Goal: Task Accomplishment & Management: Manage account settings

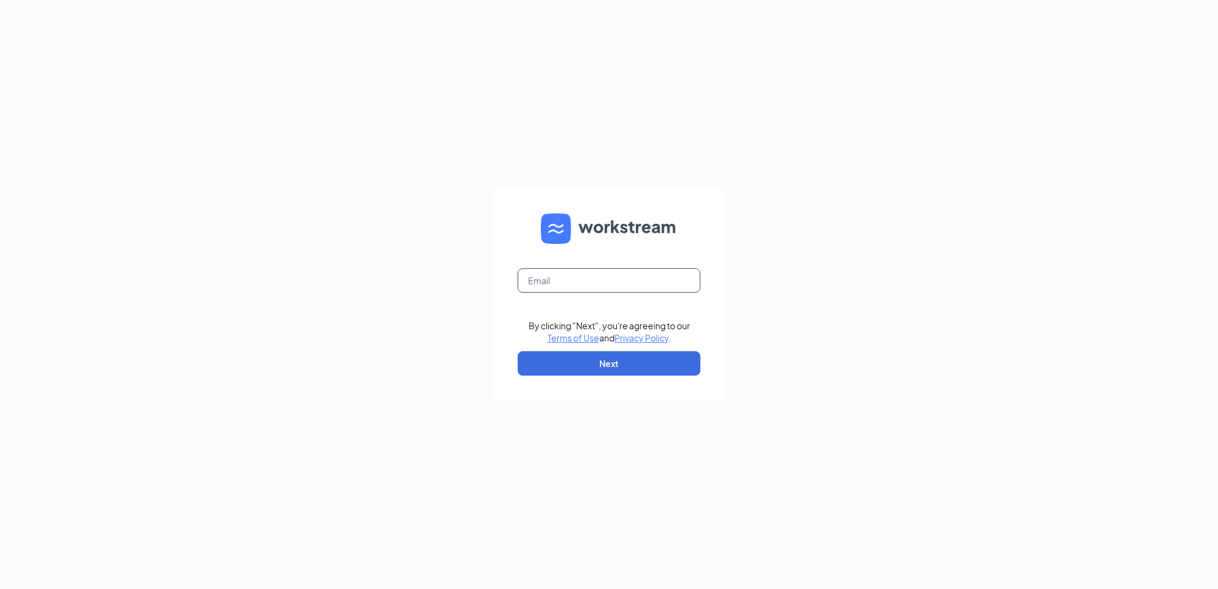
click at [620, 284] on input "text" at bounding box center [609, 280] width 183 height 24
type input "[PERSON_NAME][EMAIL_ADDRESS][PERSON_NAME][DOMAIN_NAME]"
click at [616, 361] on button "Next" at bounding box center [609, 363] width 183 height 24
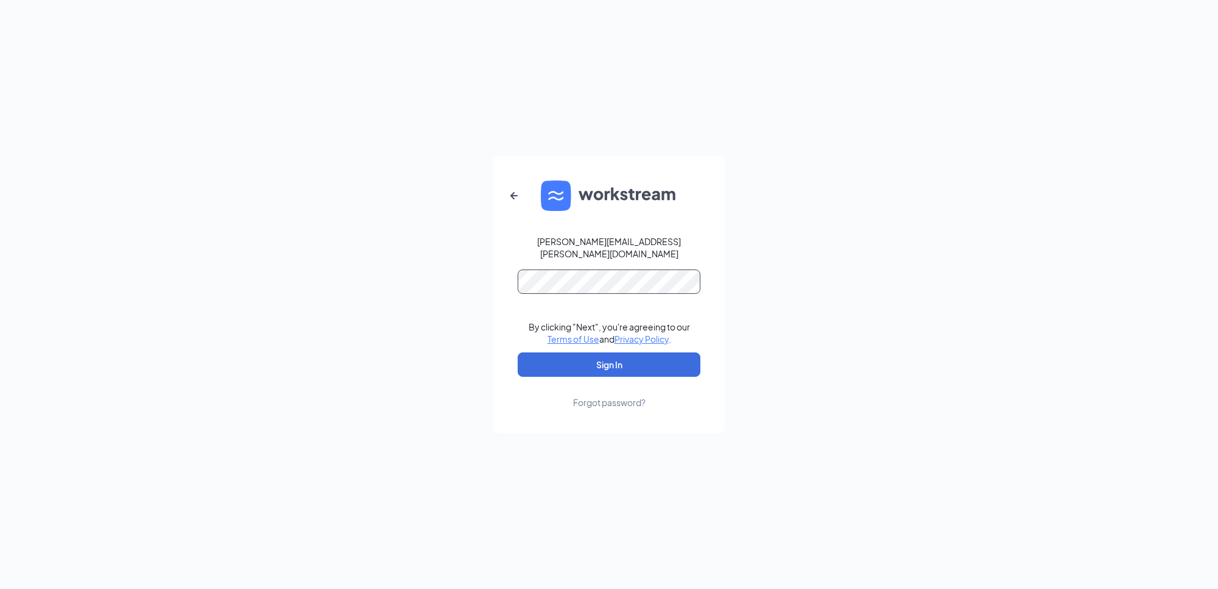
click at [518, 352] on button "Sign In" at bounding box center [609, 364] width 183 height 24
click at [571, 353] on button "Sign In" at bounding box center [609, 364] width 183 height 24
click at [518, 352] on button "Sign In" at bounding box center [609, 364] width 183 height 24
click at [793, 230] on div "melissa.constance@pjunited.com Credential mismatches. By clicking "Next", you'r…" at bounding box center [609, 294] width 1218 height 589
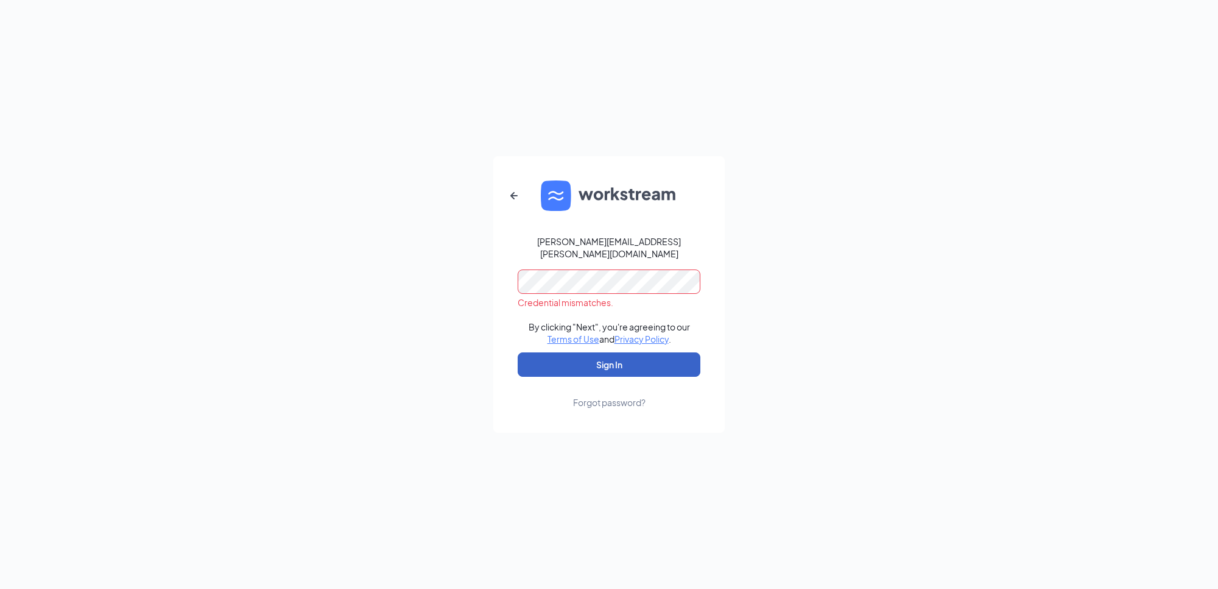
click at [613, 352] on button "Sign In" at bounding box center [609, 364] width 183 height 24
click at [668, 244] on div "[PERSON_NAME][EMAIL_ADDRESS][PERSON_NAME][DOMAIN_NAME]" at bounding box center [609, 247] width 183 height 24
click at [507, 203] on icon "ArrowLeftNew" at bounding box center [514, 195] width 15 height 15
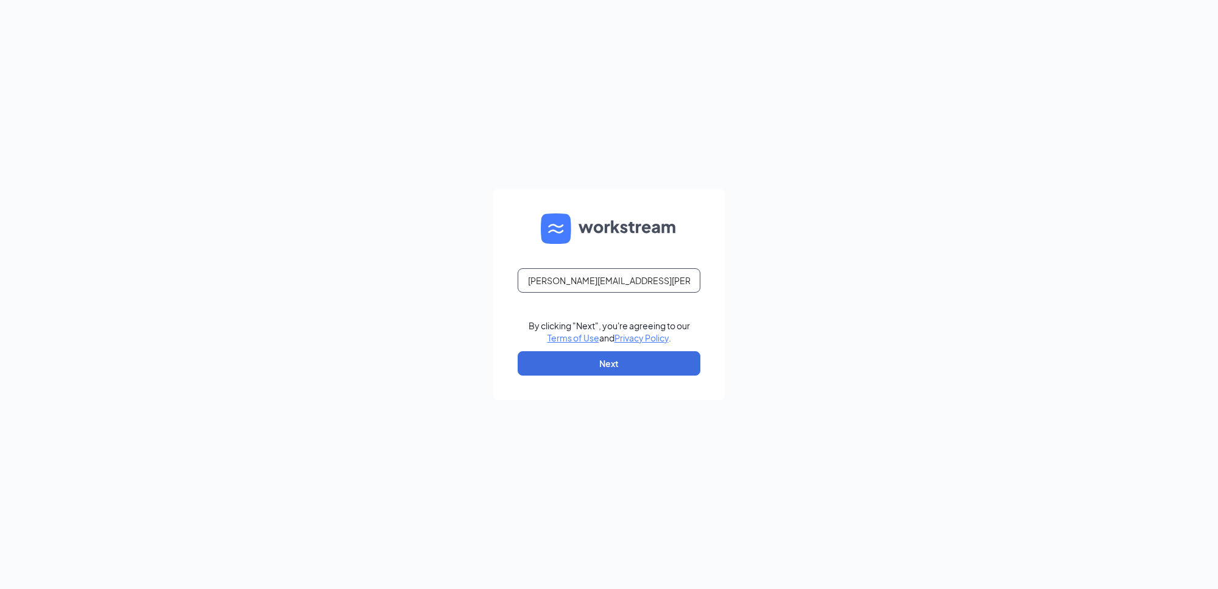
click at [670, 284] on input "[PERSON_NAME][EMAIL_ADDRESS][PERSON_NAME][DOMAIN_NAME]" at bounding box center [609, 280] width 183 height 24
type input "m"
type input "[PERSON_NAME][EMAIL_ADDRESS][PERSON_NAME][DOMAIN_NAME]"
click at [640, 363] on button "Next" at bounding box center [609, 363] width 183 height 24
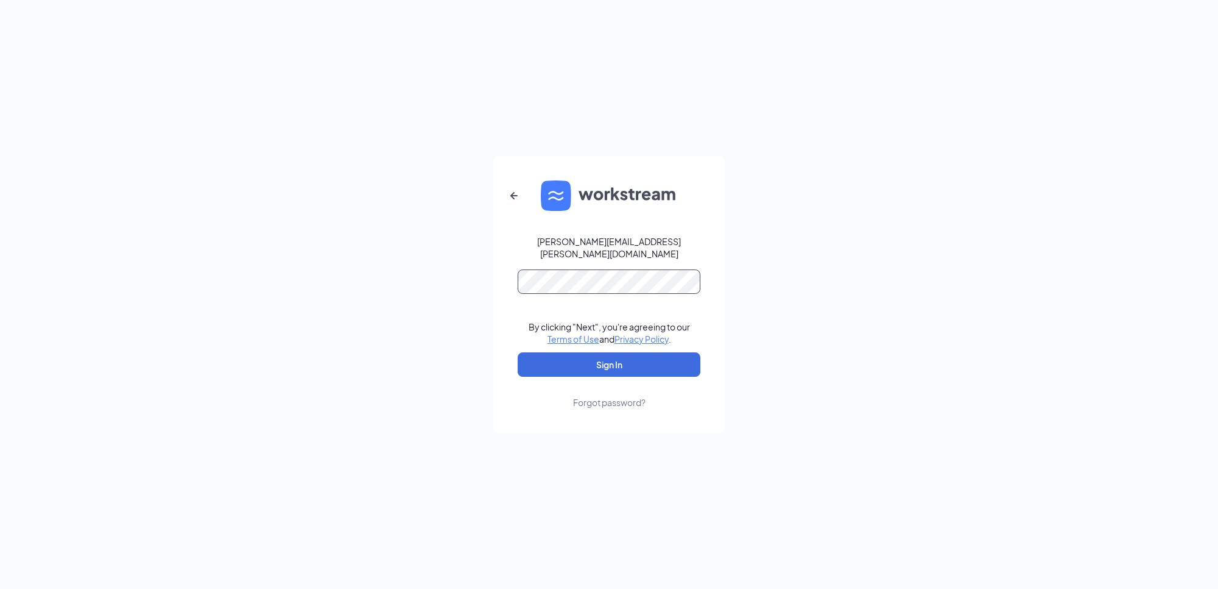
click at [518, 352] on button "Sign In" at bounding box center [609, 364] width 183 height 24
click at [1022, 187] on div "melissa.constance@pjunited.com Credential mismatches. By clicking "Next", you'r…" at bounding box center [609, 294] width 1218 height 589
click at [602, 396] on div "Forgot password?" at bounding box center [609, 402] width 72 height 12
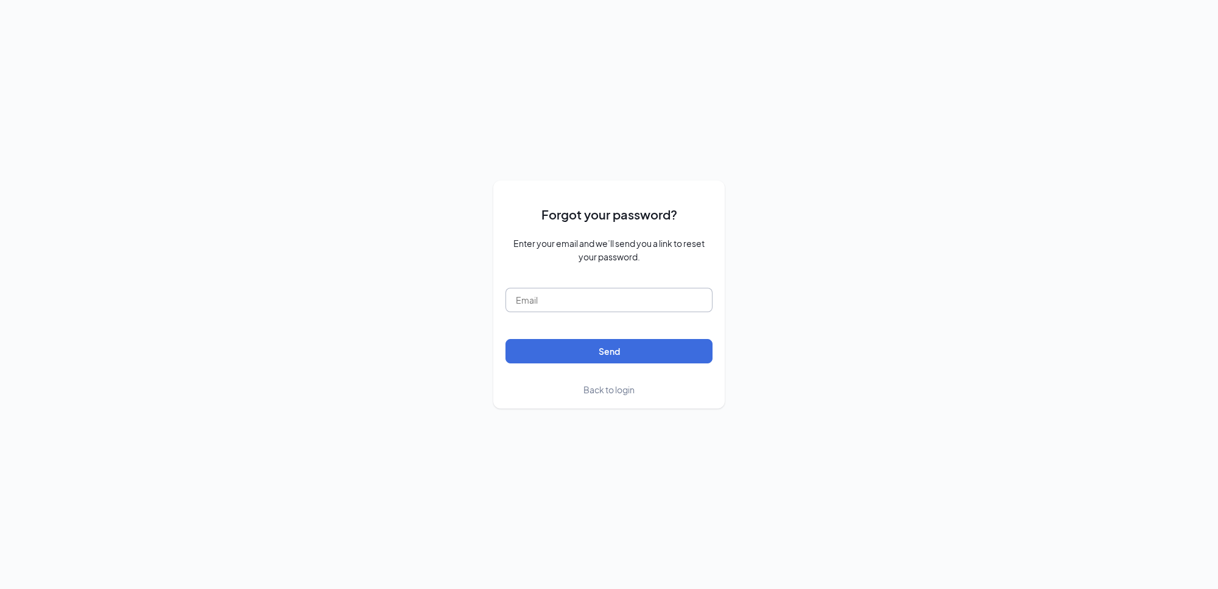
click at [565, 306] on input "text" at bounding box center [609, 300] width 207 height 24
type input "[PERSON_NAME][EMAIL_ADDRESS][PERSON_NAME][DOMAIN_NAME]"
click at [506, 339] on button "Send" at bounding box center [609, 351] width 207 height 24
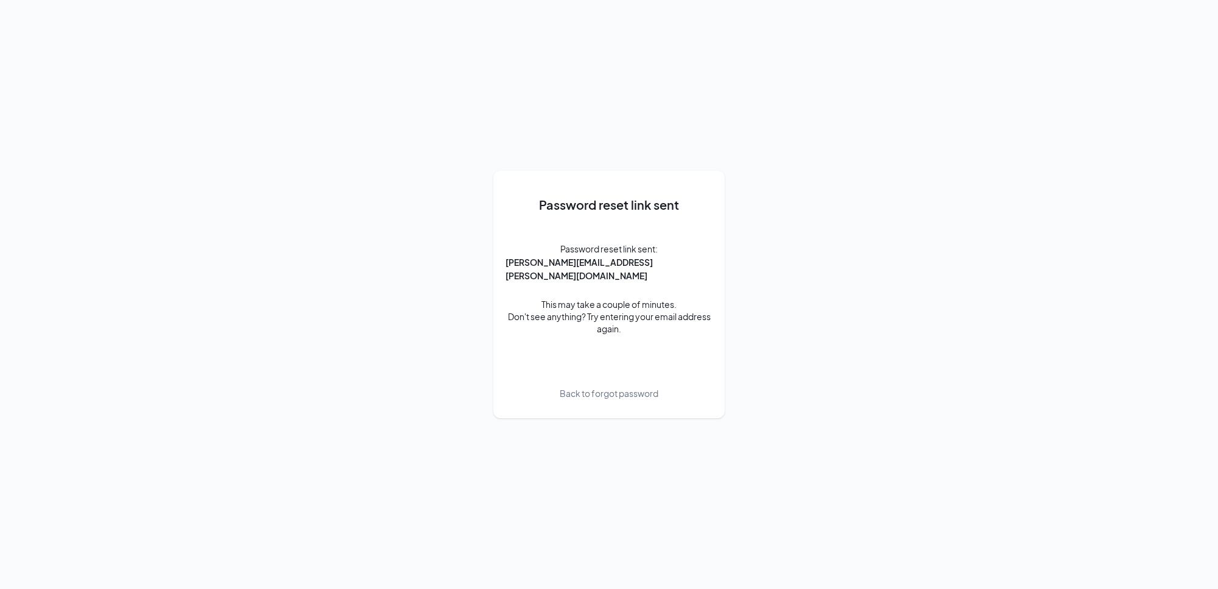
click at [597, 387] on span "Back to forgot password" at bounding box center [609, 392] width 99 height 13
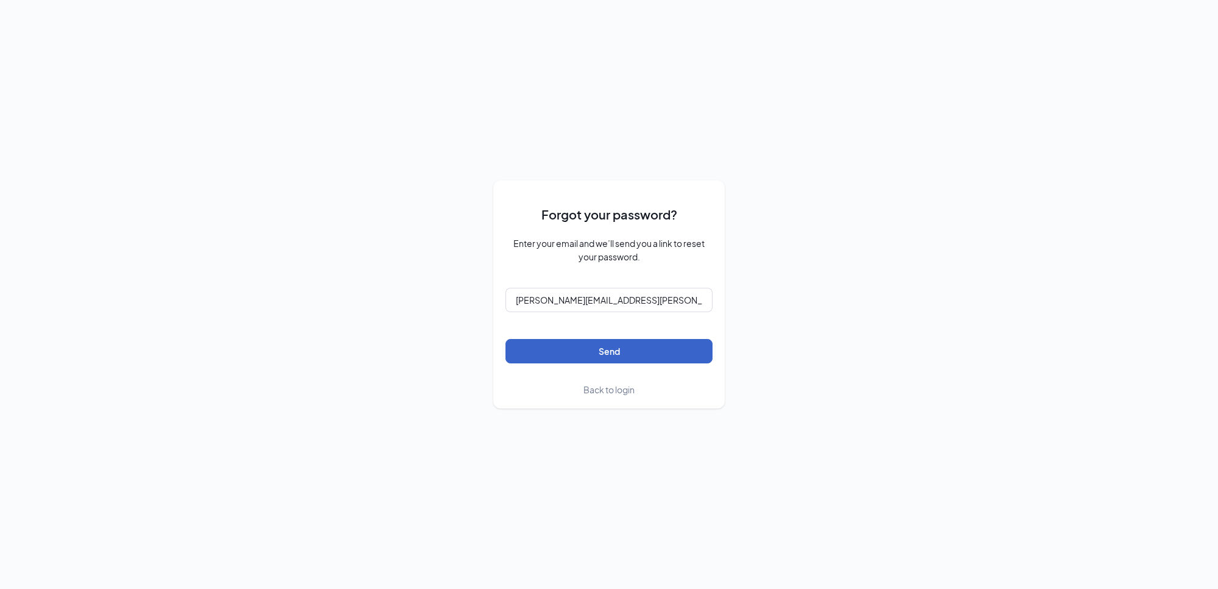
click at [629, 351] on button "Send" at bounding box center [609, 351] width 207 height 24
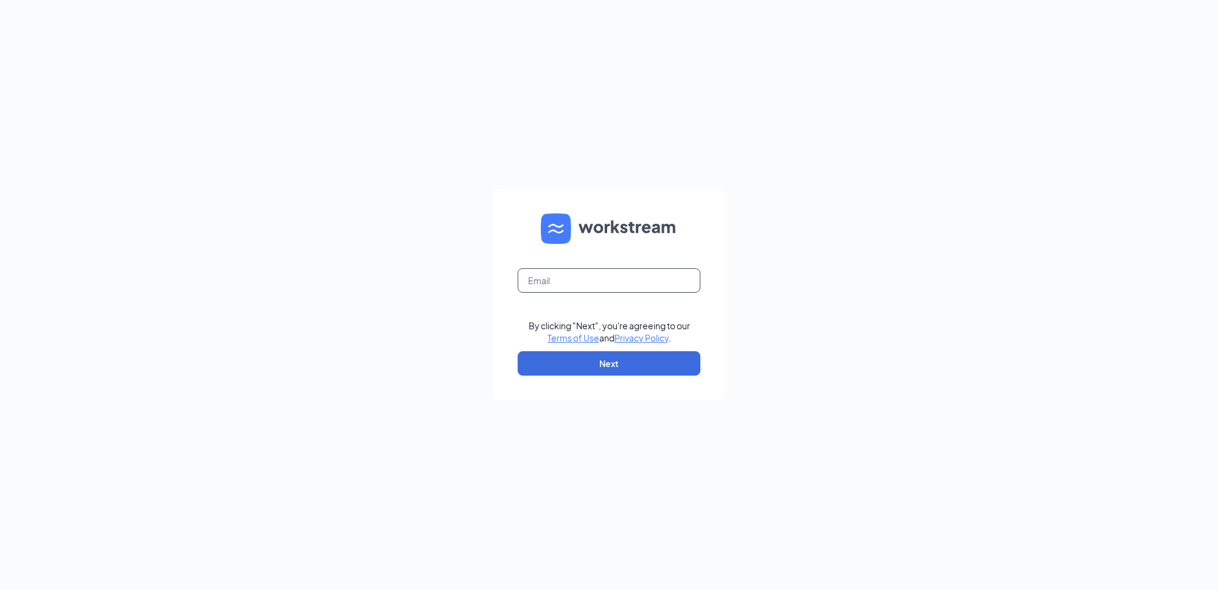
click at [596, 275] on input "text" at bounding box center [609, 280] width 183 height 24
type input "[PERSON_NAME][EMAIL_ADDRESS][PERSON_NAME][DOMAIN_NAME]"
click at [616, 358] on button "Next" at bounding box center [609, 363] width 183 height 24
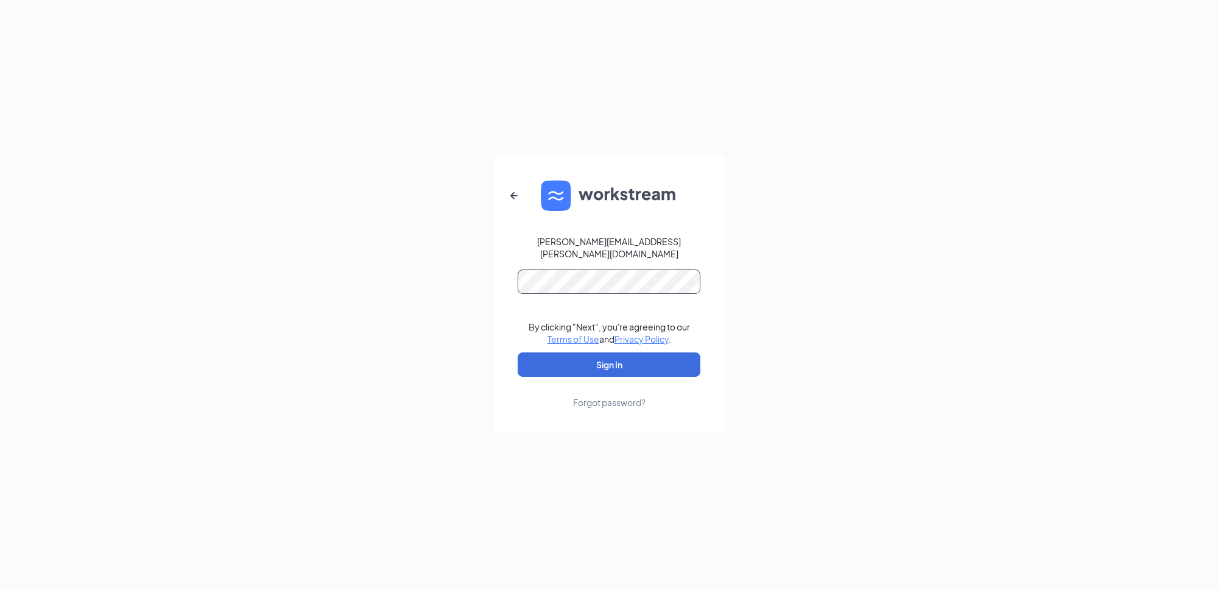
click at [518, 352] on button "Sign In" at bounding box center [609, 364] width 183 height 24
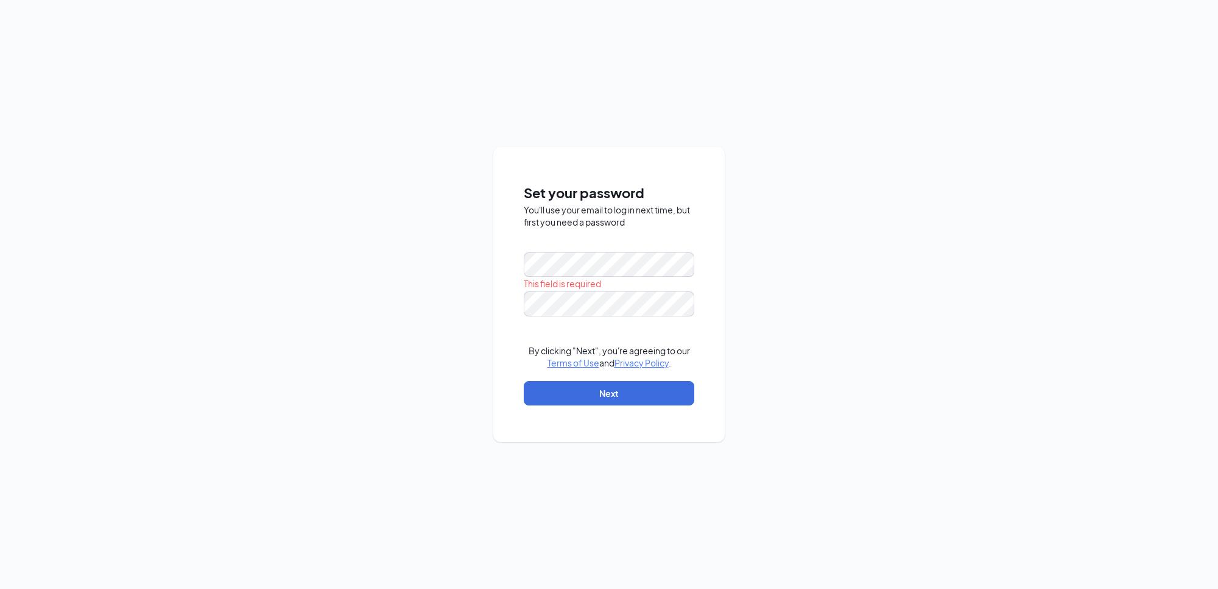
click at [869, 193] on div "Set your password You'll use your email to log in next time, but first you need…" at bounding box center [609, 294] width 1218 height 589
click at [707, 270] on div "Set your password You'll use your email to log in next time, but first you need…" at bounding box center [609, 294] width 232 height 294
click at [762, 189] on div "Set your password You'll use your email to log in next time, but first you need…" at bounding box center [609, 294] width 1218 height 589
click at [614, 401] on button "Next" at bounding box center [609, 393] width 171 height 24
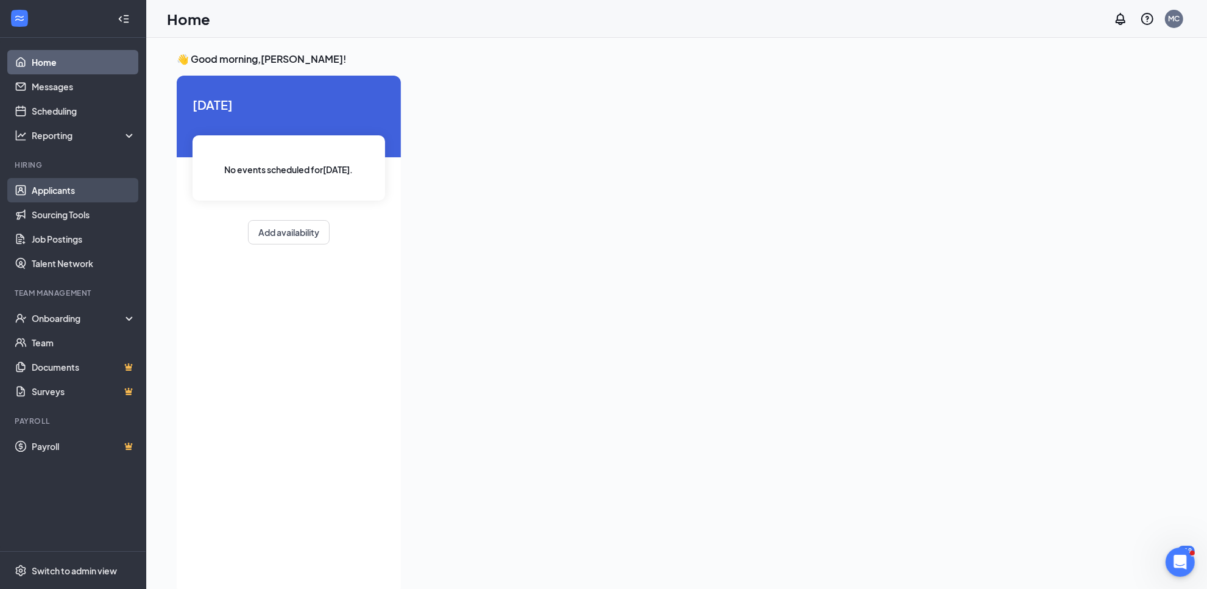
click at [61, 187] on link "Applicants" at bounding box center [84, 190] width 104 height 24
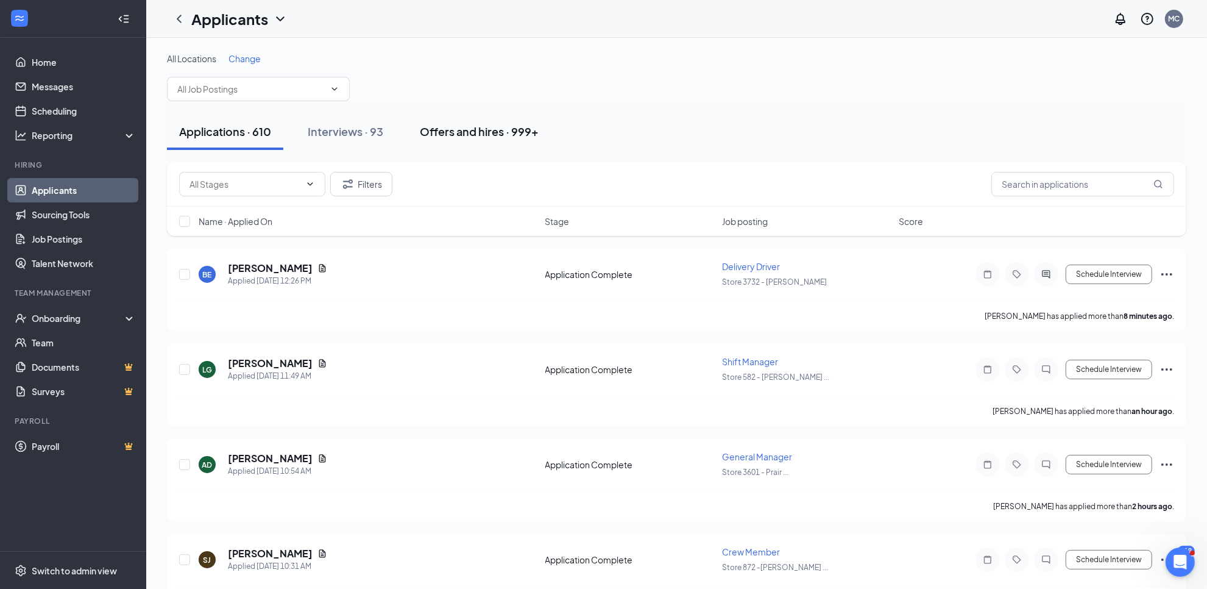
click at [446, 125] on div "Offers and hires · 999+" at bounding box center [479, 131] width 119 height 15
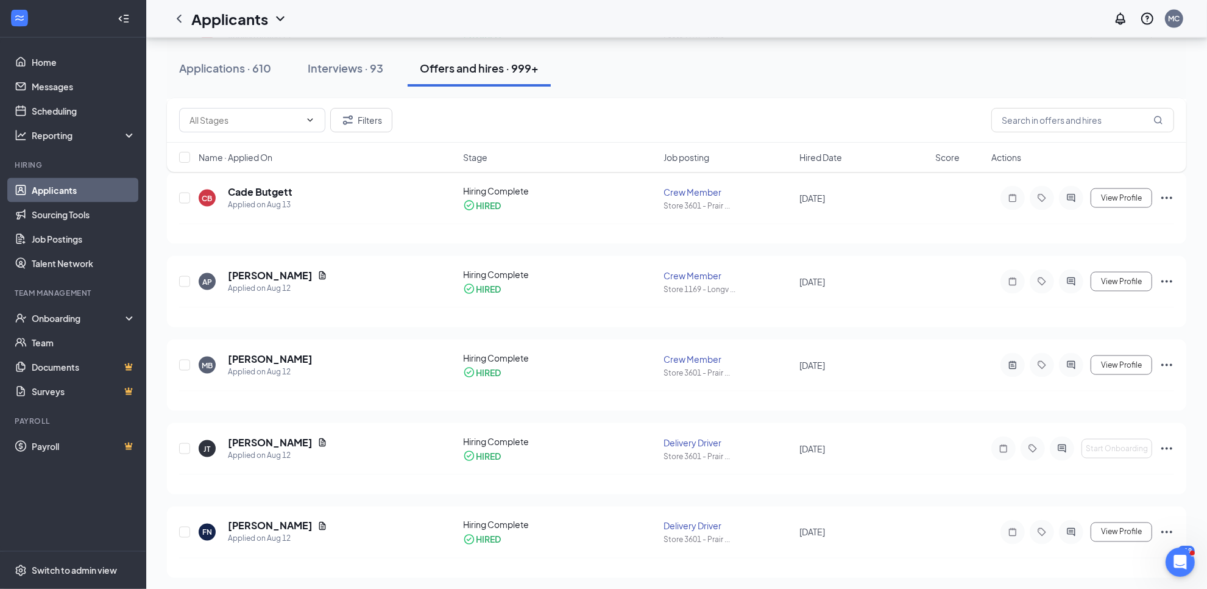
scroll to position [2132, 0]
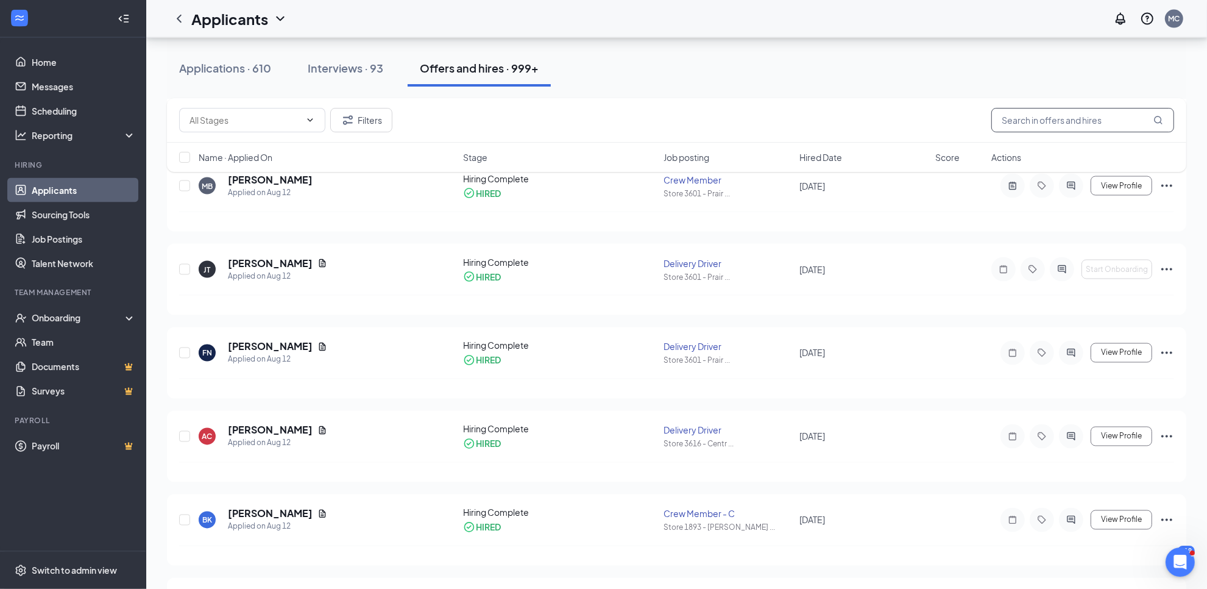
click at [1043, 125] on input "text" at bounding box center [1082, 120] width 183 height 24
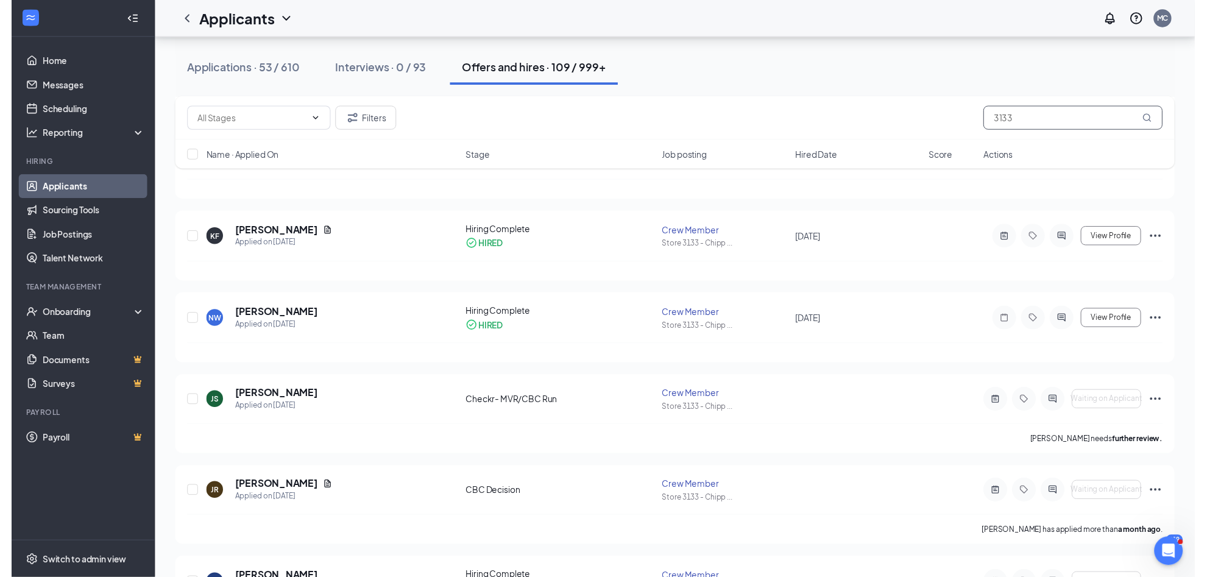
scroll to position [228, 0]
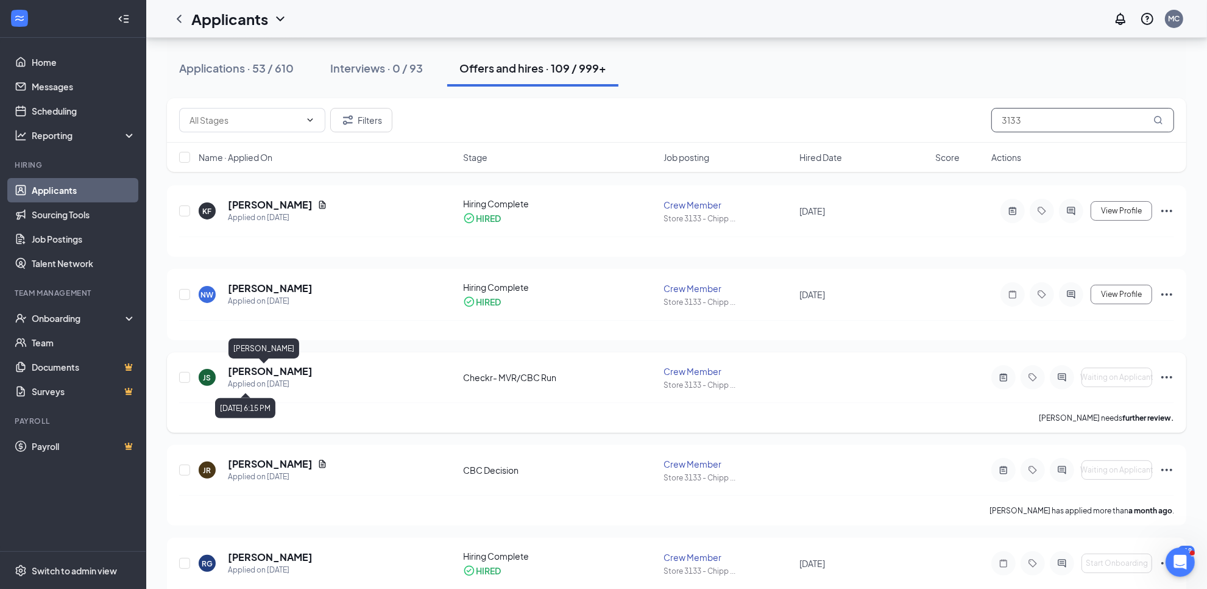
type input "3133"
click at [245, 370] on h5 "John Sims" at bounding box center [270, 370] width 85 height 13
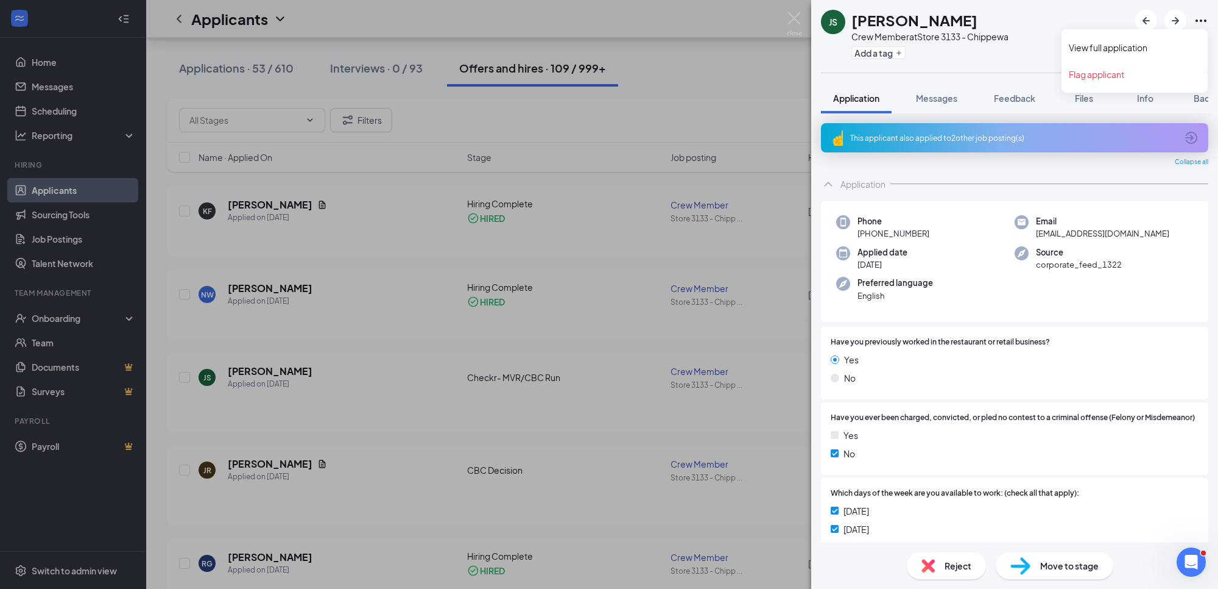
click at [1203, 22] on icon "Ellipses" at bounding box center [1201, 20] width 15 height 15
click at [1148, 46] on link "View full application" at bounding box center [1135, 47] width 132 height 12
click at [796, 19] on img at bounding box center [794, 24] width 15 height 24
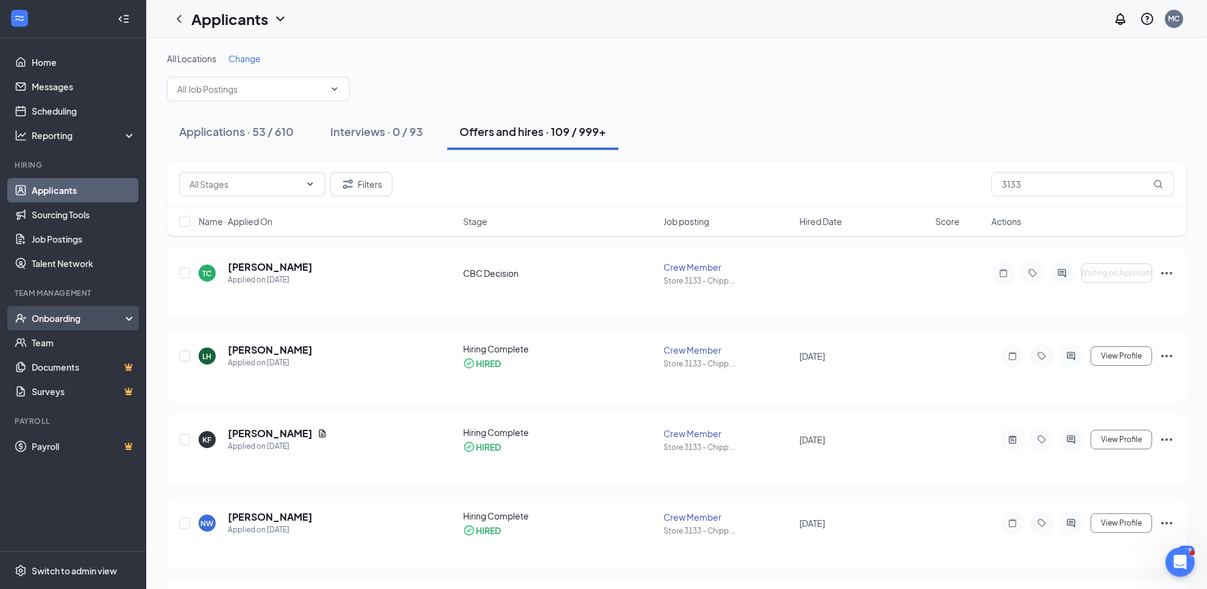
click at [55, 317] on div "Onboarding" at bounding box center [79, 318] width 94 height 12
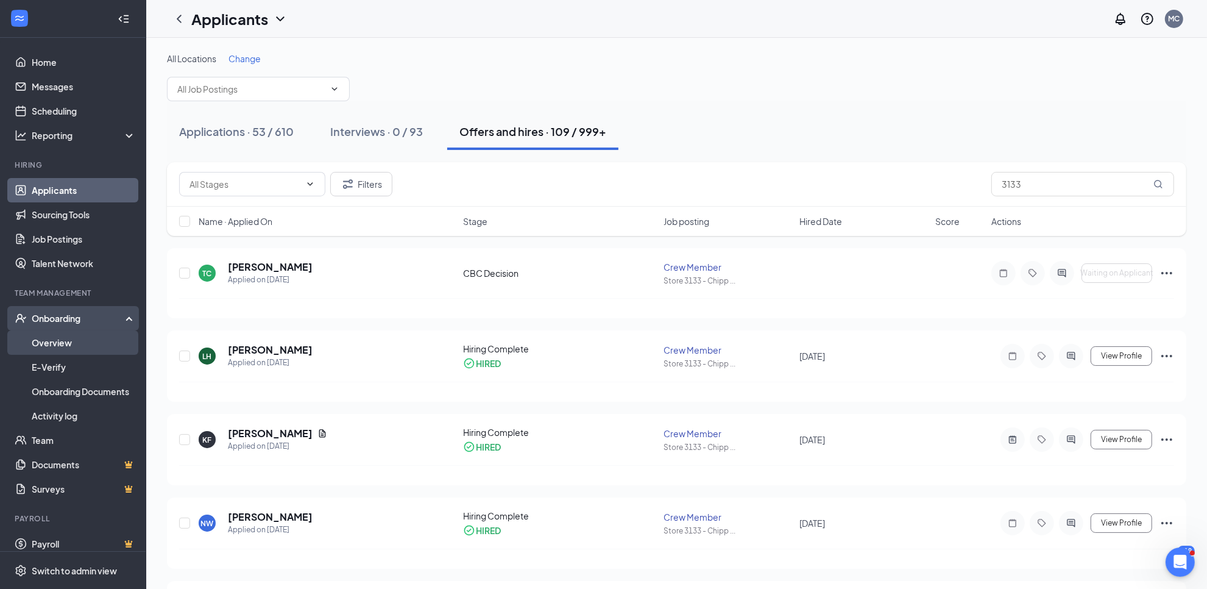
click at [53, 339] on link "Overview" at bounding box center [84, 342] width 104 height 24
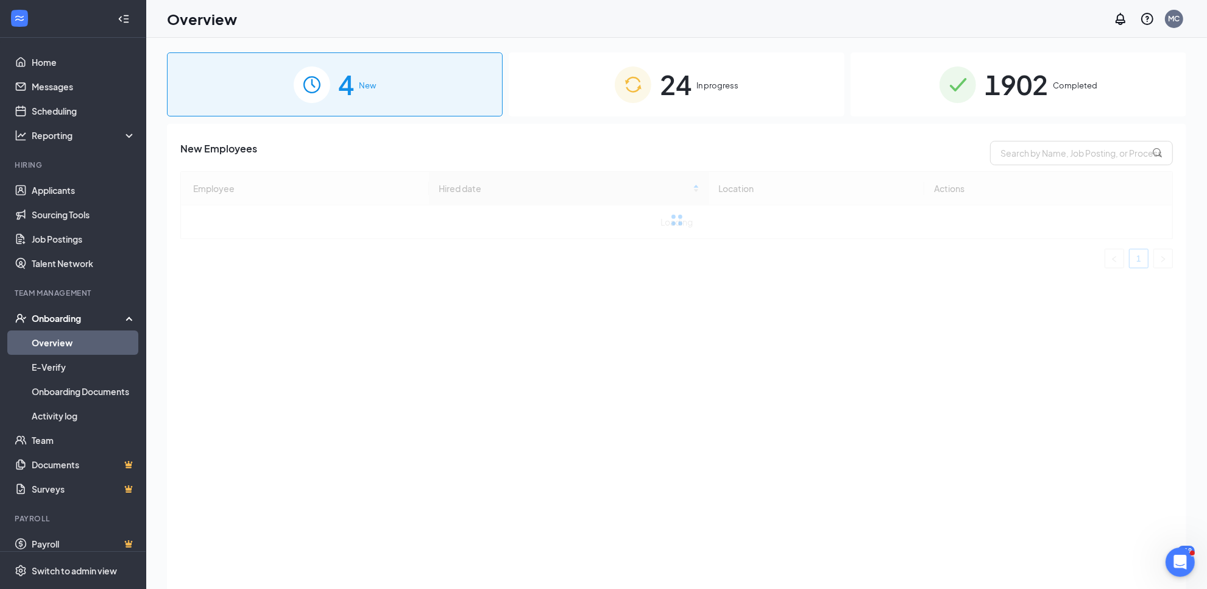
click at [693, 104] on div "24 In progress" at bounding box center [677, 84] width 336 height 64
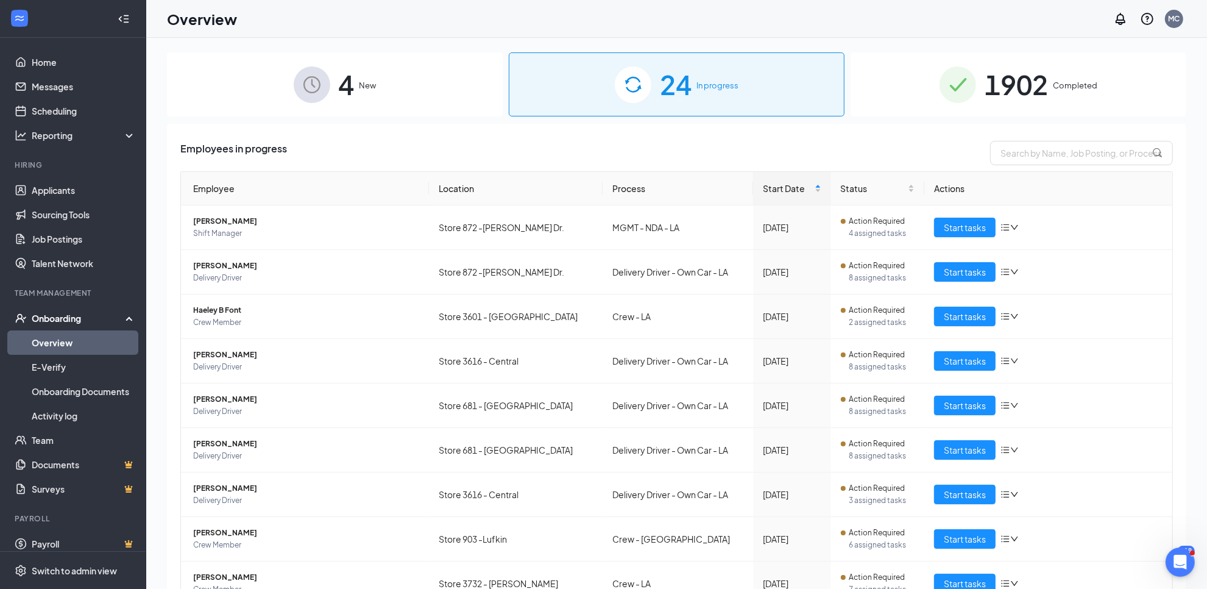
click at [397, 97] on div "4 New" at bounding box center [335, 84] width 336 height 64
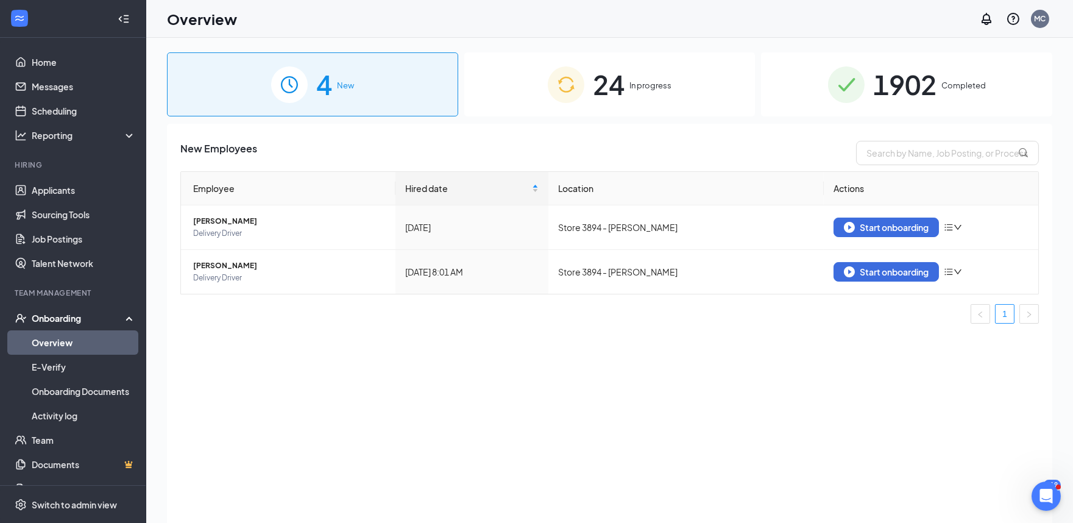
drag, startPoint x: 1209, startPoint y: 0, endPoint x: 635, endPoint y: 395, distance: 697.1
click at [635, 395] on div "New Employees Employee Hired date Location Actions Wayne Ray Delivery Driver Au…" at bounding box center [609, 339] width 885 height 430
click at [649, 87] on span "In progress" at bounding box center [650, 85] width 42 height 12
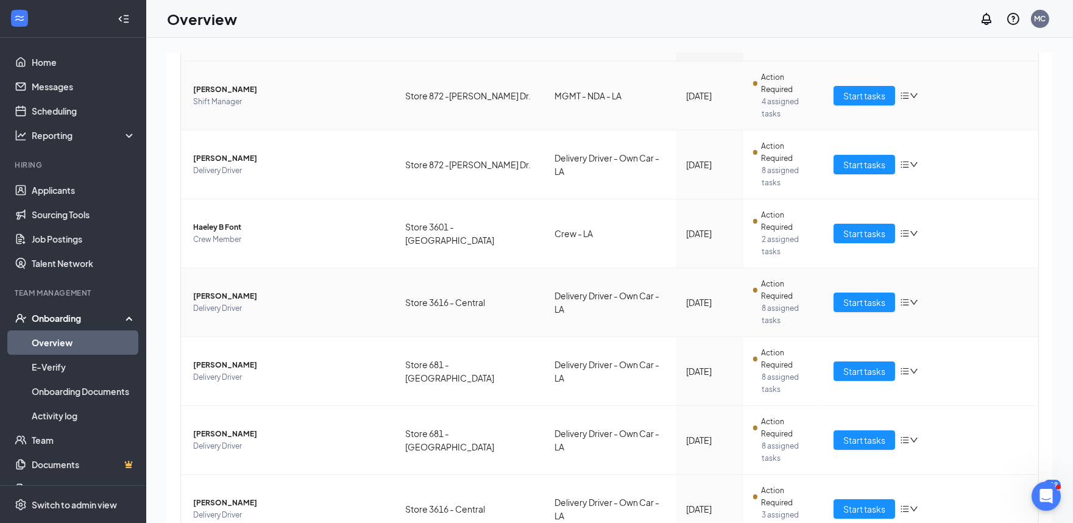
scroll to position [169, 0]
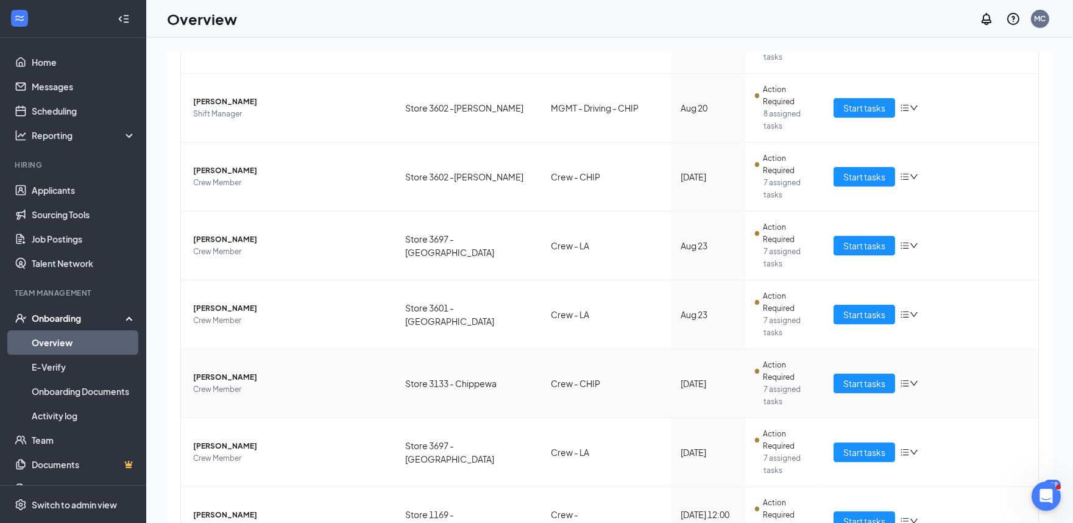
scroll to position [412, 0]
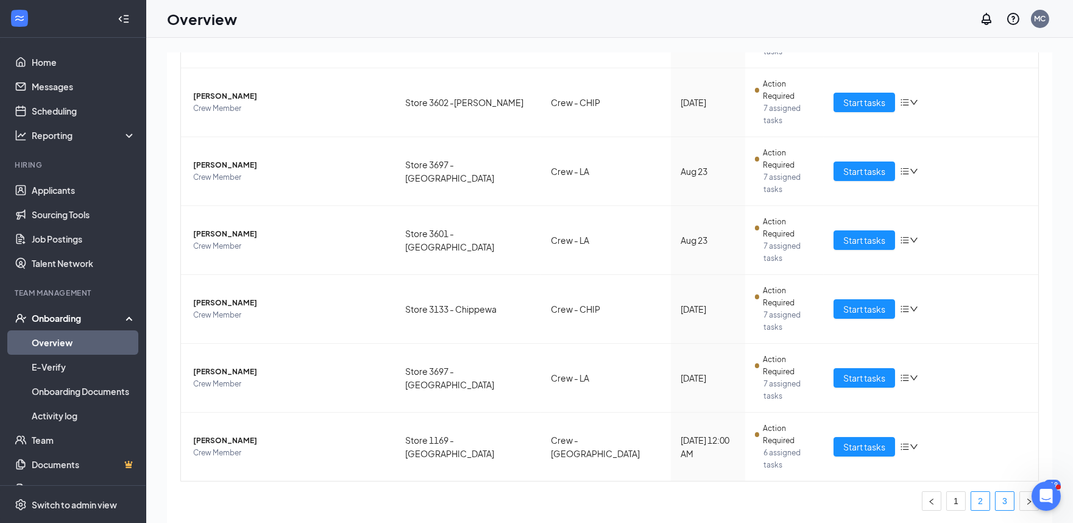
click at [995, 503] on link "3" at bounding box center [1004, 501] width 18 height 18
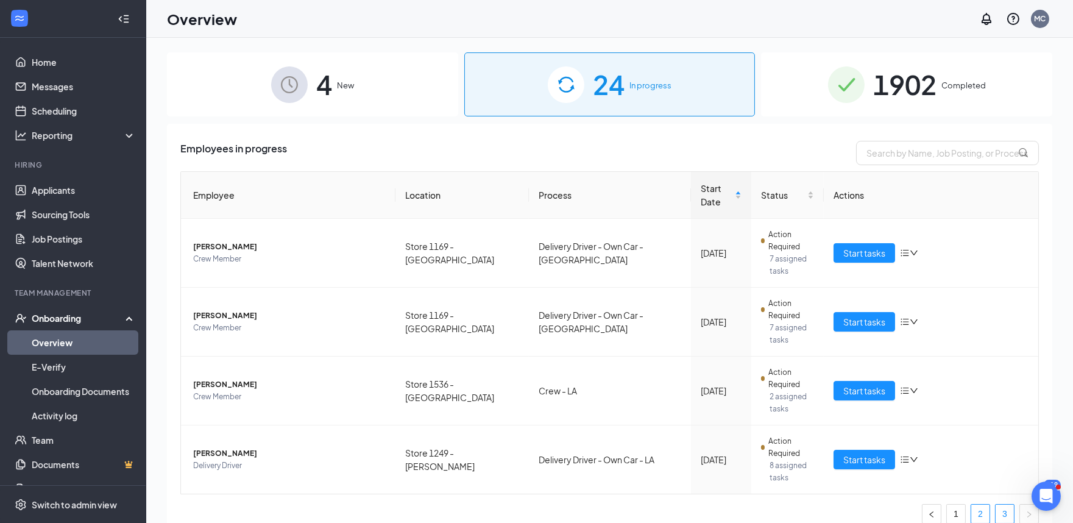
click at [981, 504] on link "2" at bounding box center [980, 513] width 18 height 18
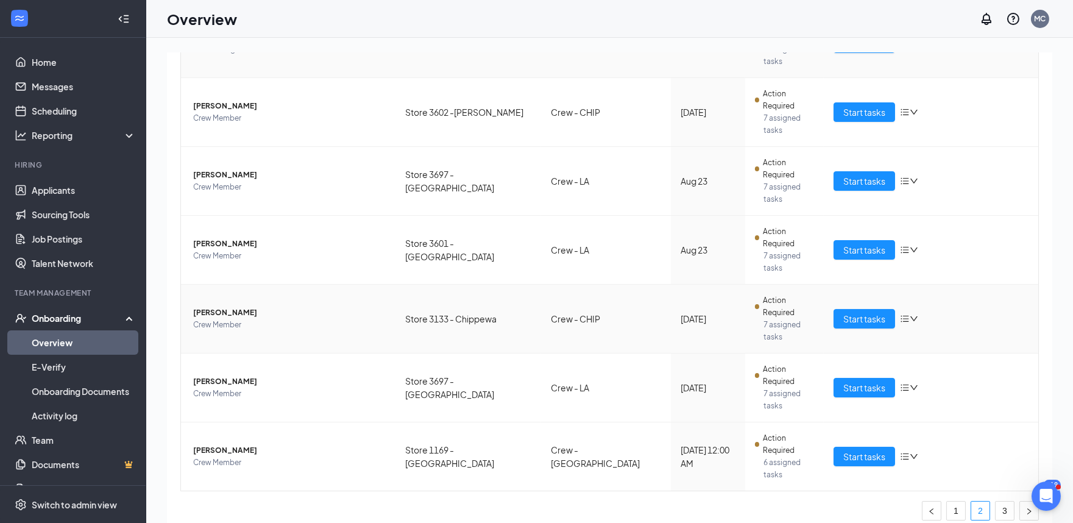
scroll to position [412, 0]
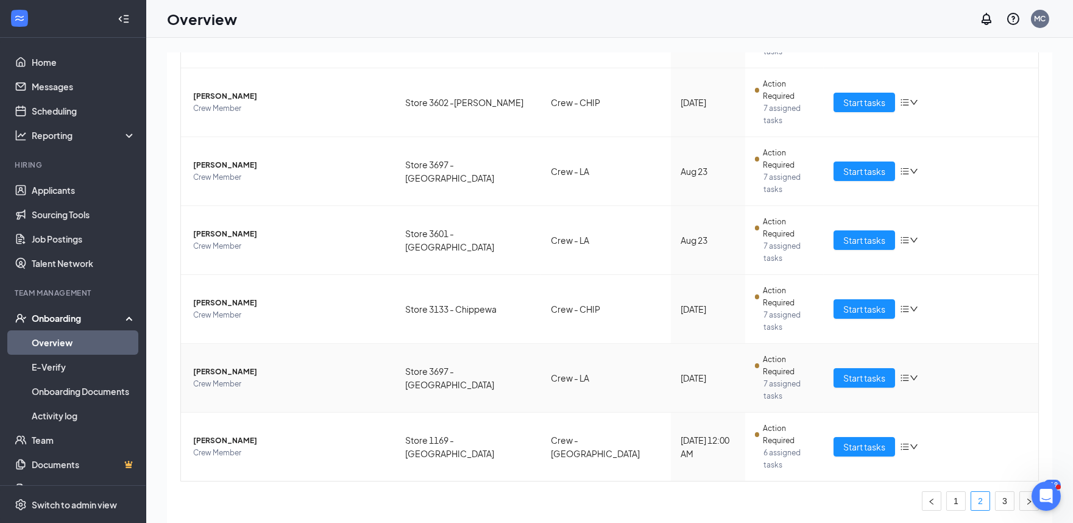
click at [228, 369] on span "Krystal N Theriot" at bounding box center [289, 372] width 193 height 12
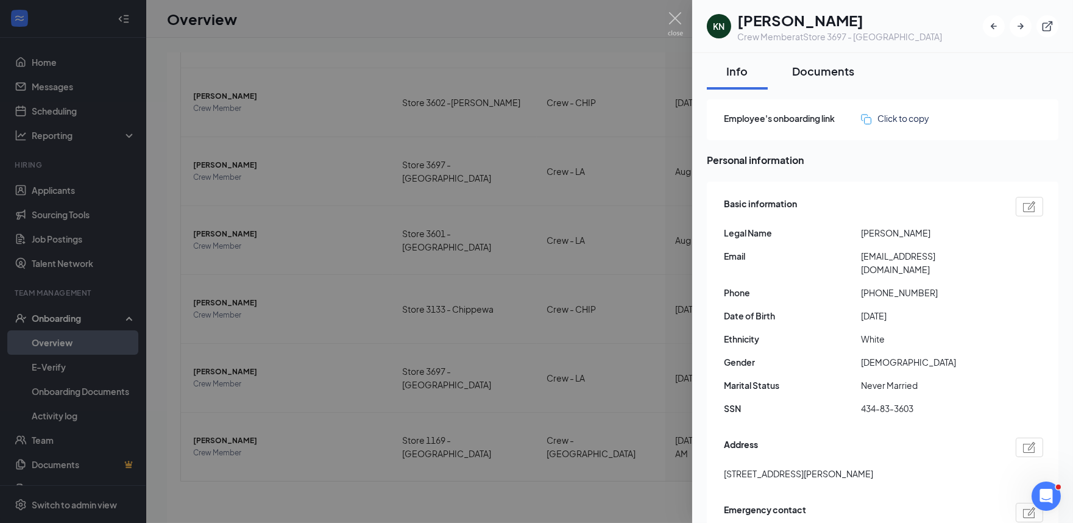
click at [833, 71] on div "Documents" at bounding box center [823, 70] width 62 height 15
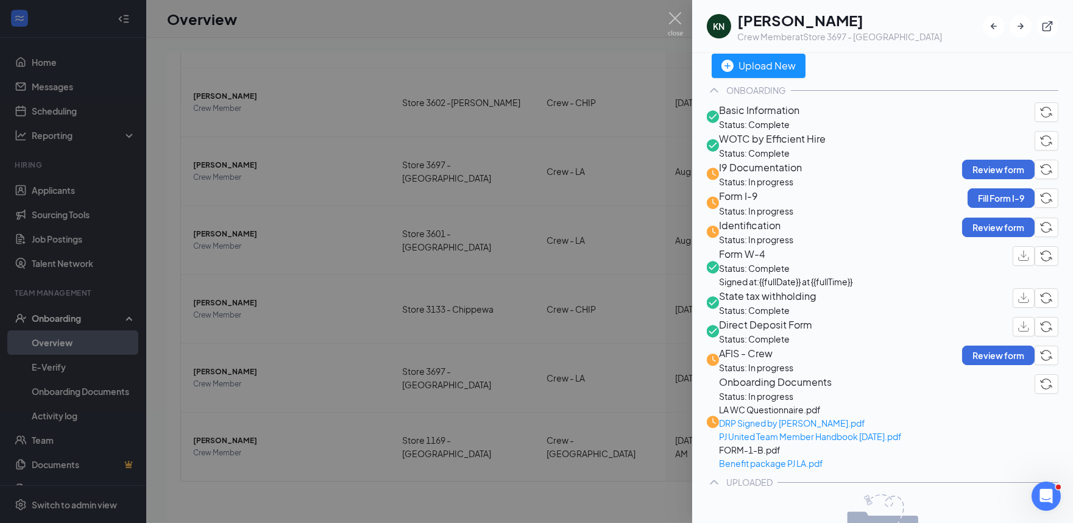
scroll to position [68, 0]
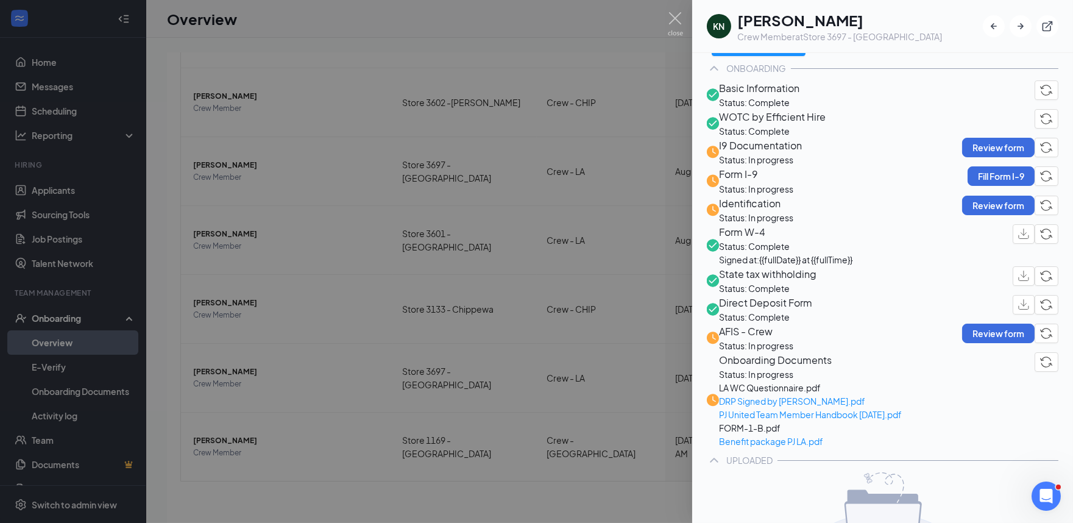
click at [788, 166] on span "Status: In progress" at bounding box center [760, 159] width 83 height 13
click at [790, 153] on span "I9 Documentation" at bounding box center [760, 145] width 83 height 15
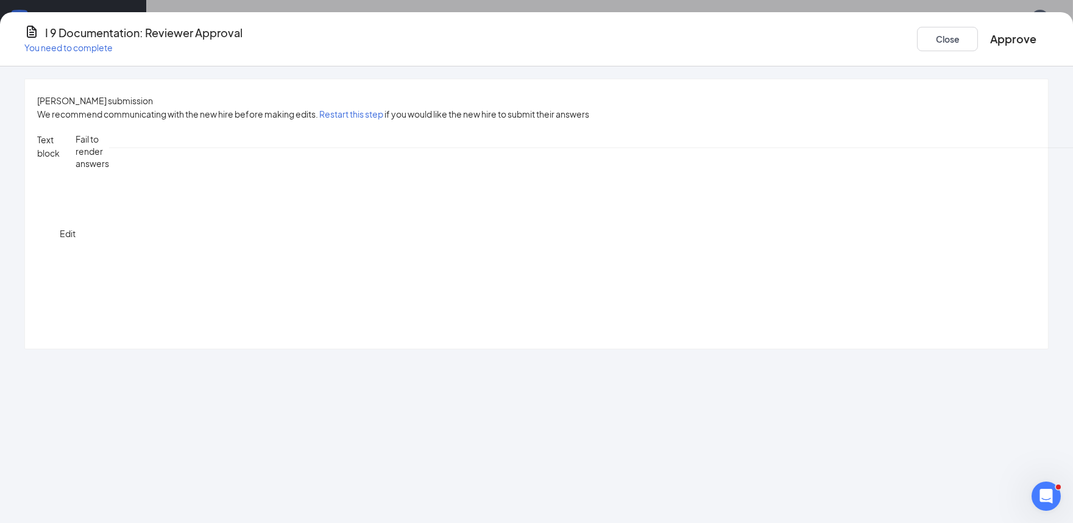
click at [990, 41] on button "Approve" at bounding box center [1013, 38] width 46 height 17
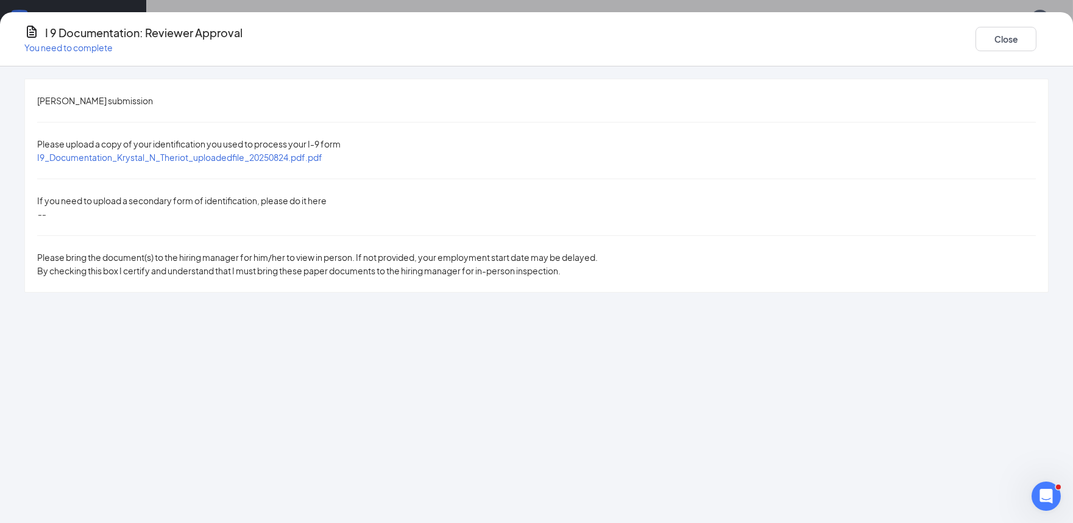
scroll to position [338, 0]
click at [975, 35] on button "Close" at bounding box center [1005, 39] width 61 height 24
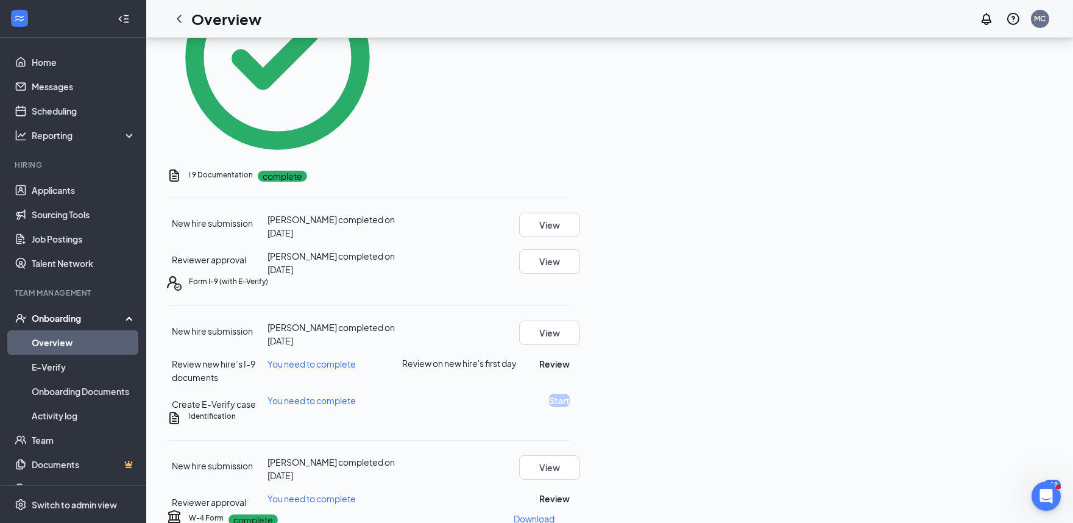
scroll to position [270, 0]
click at [570, 492] on button "Review" at bounding box center [554, 498] width 30 height 13
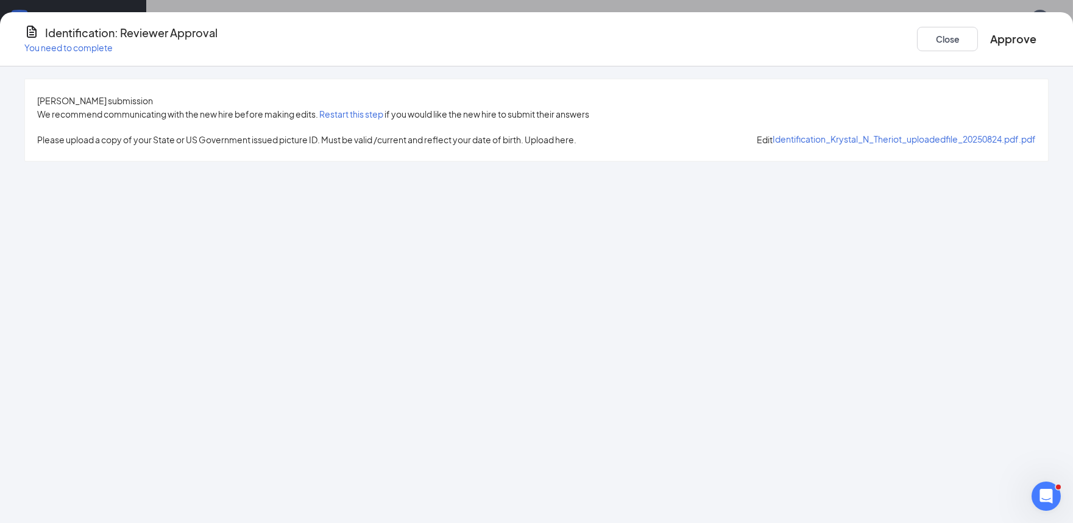
click at [772, 144] on span "Identification_Krystal_N_Theriot_uploadedfile_20250824.pdf.pdf" at bounding box center [903, 138] width 263 height 11
click at [990, 38] on button "Approve" at bounding box center [1013, 38] width 46 height 17
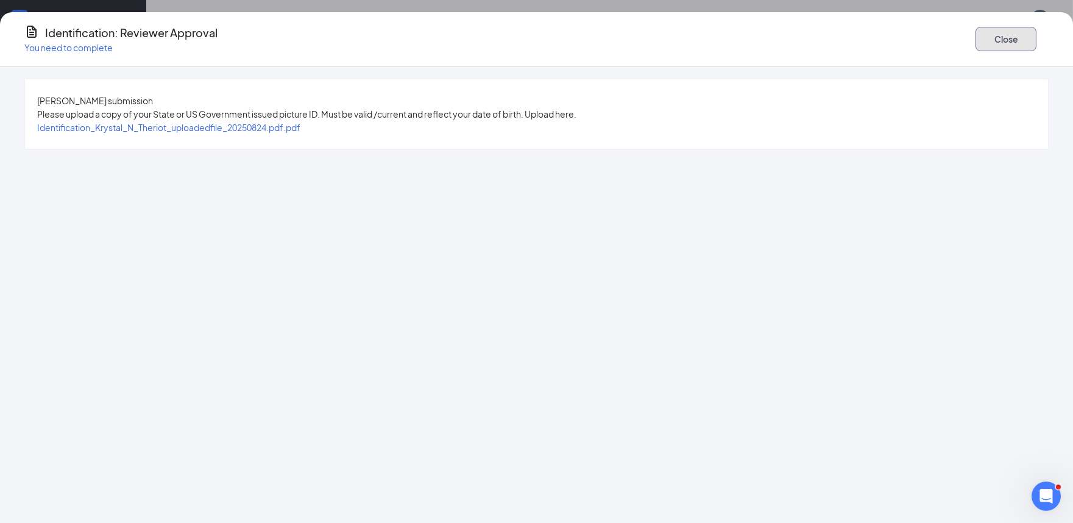
click at [975, 34] on button "Close" at bounding box center [1005, 39] width 61 height 24
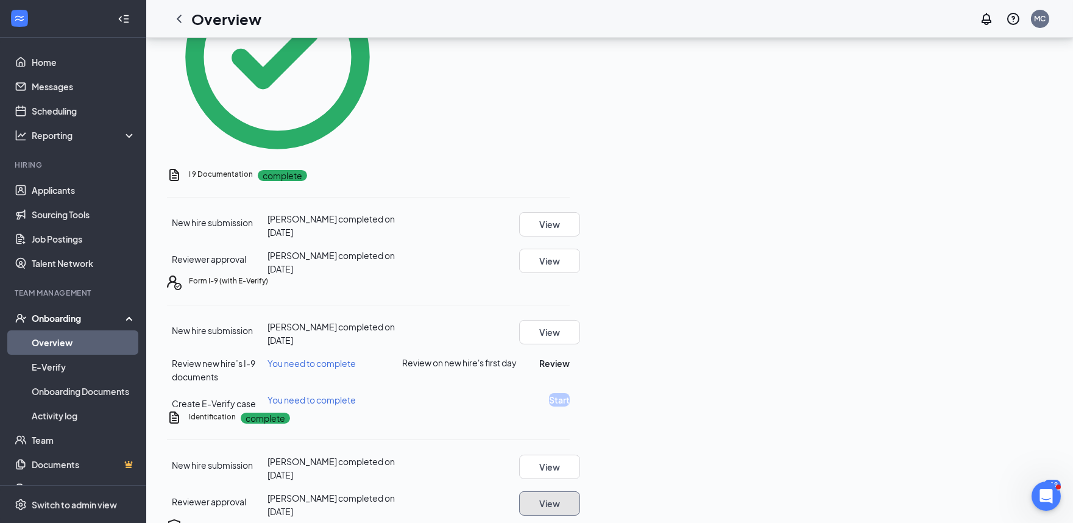
scroll to position [677, 0]
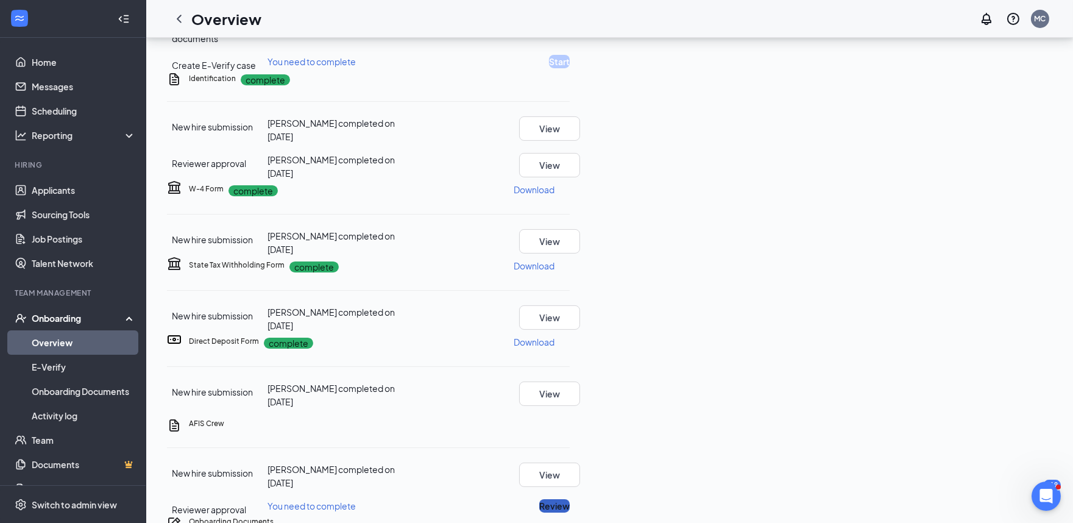
click at [570, 499] on button "Review" at bounding box center [554, 505] width 30 height 13
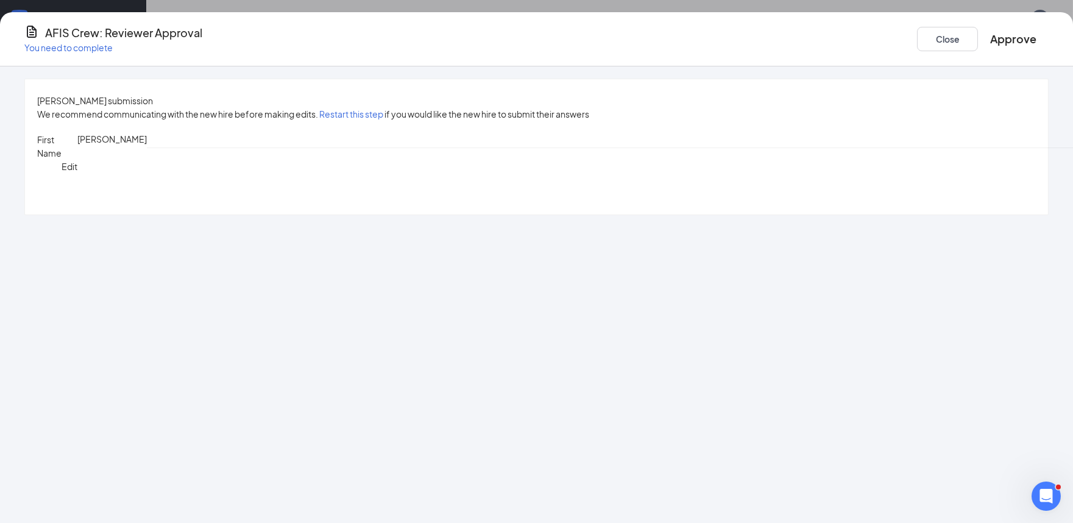
scroll to position [487, 0]
click at [990, 38] on button "Approve" at bounding box center [1013, 38] width 46 height 17
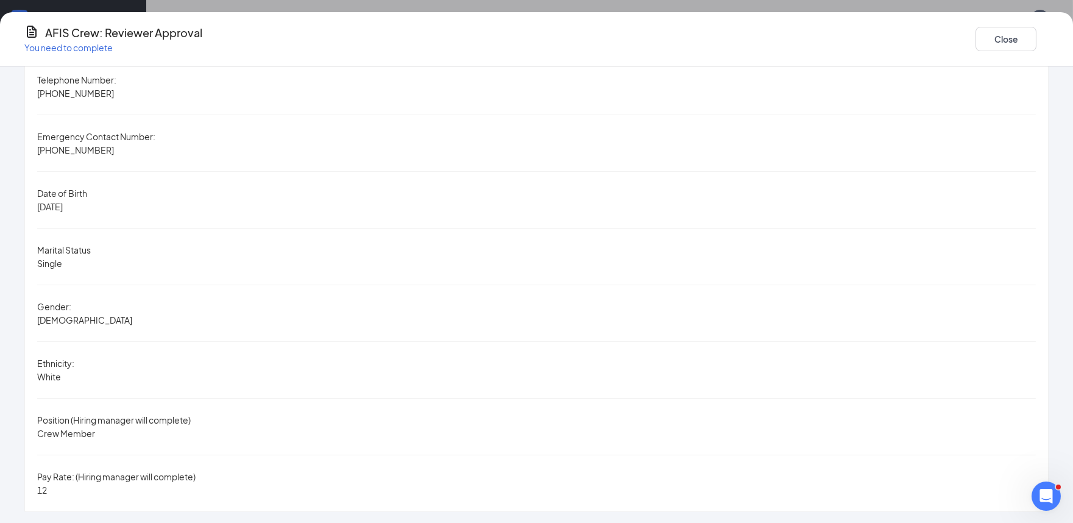
scroll to position [345, 0]
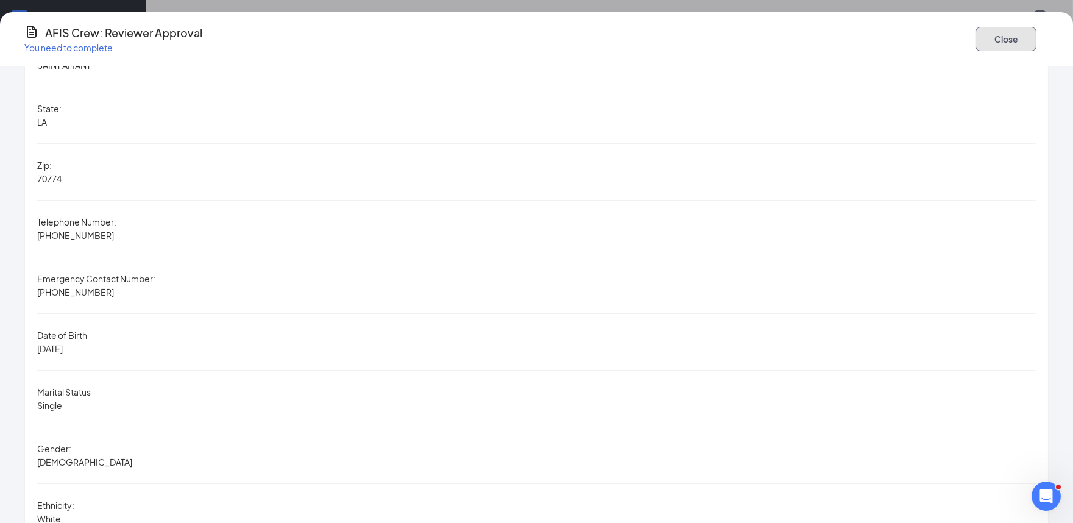
click at [975, 41] on button "Close" at bounding box center [1005, 39] width 61 height 24
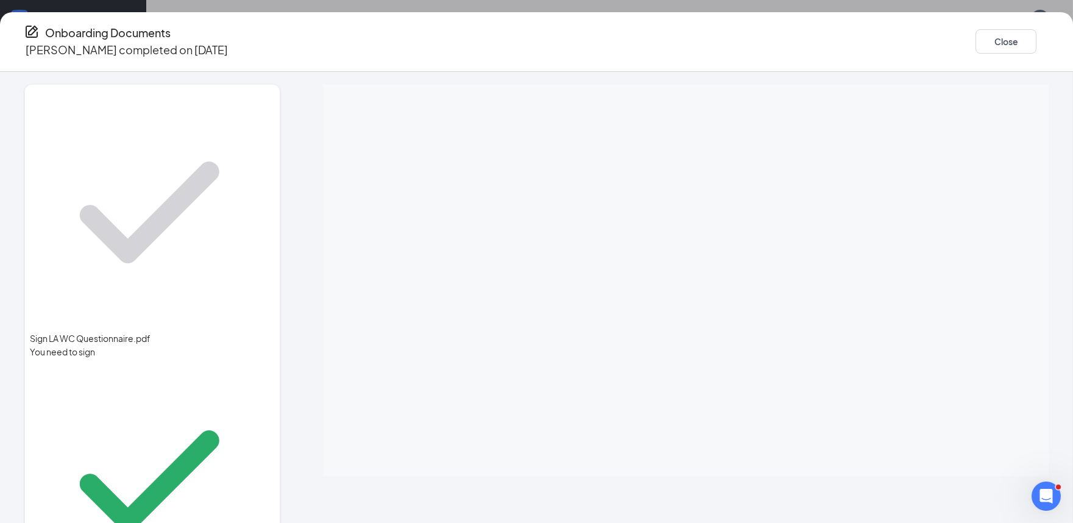
click at [1048, 41] on icon "Ellipses" at bounding box center [1048, 41] width 0 height 0
click at [859, 66] on button "Restart document(s) Select which documents need to be completed again" at bounding box center [881, 74] width 183 height 46
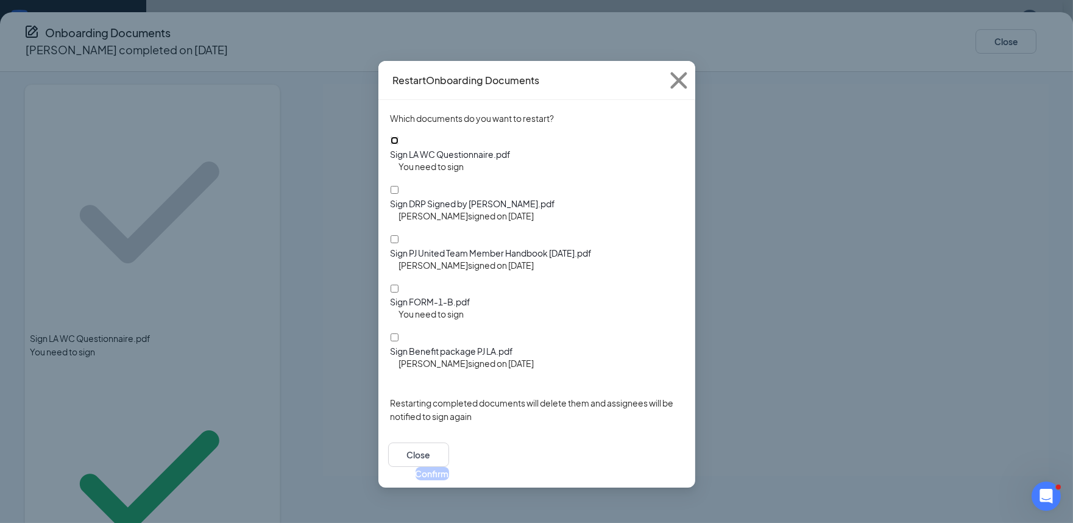
click at [398, 143] on input "Sign LA WC Questionnaire.pdf" at bounding box center [395, 140] width 8 height 8
checkbox input "true"
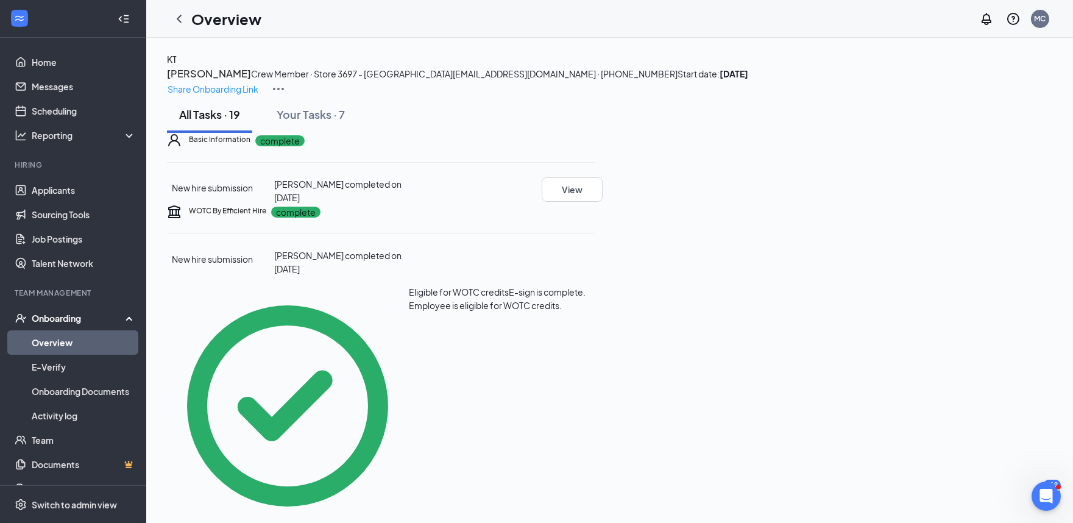
scroll to position [0, 0]
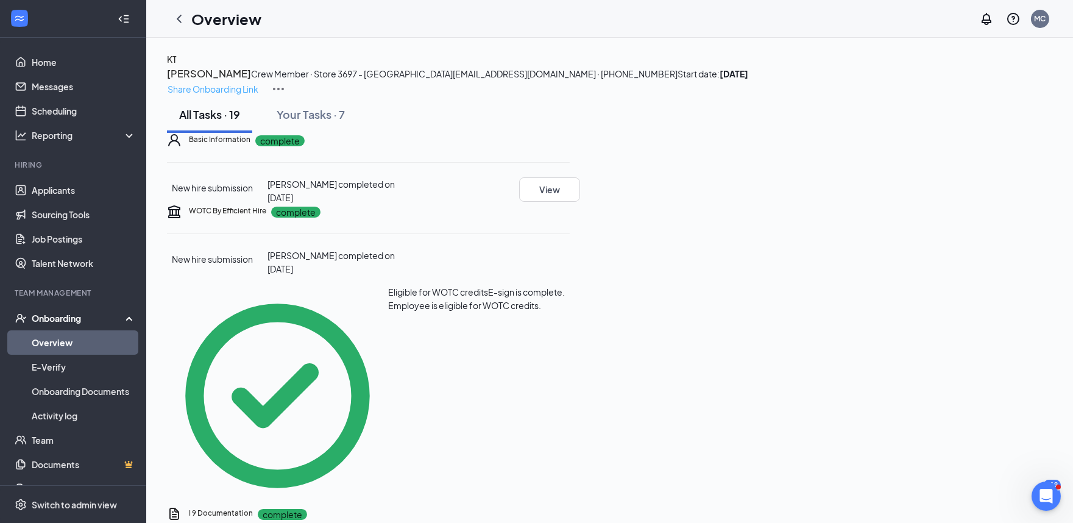
click at [258, 82] on p "Share Onboarding Link" at bounding box center [213, 88] width 91 height 13
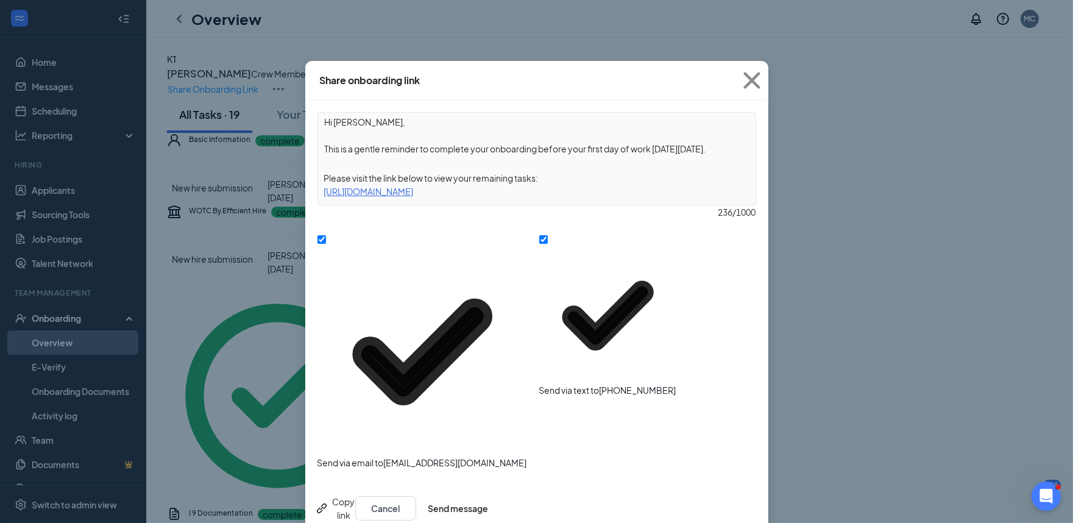
click at [353, 495] on div "Copy link" at bounding box center [335, 508] width 40 height 27
click at [751, 84] on icon "Cross" at bounding box center [751, 80] width 33 height 33
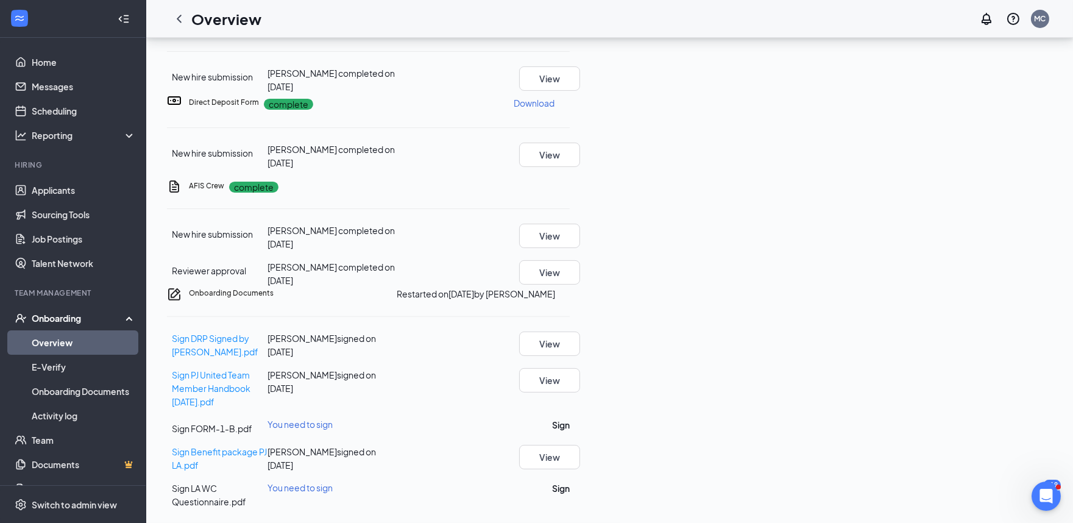
scroll to position [178, 0]
click at [570, 418] on button "Sign" at bounding box center [561, 424] width 18 height 13
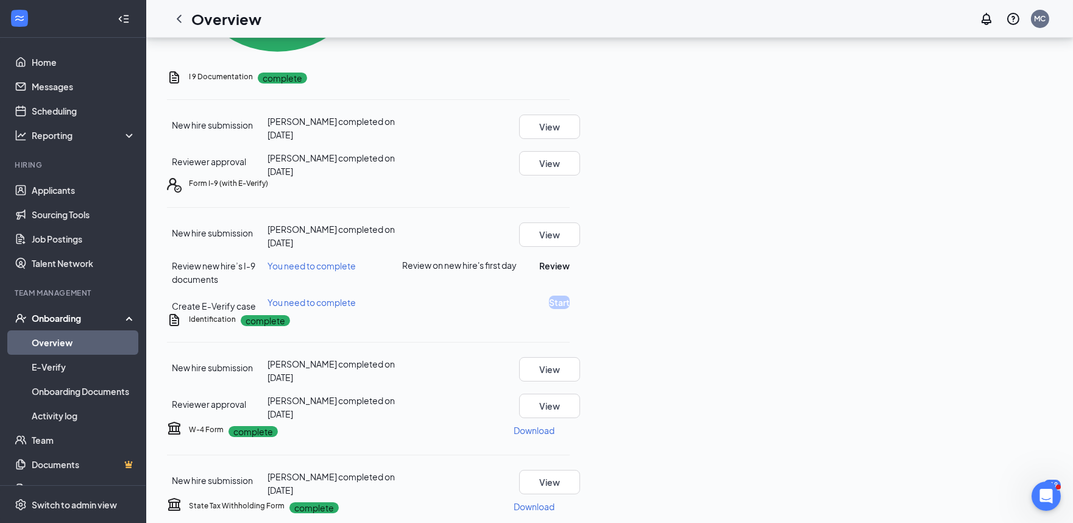
scroll to position [436, 0]
click at [570, 260] on button "Review" at bounding box center [554, 266] width 30 height 13
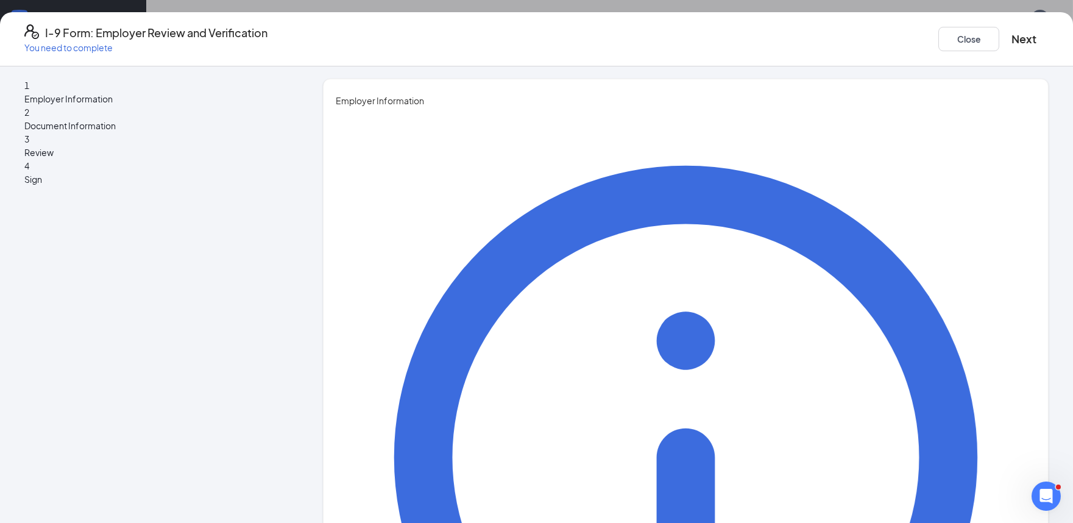
type input "Melissa"
type input "Constance"
type input "Supervisor"
type input "Melissa.Constance@pjunited.com"
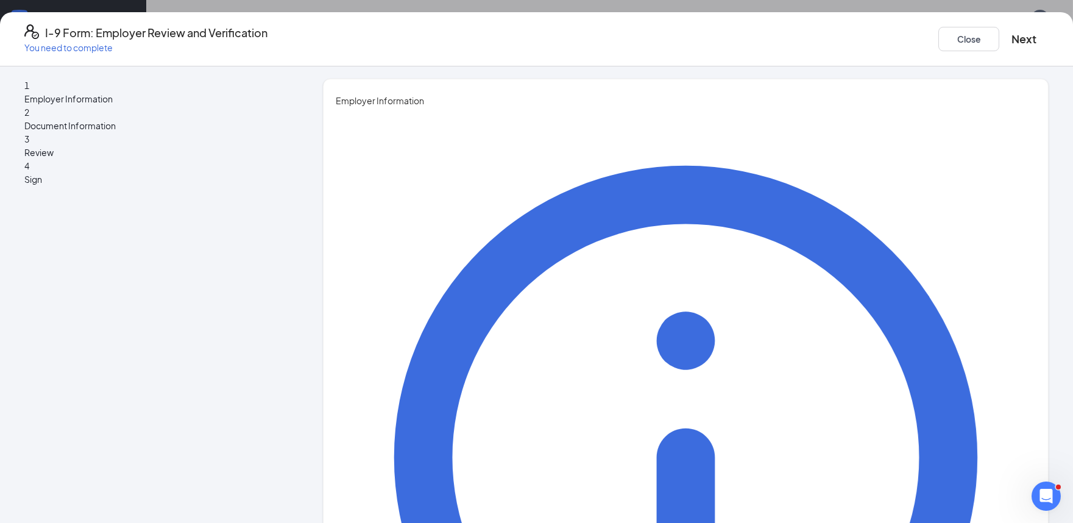
scroll to position [40, 0]
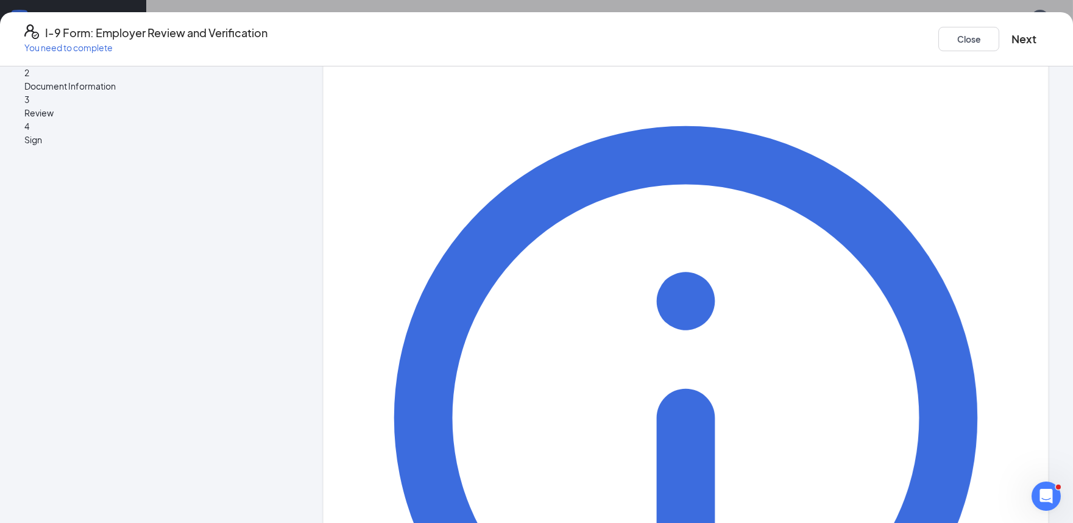
type input "2259530041"
click at [1011, 37] on button "Next" at bounding box center [1023, 38] width 25 height 17
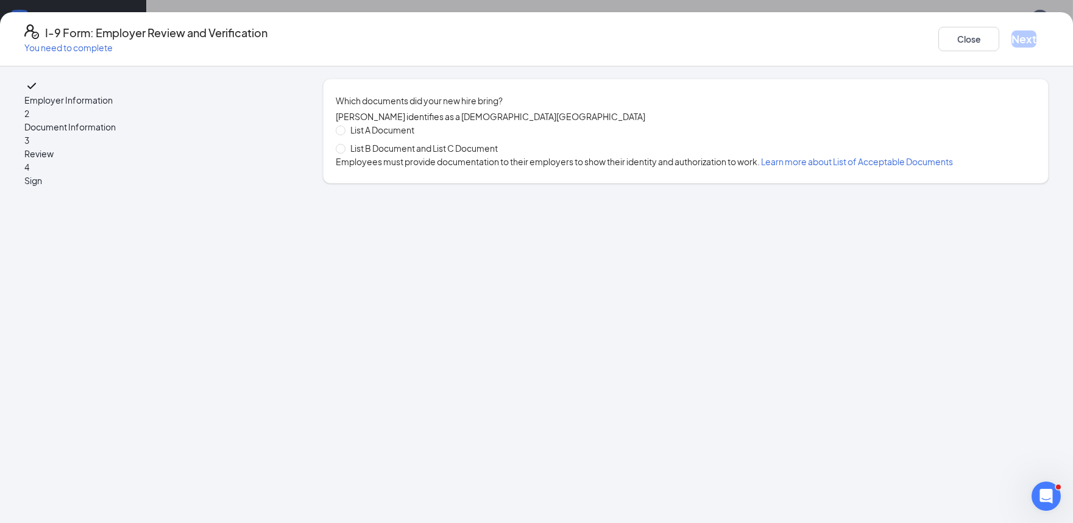
scroll to position [0, 0]
click at [345, 154] on span at bounding box center [341, 149] width 10 height 10
click at [344, 152] on input "List B Document and List C Document" at bounding box center [340, 148] width 9 height 9
radio input "true"
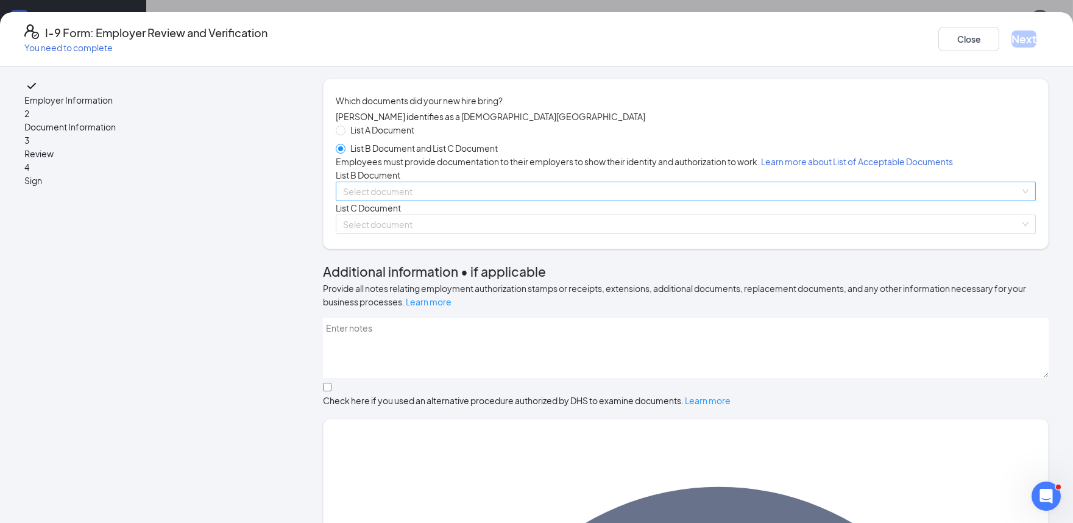
click at [395, 200] on input "search" at bounding box center [681, 191] width 677 height 18
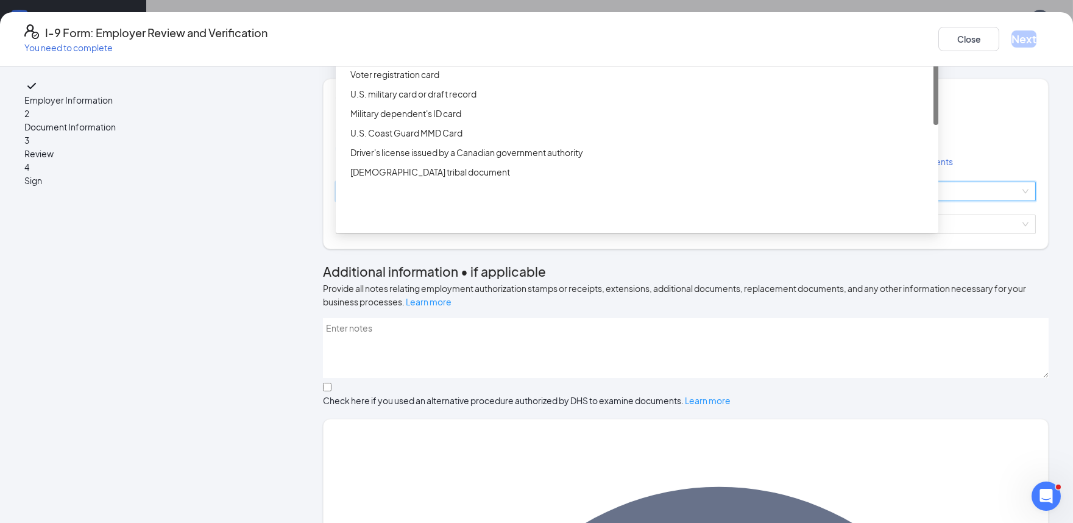
click at [405, 23] on div "Driver’s License issued by U.S State or outlying US possession" at bounding box center [640, 15] width 581 height 13
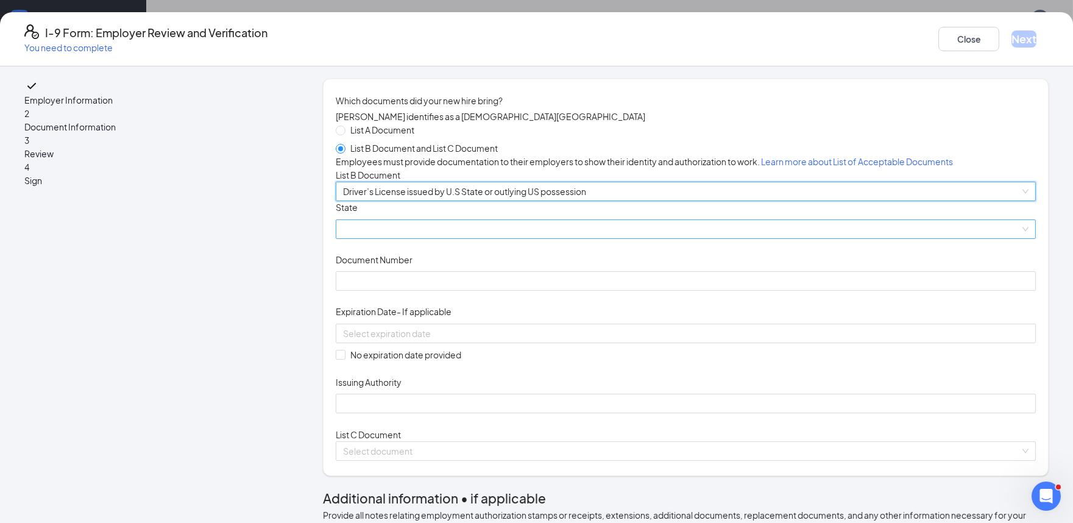
click at [391, 238] on span at bounding box center [685, 229] width 685 height 18
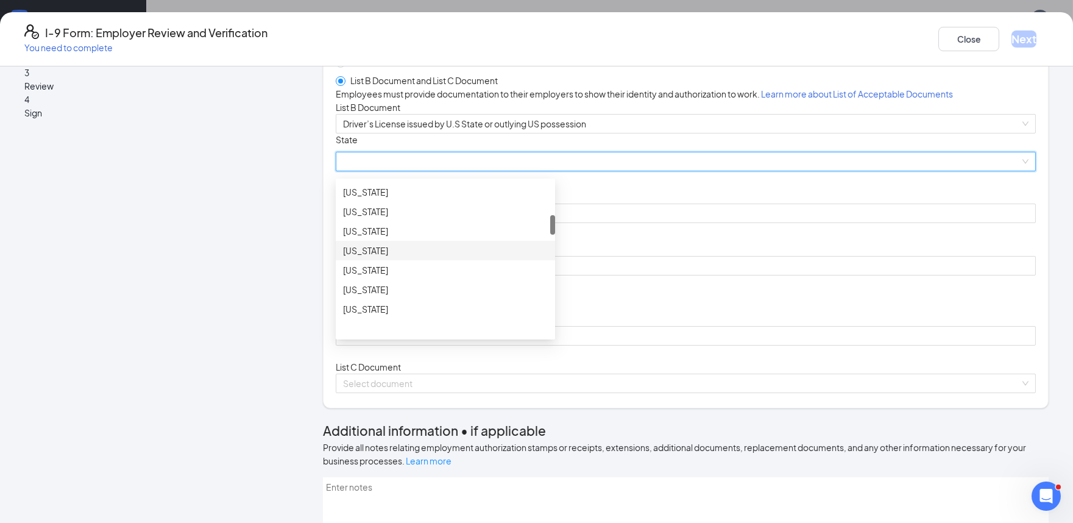
scroll to position [541, 0]
click at [390, 208] on div "Louisiana" at bounding box center [445, 201] width 205 height 13
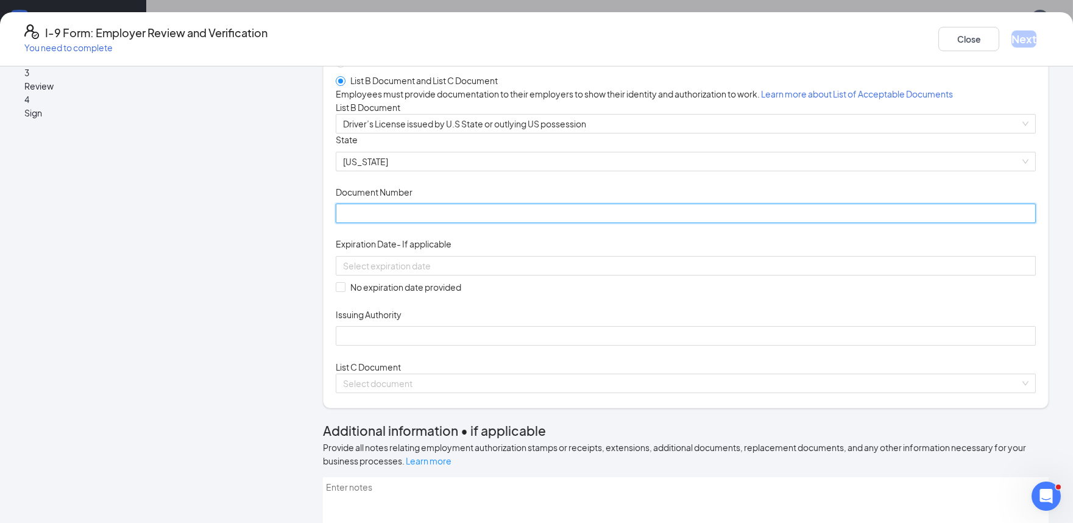
click at [391, 223] on input "Document Number" at bounding box center [686, 212] width 700 height 19
type input "01030770"
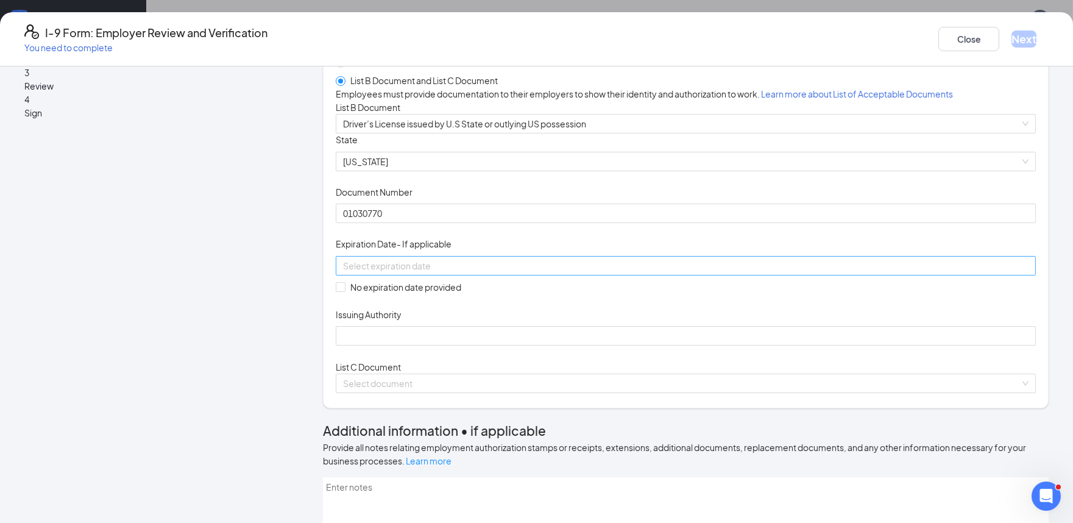
click at [397, 272] on input at bounding box center [684, 265] width 683 height 13
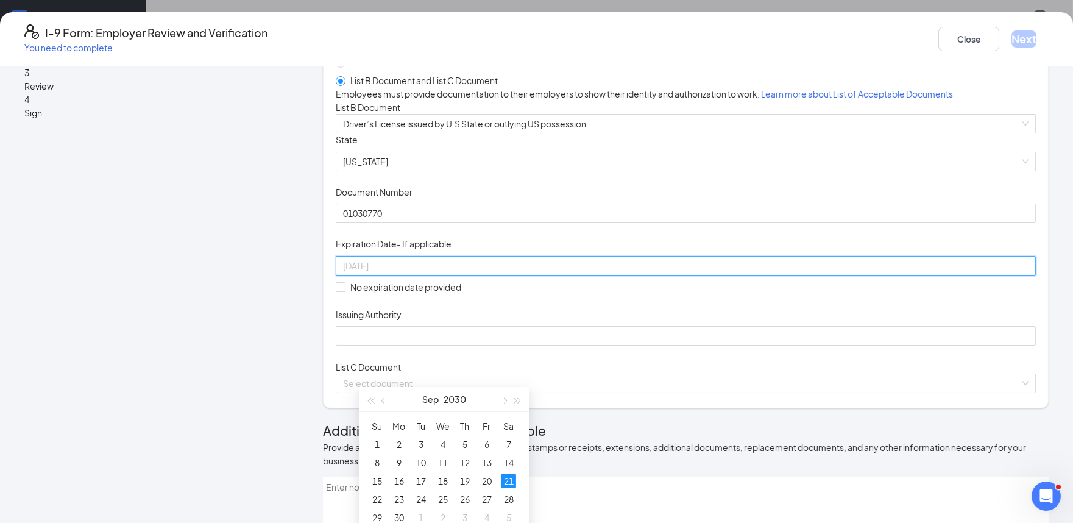
click at [510, 481] on div "21" at bounding box center [508, 480] width 15 height 15
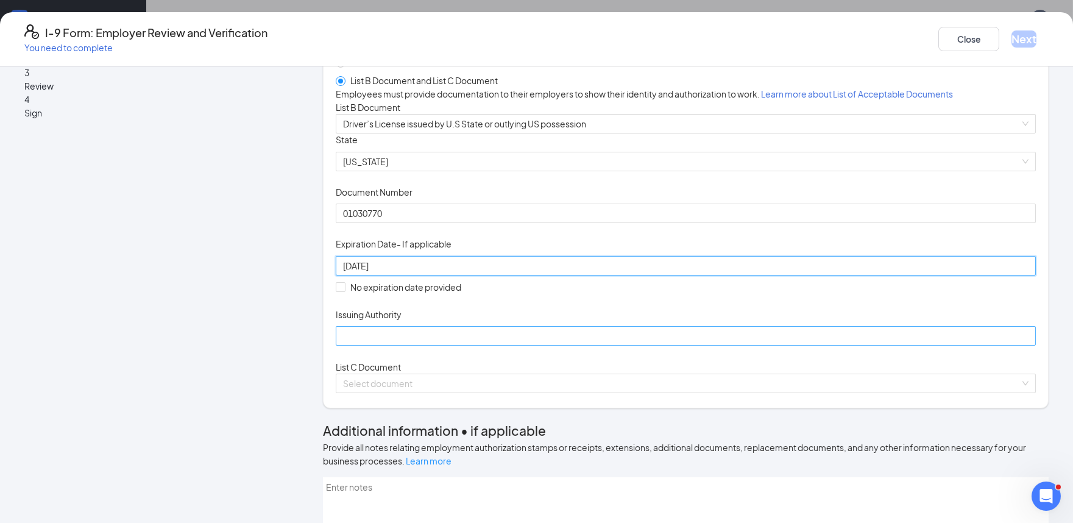
type input "09/21/2030"
click at [451, 345] on input "Issuing Authority" at bounding box center [686, 335] width 700 height 19
type input "state of louisiana"
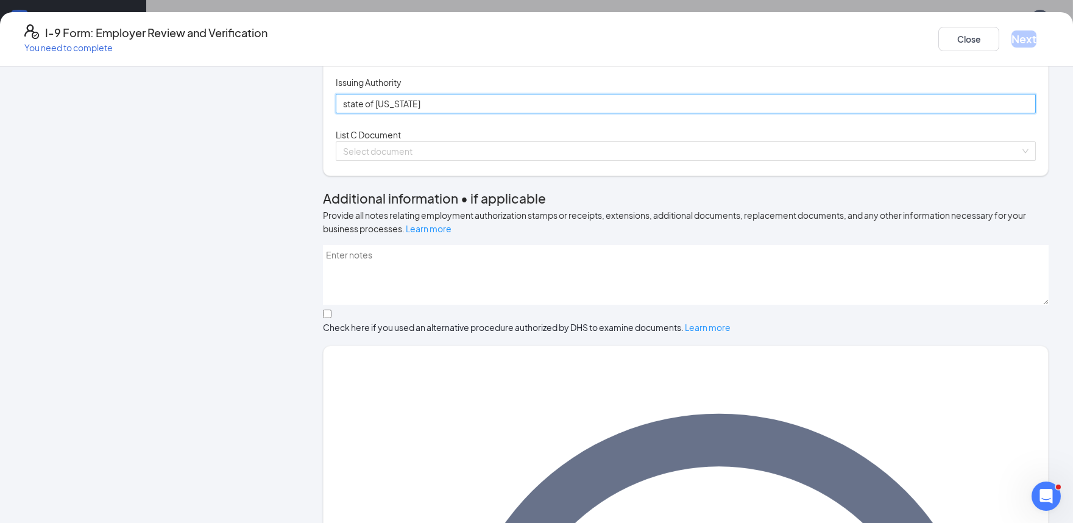
scroll to position [406, 0]
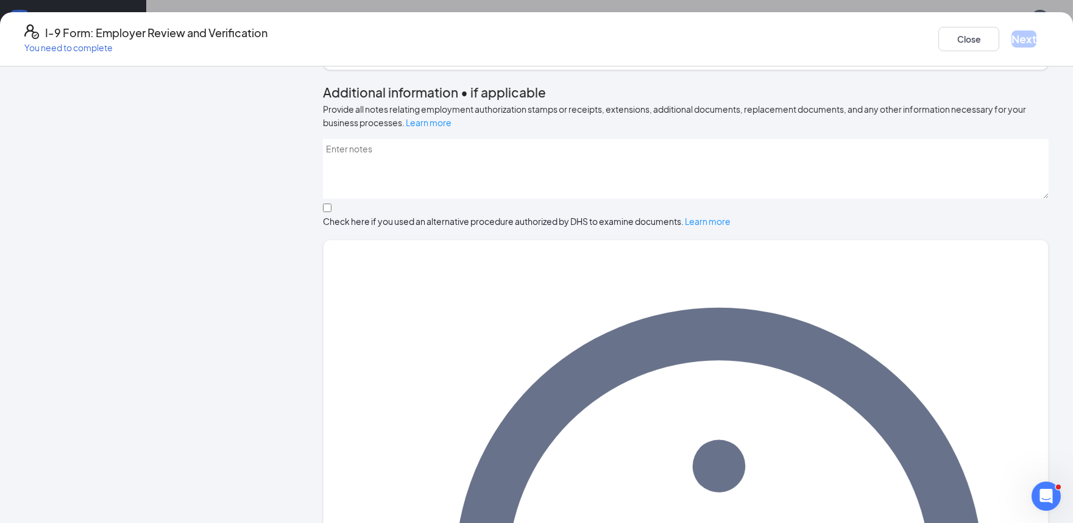
click at [459, 54] on input "search" at bounding box center [681, 45] width 677 height 18
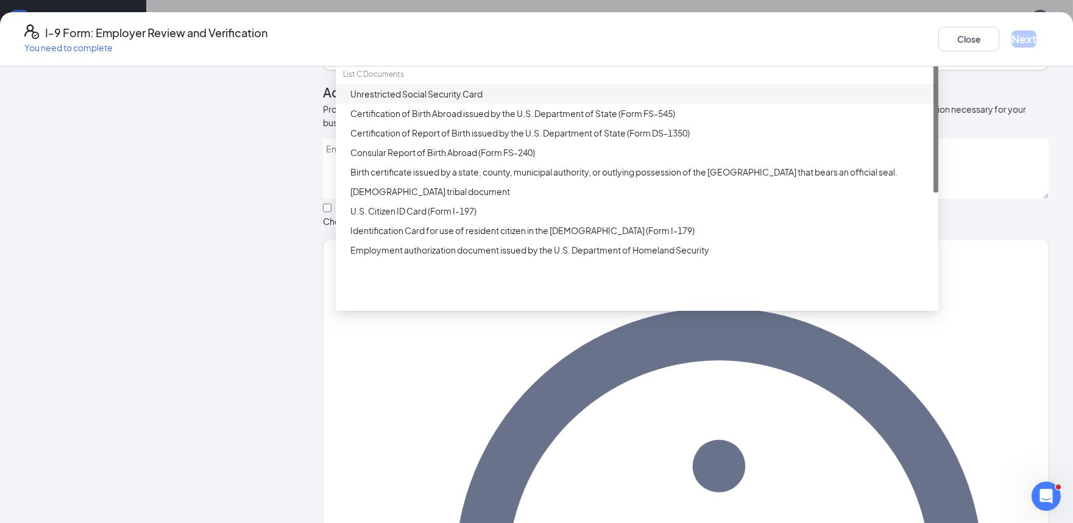
click at [450, 101] on div "Unrestricted Social Security Card" at bounding box center [640, 93] width 581 height 13
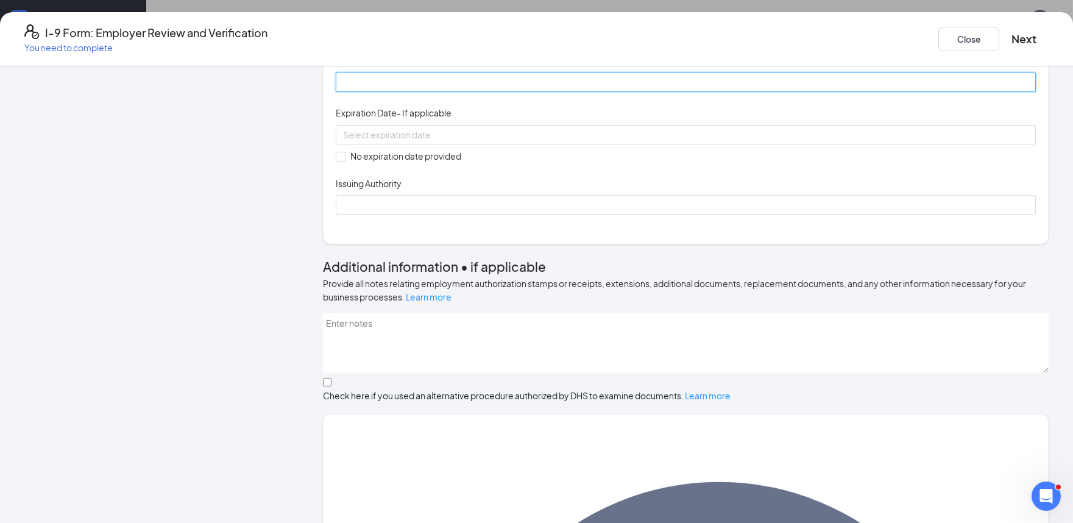
click at [451, 92] on input "Document Number" at bounding box center [686, 81] width 700 height 19
type input "434833603"
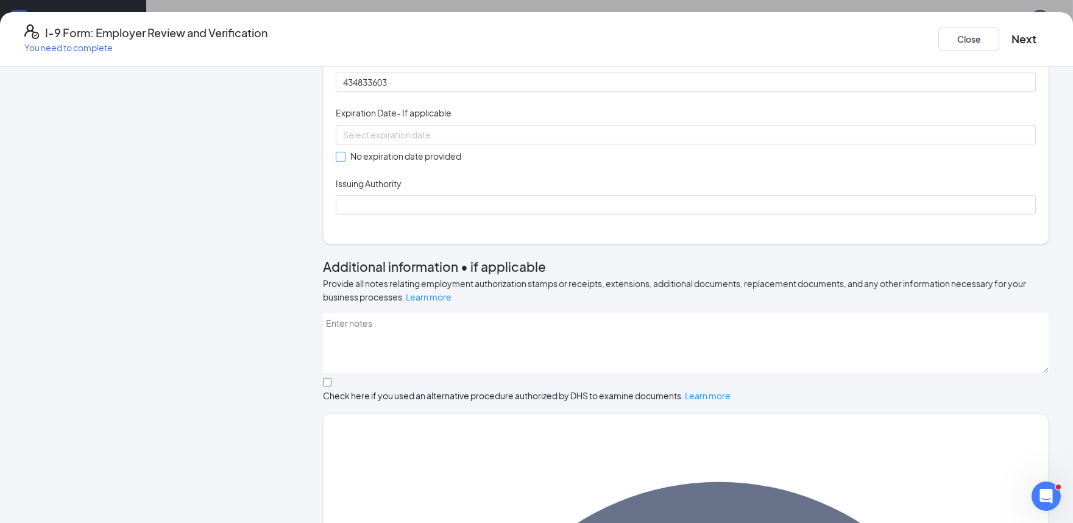
click at [345, 161] on span at bounding box center [341, 157] width 10 height 10
click at [344, 160] on input "No expiration date provided" at bounding box center [340, 156] width 9 height 9
checkbox input "true"
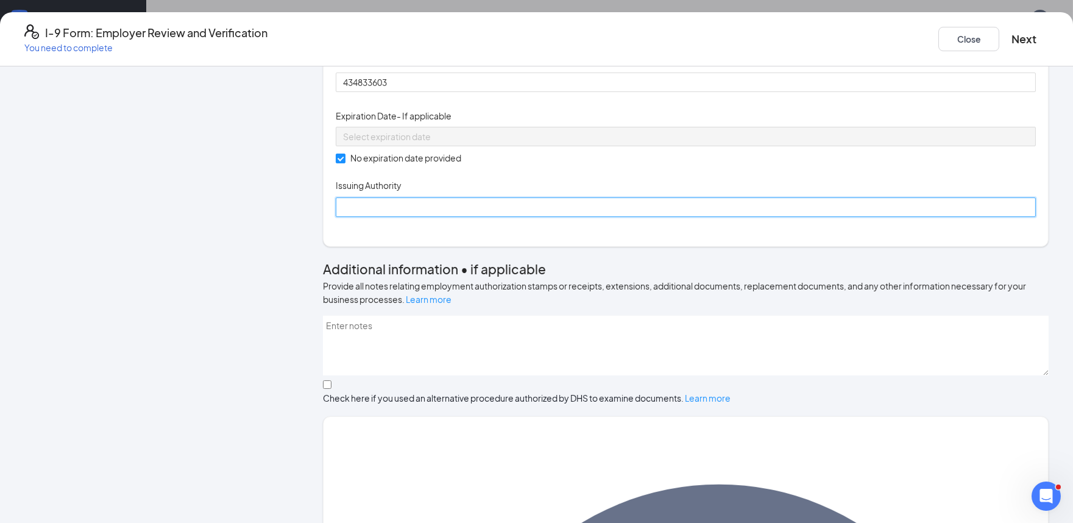
click at [390, 217] on input "Issuing Authority" at bounding box center [686, 206] width 700 height 19
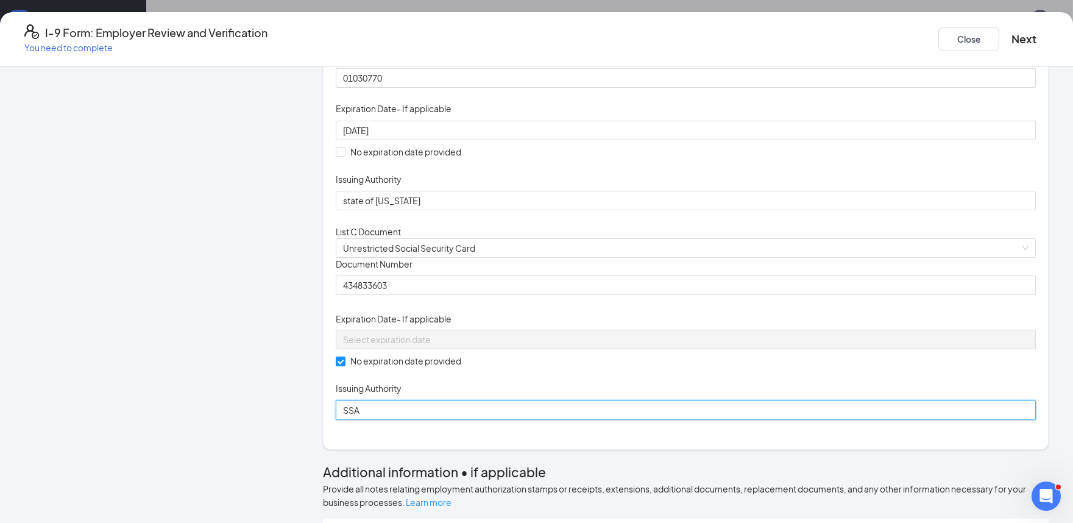
scroll to position [79, 0]
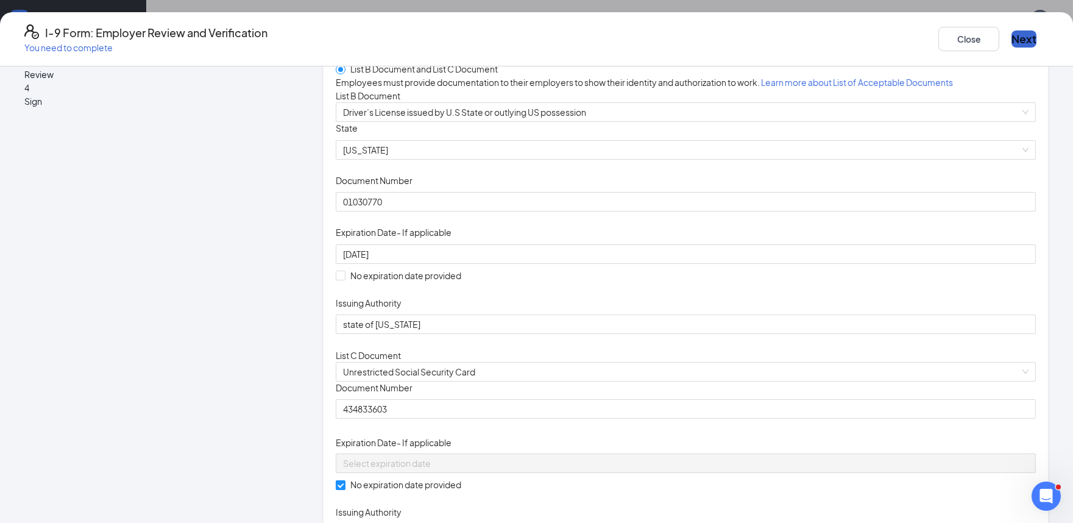
type input "SSA"
click at [1011, 39] on button "Next" at bounding box center [1023, 38] width 25 height 17
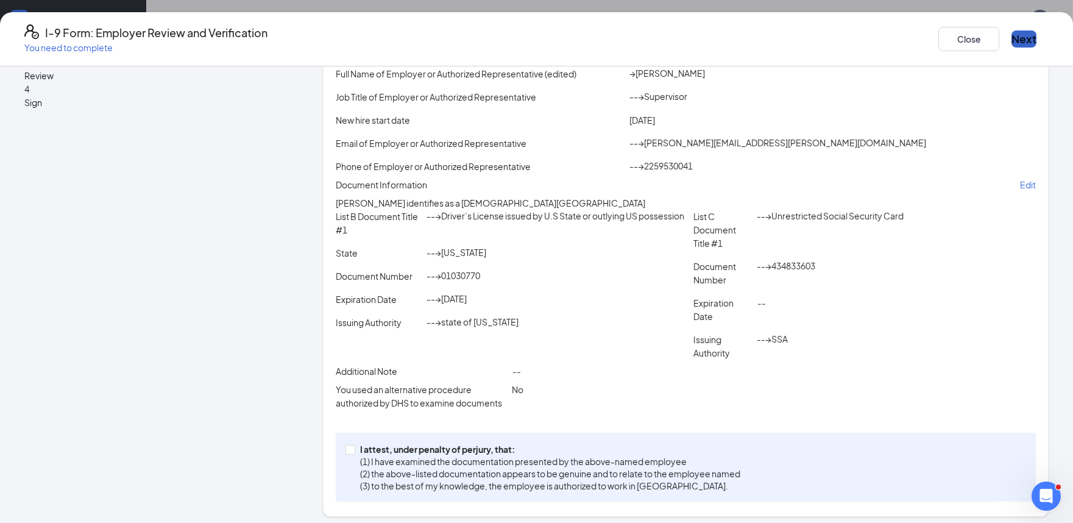
click at [1011, 38] on button "Next" at bounding box center [1023, 38] width 25 height 17
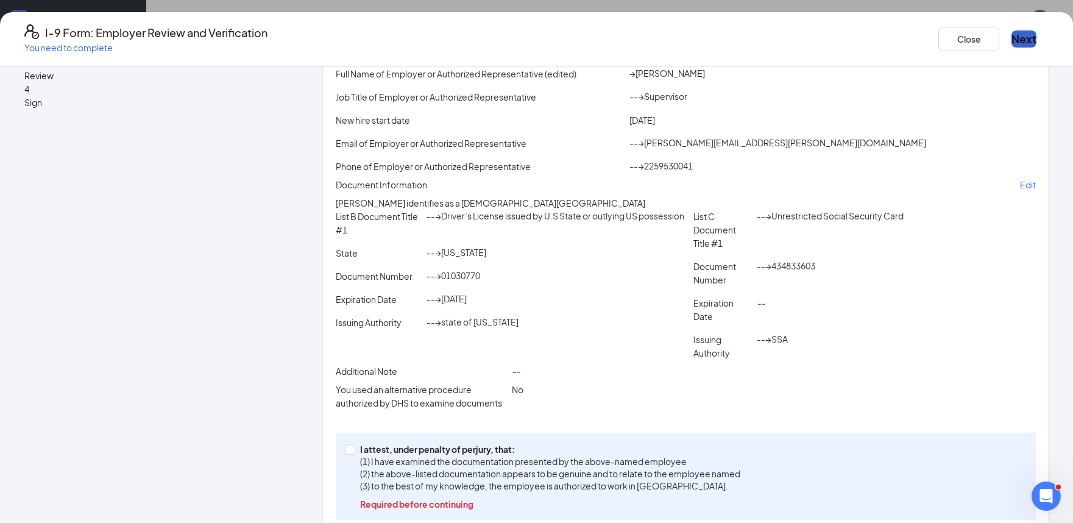
click at [1011, 30] on button "Next" at bounding box center [1023, 38] width 25 height 17
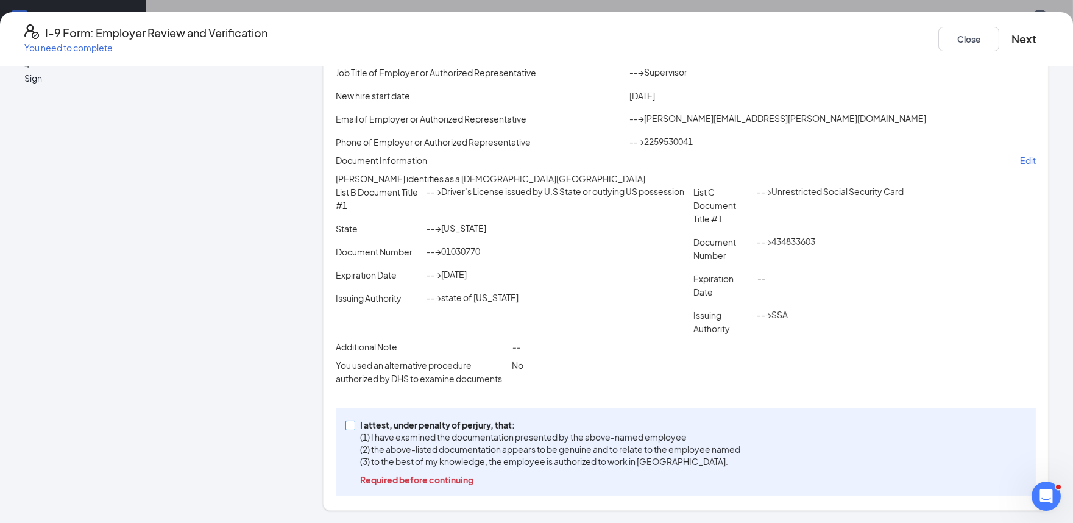
click at [354, 428] on input "I attest, under penalty of perjury, that: (1) I have examined the documentation…" at bounding box center [349, 424] width 9 height 9
checkbox input "true"
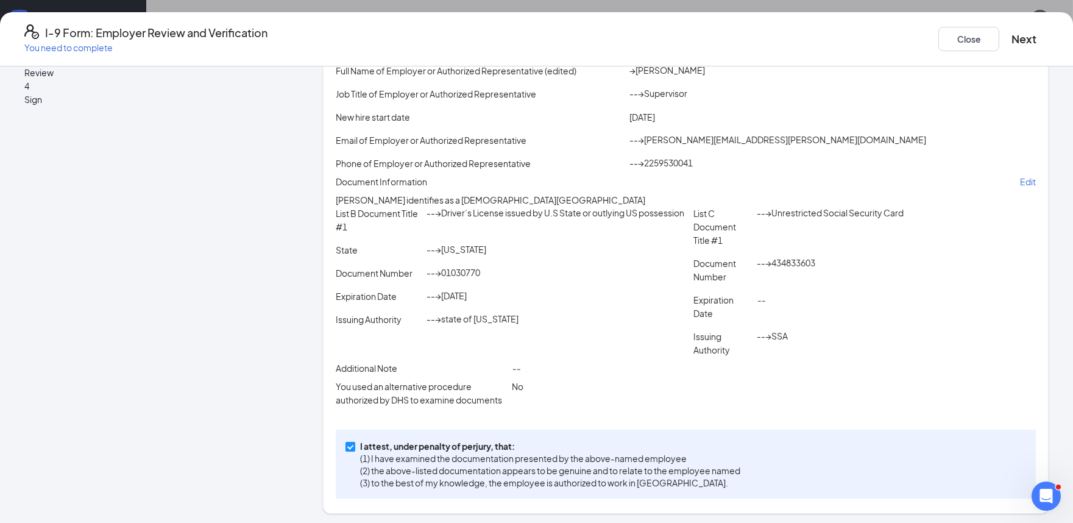
scroll to position [0, 0]
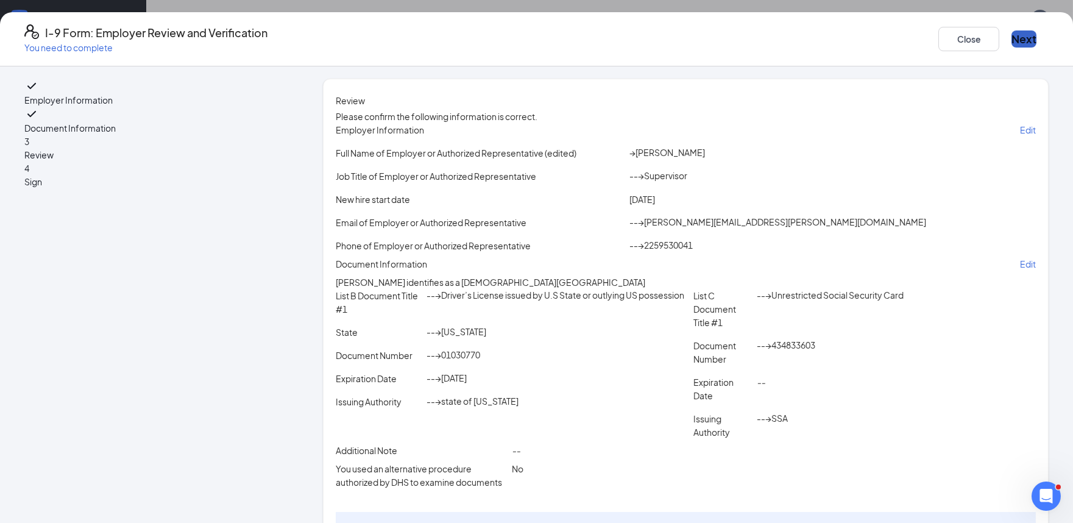
click at [1011, 41] on button "Next" at bounding box center [1023, 38] width 25 height 17
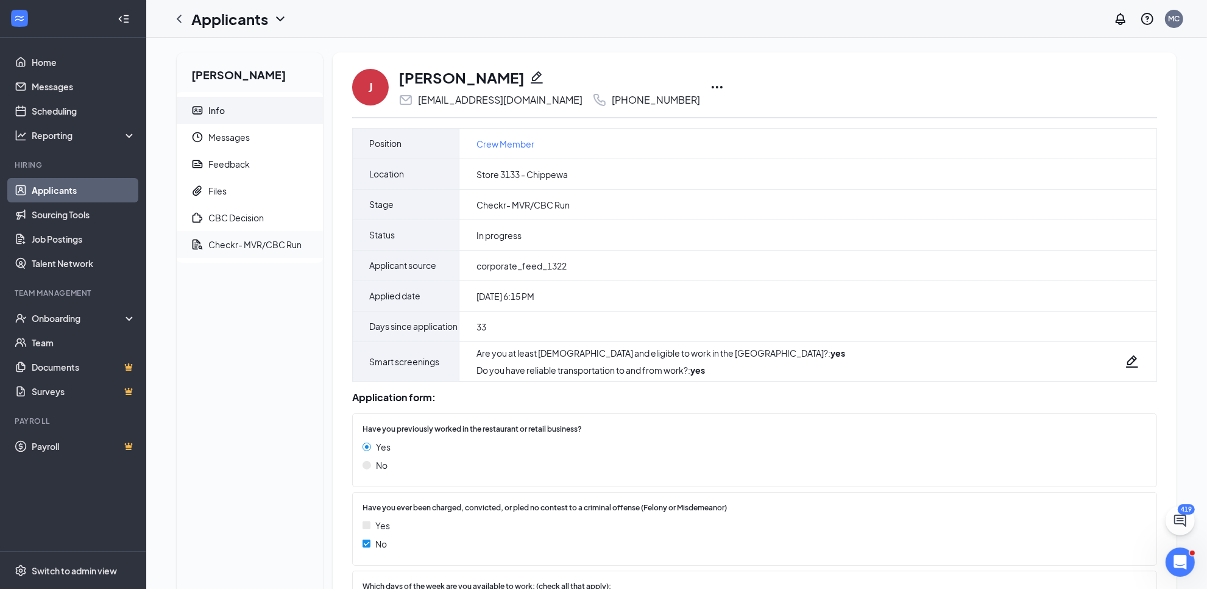
click at [273, 241] on div "Checkr- MVR/CBC Run" at bounding box center [254, 244] width 93 height 12
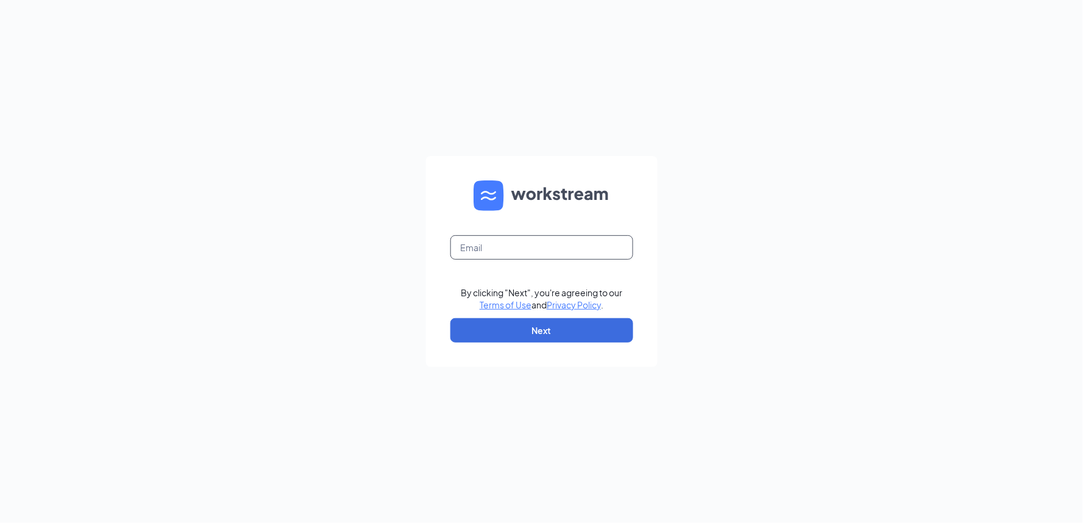
click at [596, 251] on input "text" at bounding box center [541, 247] width 183 height 24
type input "[PERSON_NAME][EMAIL_ADDRESS][PERSON_NAME][DOMAIN_NAME]"
click at [535, 333] on button "Next" at bounding box center [541, 330] width 183 height 24
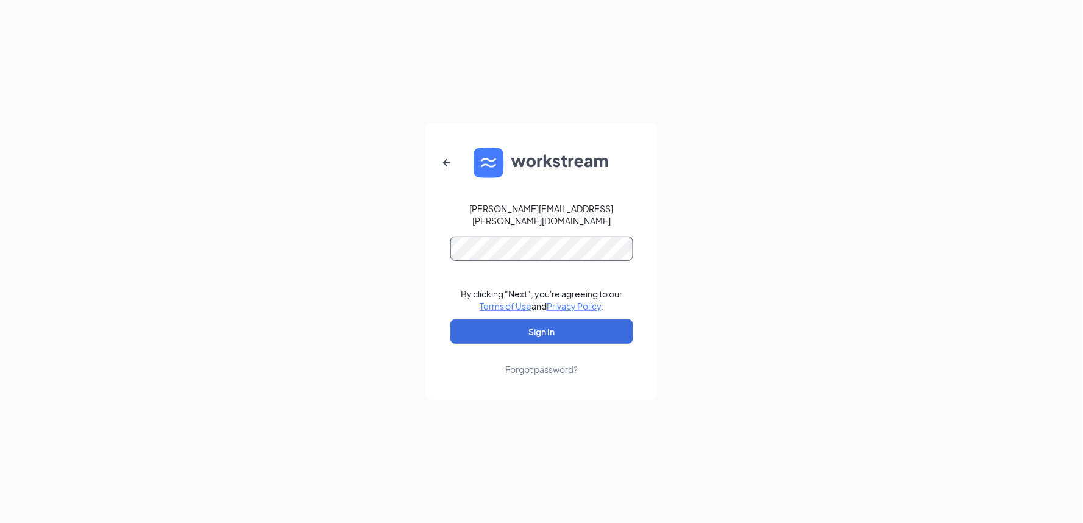
click at [450, 319] on button "Sign In" at bounding box center [541, 331] width 183 height 24
click at [473, 326] on button "Sign In" at bounding box center [541, 331] width 183 height 24
click at [450, 319] on button "Sign In" at bounding box center [541, 331] width 183 height 24
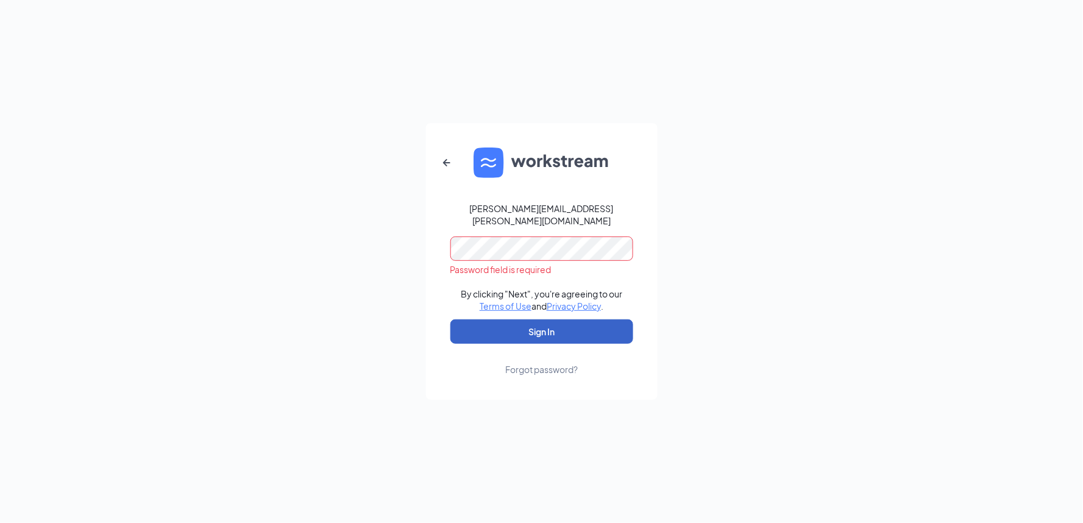
click at [461, 336] on button "Sign In" at bounding box center [541, 331] width 183 height 24
click at [448, 169] on icon "ArrowLeftNew" at bounding box center [446, 162] width 15 height 15
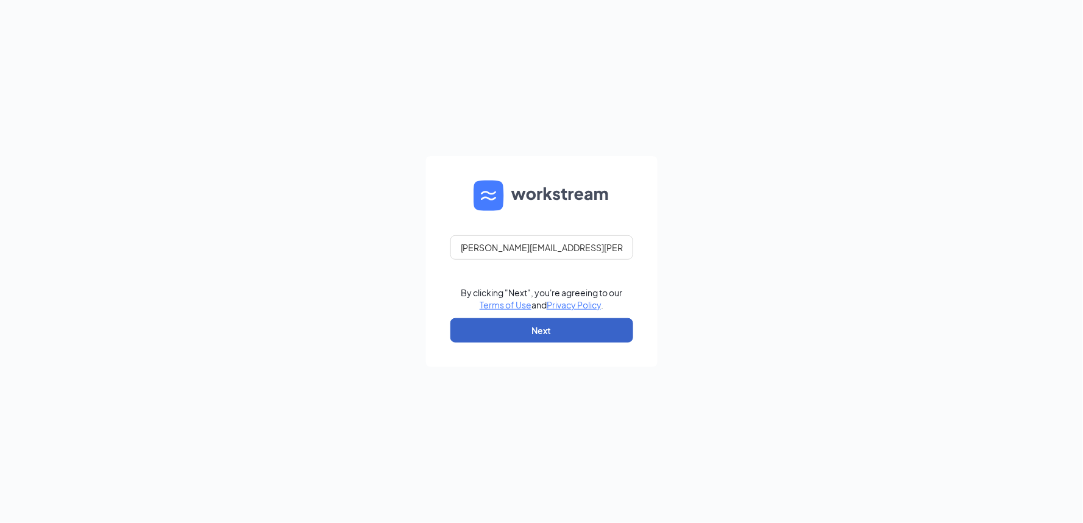
click at [546, 325] on button "Next" at bounding box center [541, 330] width 183 height 24
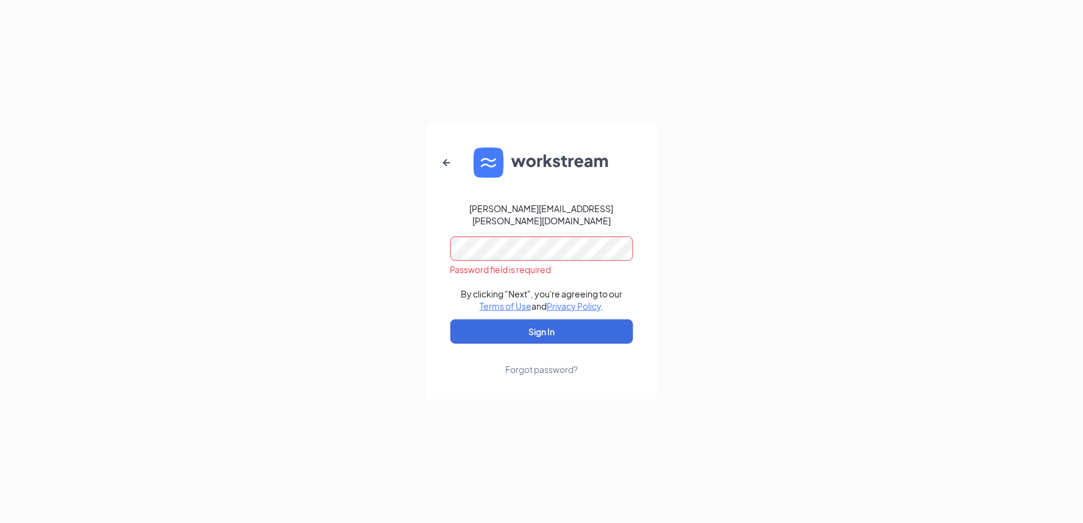
click at [489, 413] on div "[PERSON_NAME][EMAIL_ADDRESS][PERSON_NAME][DOMAIN_NAME] Password field is requir…" at bounding box center [541, 261] width 1083 height 523
click at [450, 319] on button "Sign In" at bounding box center [541, 331] width 183 height 24
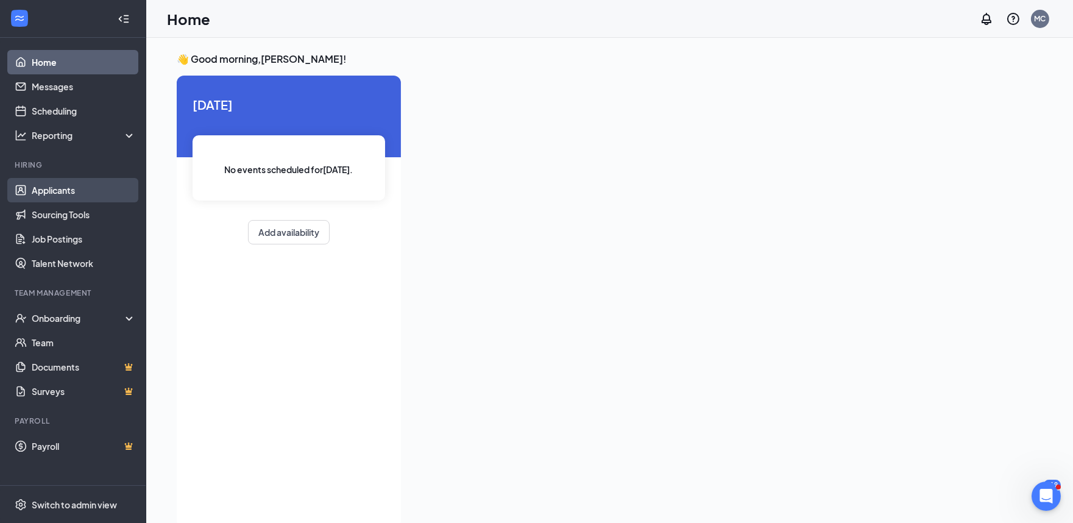
click at [66, 191] on link "Applicants" at bounding box center [84, 190] width 104 height 24
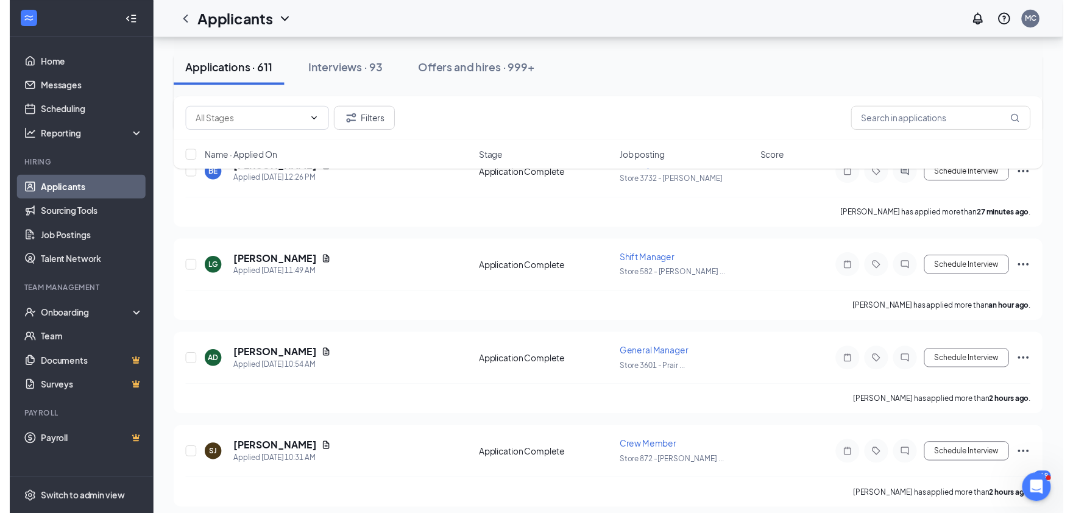
scroll to position [203, 0]
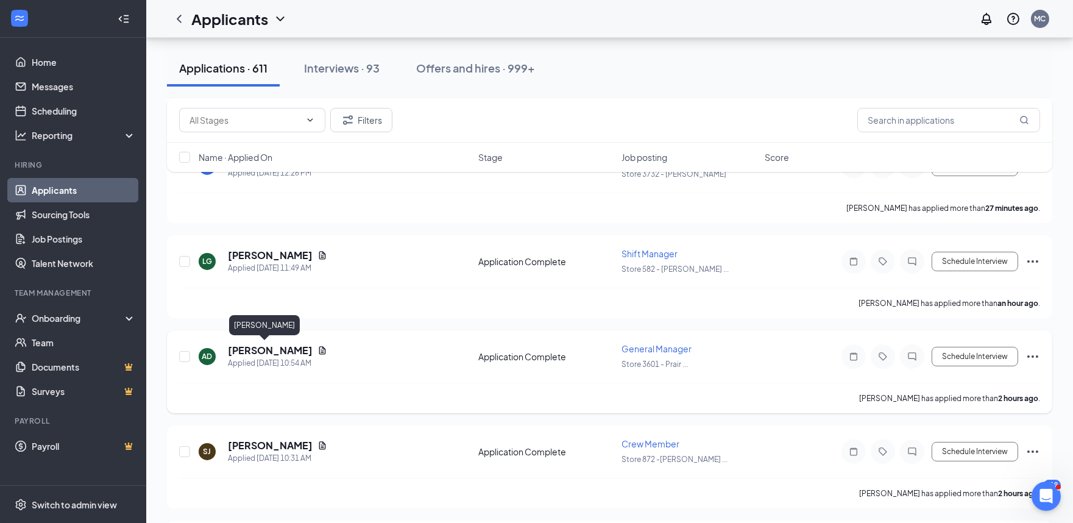
click at [260, 347] on h5 "Alana Dor" at bounding box center [270, 350] width 85 height 13
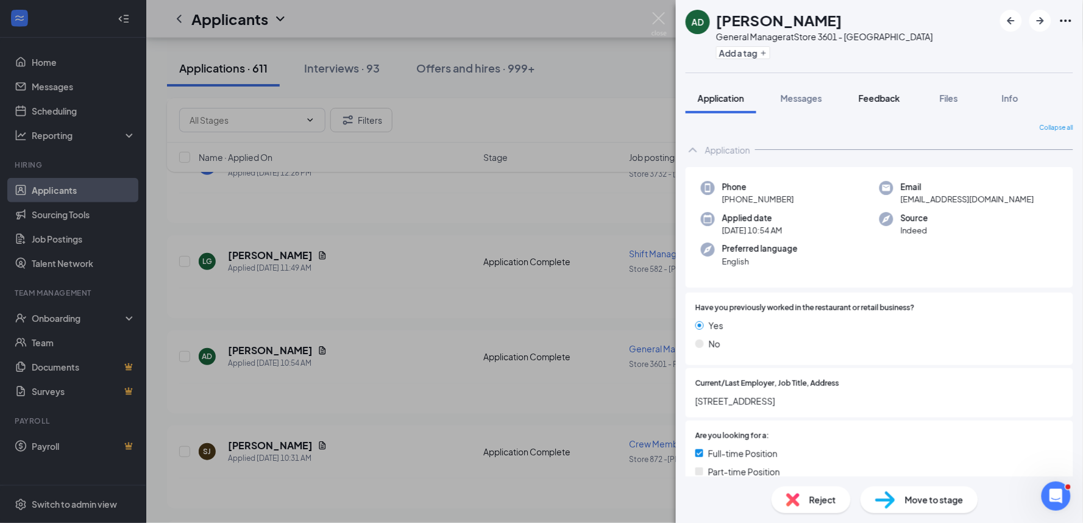
click at [867, 105] on button "Feedback" at bounding box center [879, 98] width 66 height 30
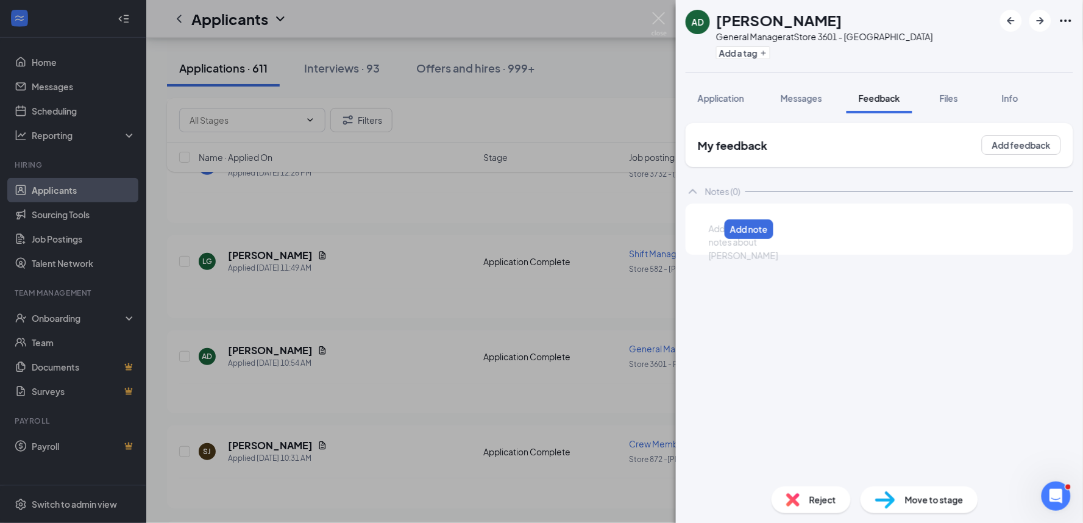
click at [719, 225] on div at bounding box center [714, 228] width 10 height 13
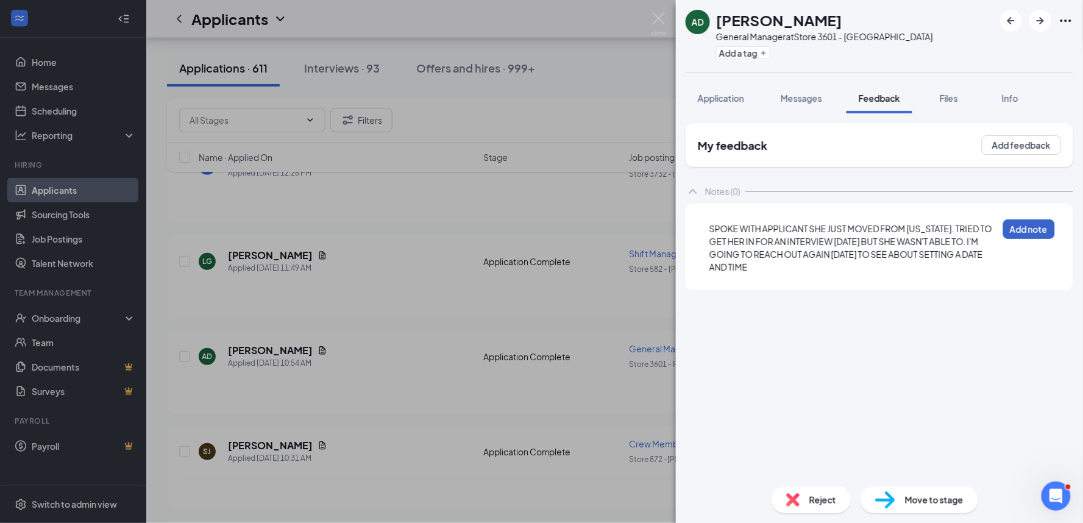
click at [1022, 228] on button "Add note" at bounding box center [1029, 228] width 52 height 19
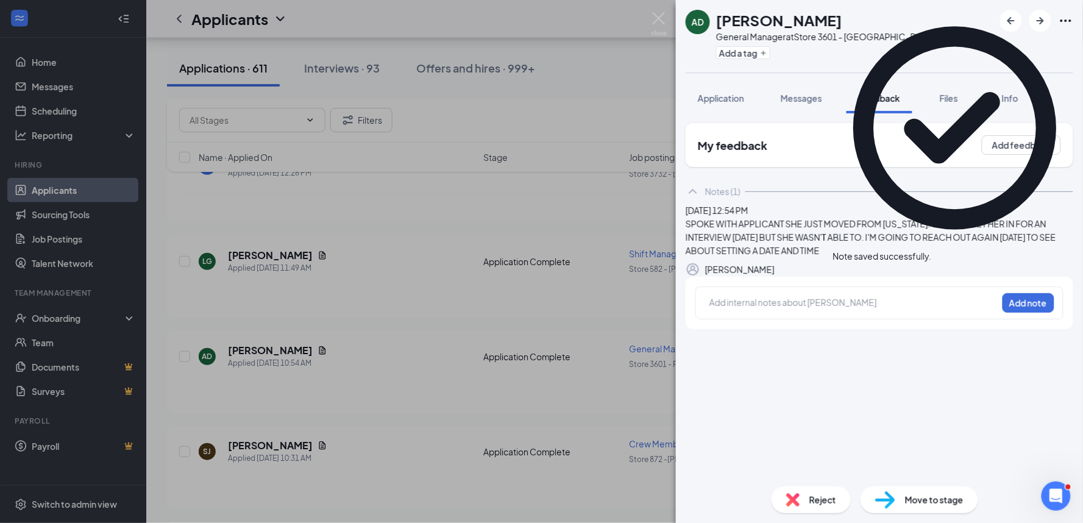
click at [663, 10] on div "AD Alana Dor General Manager at Store 3601 - Prairieville Add a tag Application…" at bounding box center [541, 261] width 1083 height 523
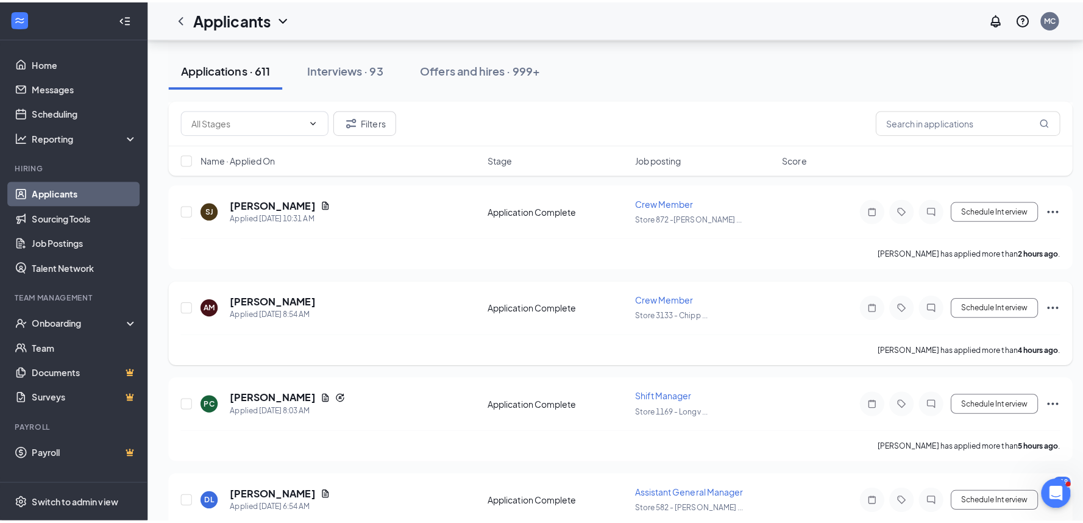
scroll to position [473, 0]
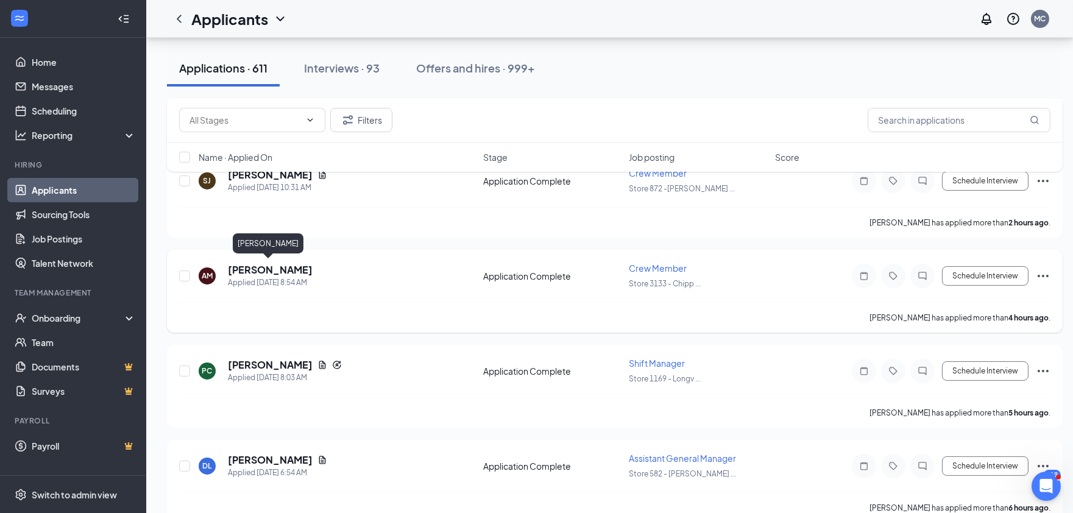
click at [281, 265] on h5 "Adam Mcalister" at bounding box center [270, 269] width 85 height 13
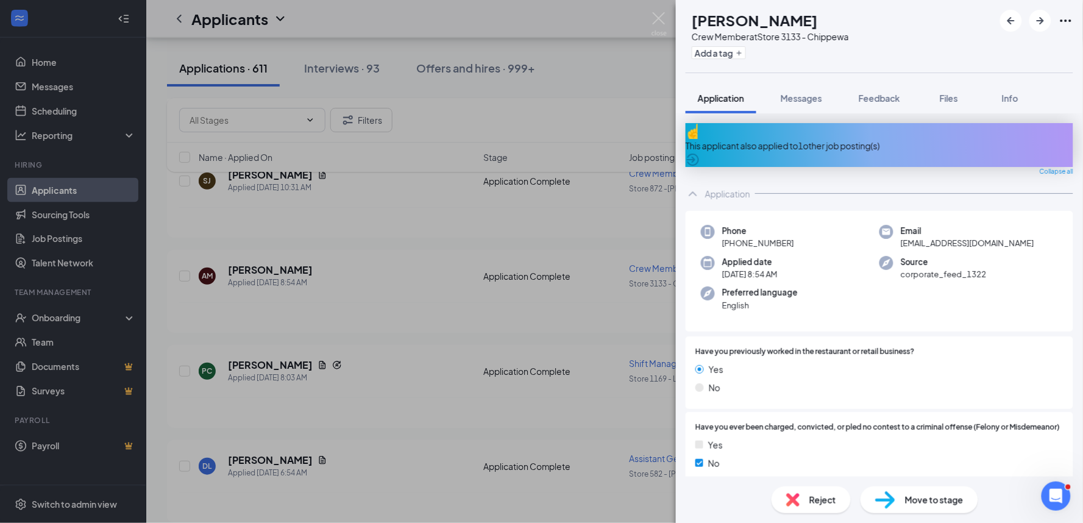
click at [830, 147] on div "This applicant also applied to 1 other job posting(s)" at bounding box center [878, 145] width 387 height 44
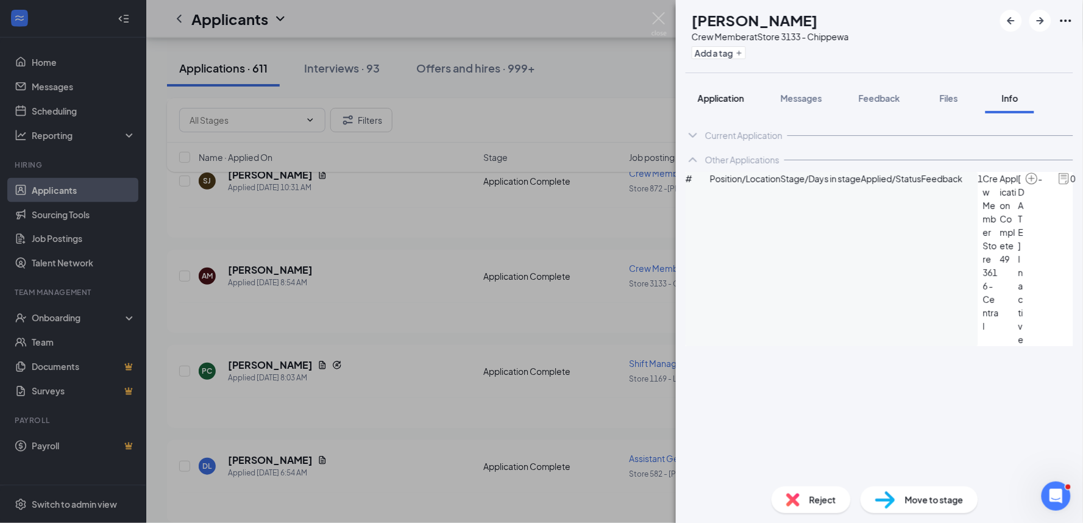
click at [730, 102] on span "Application" at bounding box center [721, 98] width 46 height 11
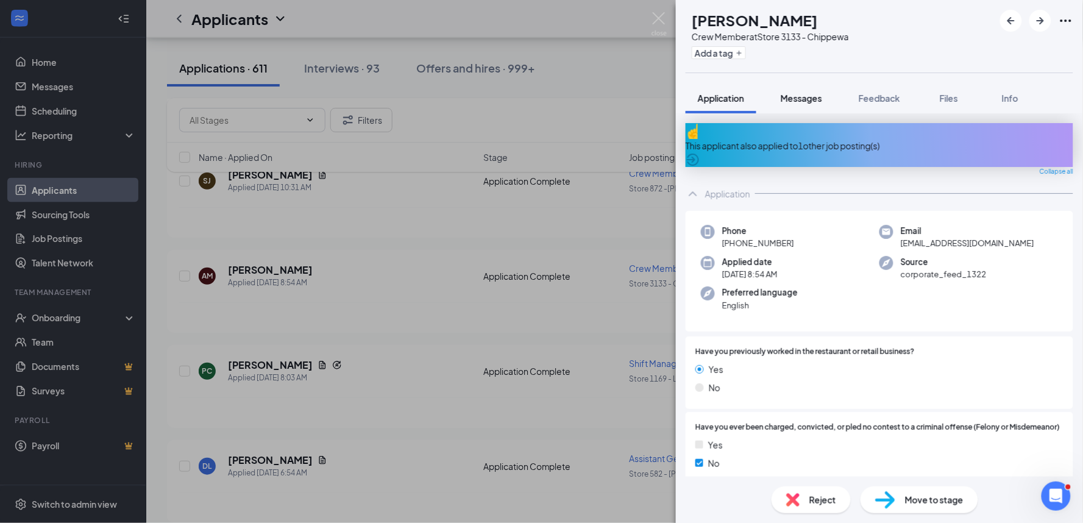
click at [809, 104] on div "Messages" at bounding box center [800, 98] width 41 height 12
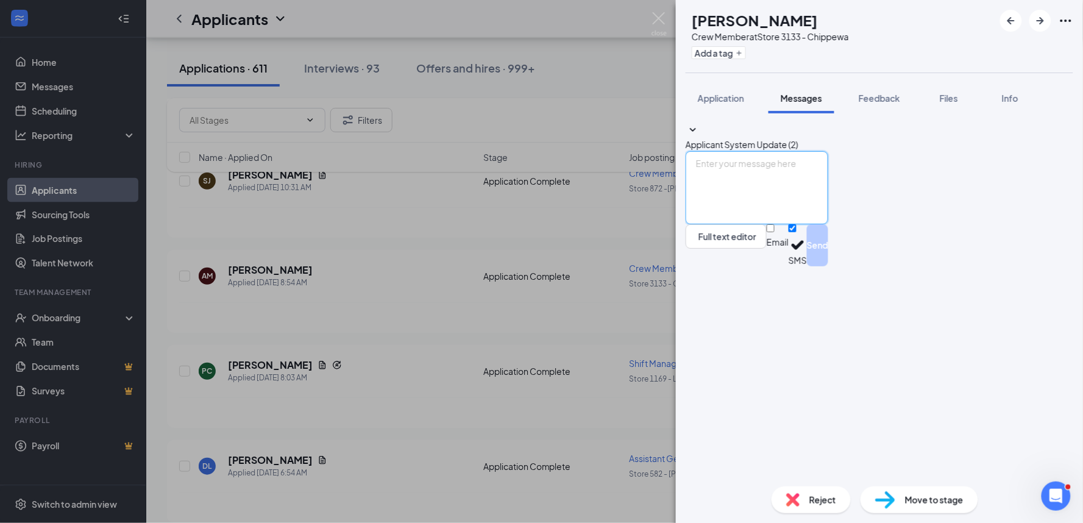
click at [785, 224] on textarea at bounding box center [756, 187] width 143 height 73
type textarea "w"
type textarea "would you be able to come in today between 4 and 5 for an interview at the loca…"
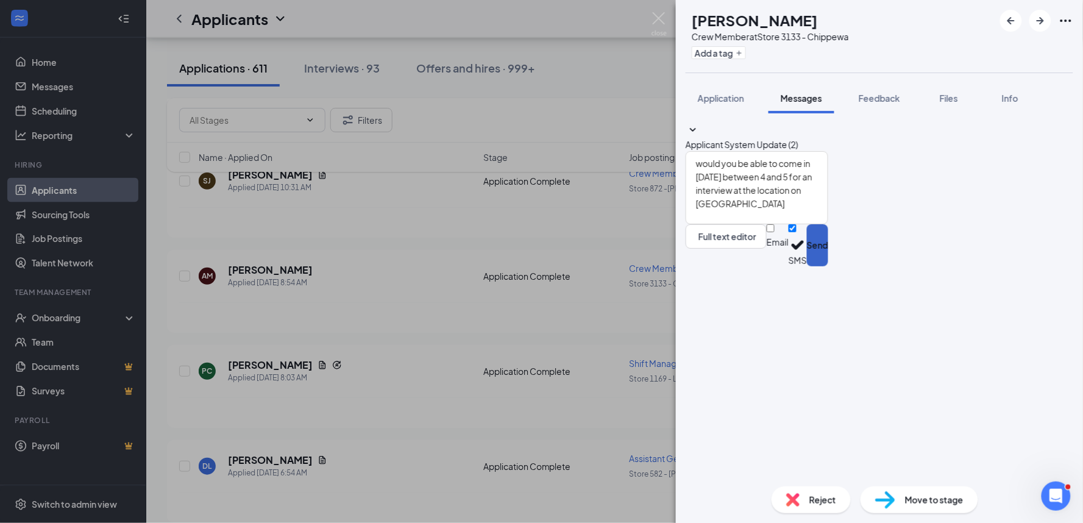
click at [828, 266] on button "Send" at bounding box center [817, 245] width 21 height 42
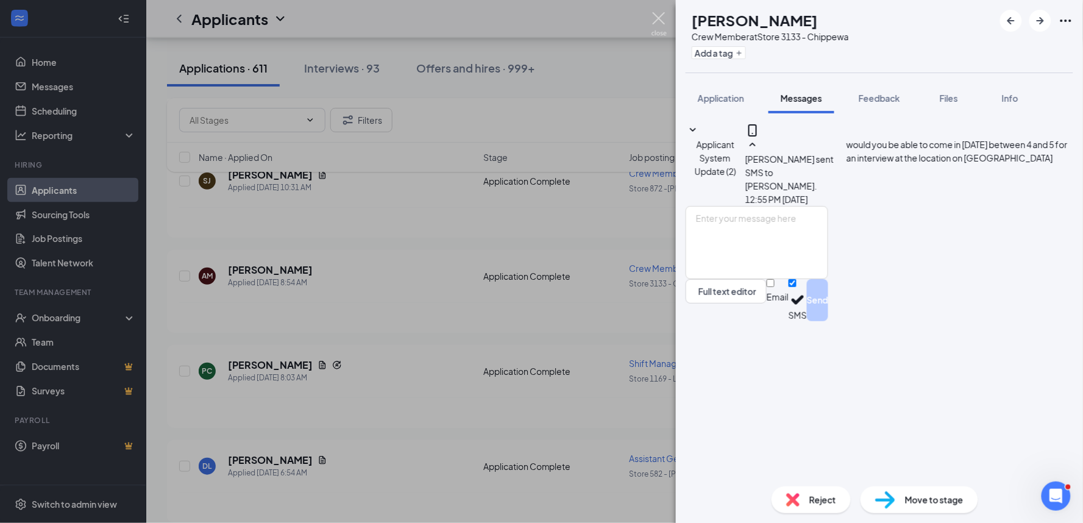
click at [656, 23] on img at bounding box center [658, 24] width 15 height 24
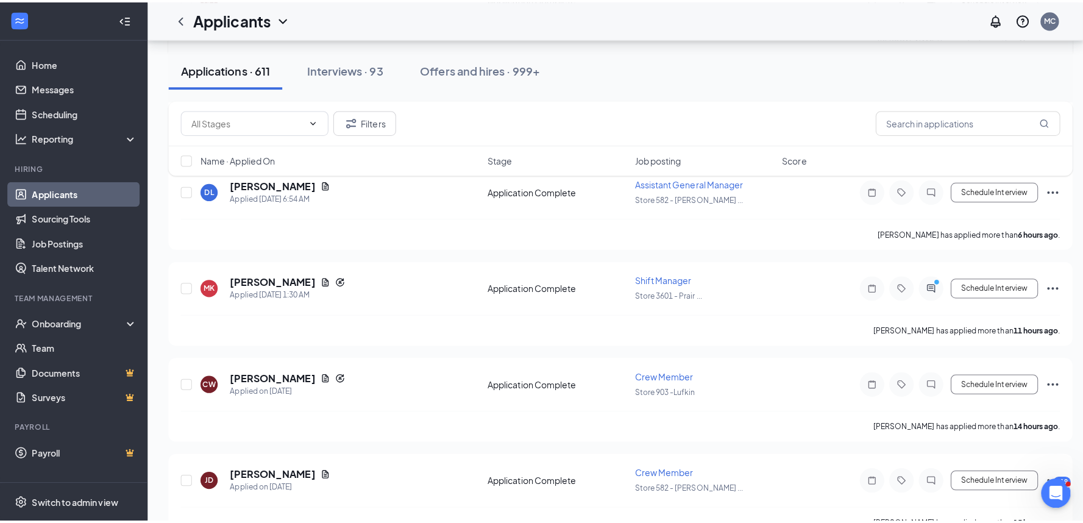
scroll to position [812, 0]
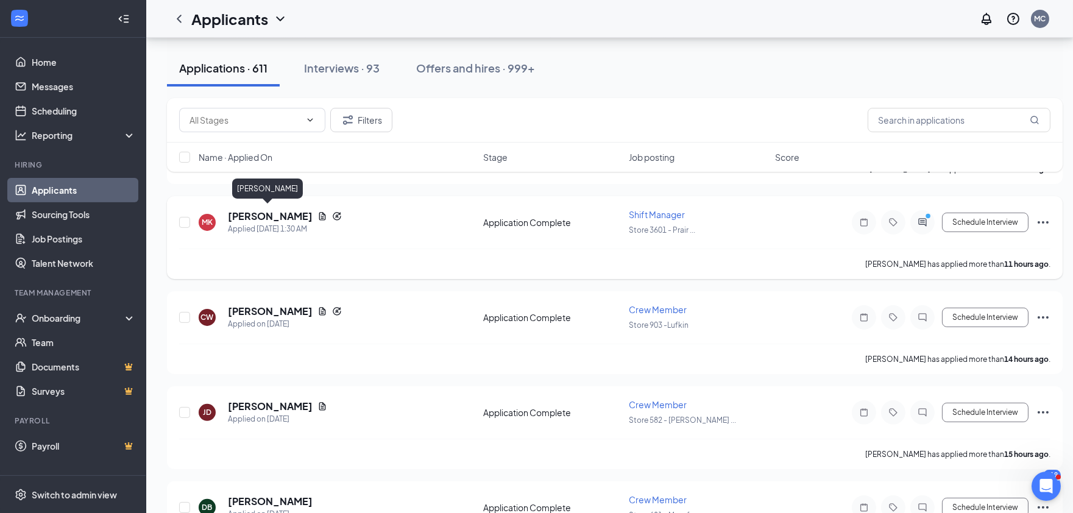
click at [283, 214] on h5 "Melissa Kinney" at bounding box center [270, 216] width 85 height 13
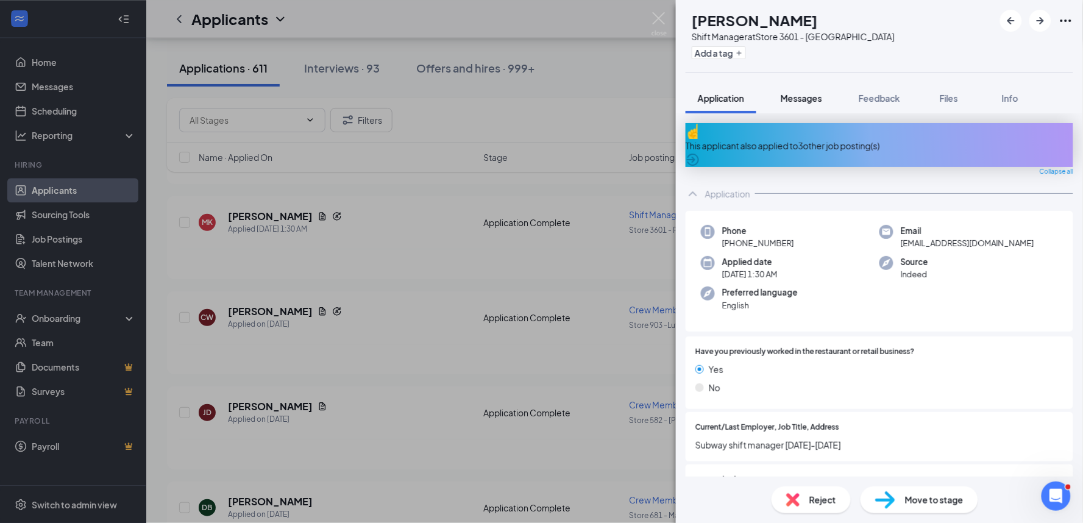
click at [807, 105] on button "Messages" at bounding box center [801, 98] width 66 height 30
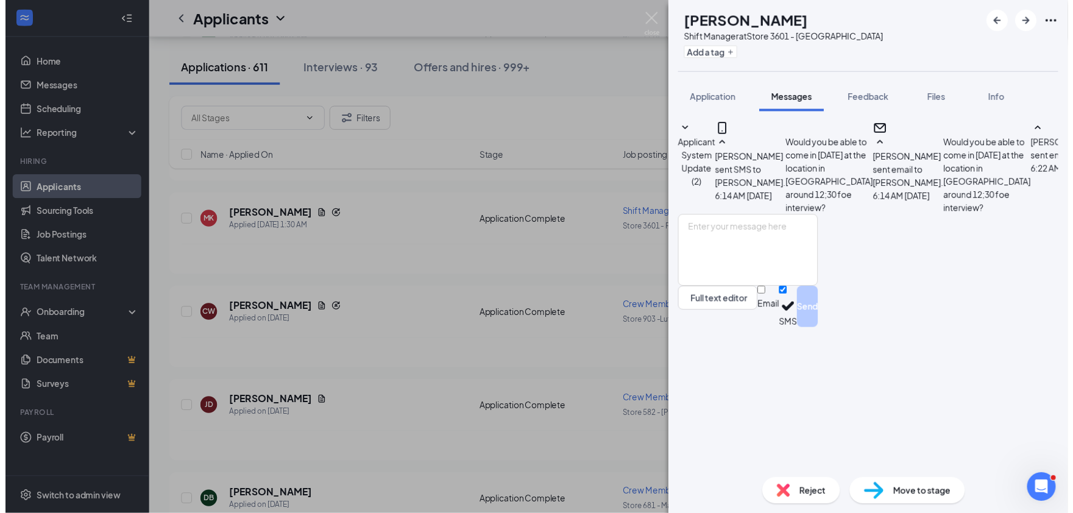
scroll to position [94, 0]
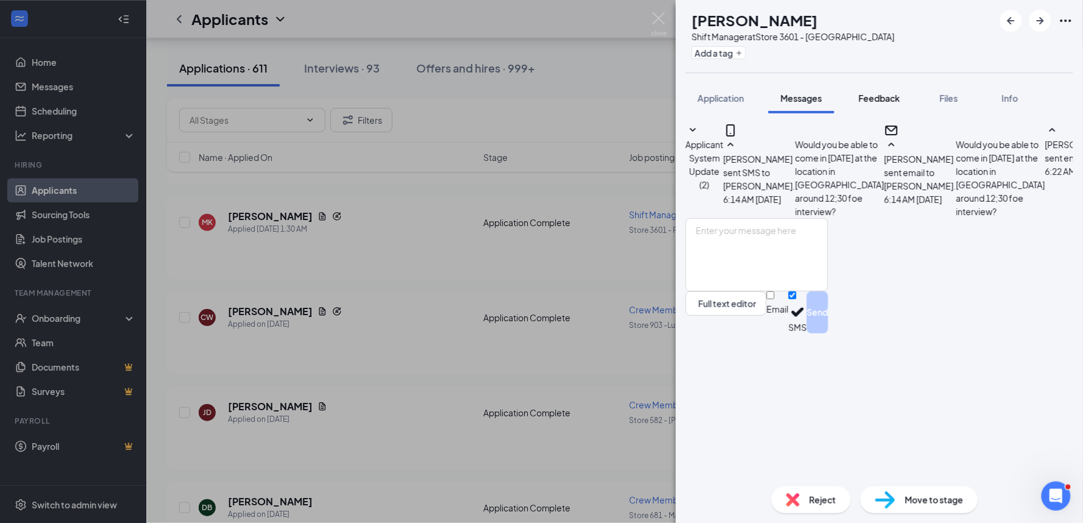
click at [880, 96] on span "Feedback" at bounding box center [878, 98] width 41 height 11
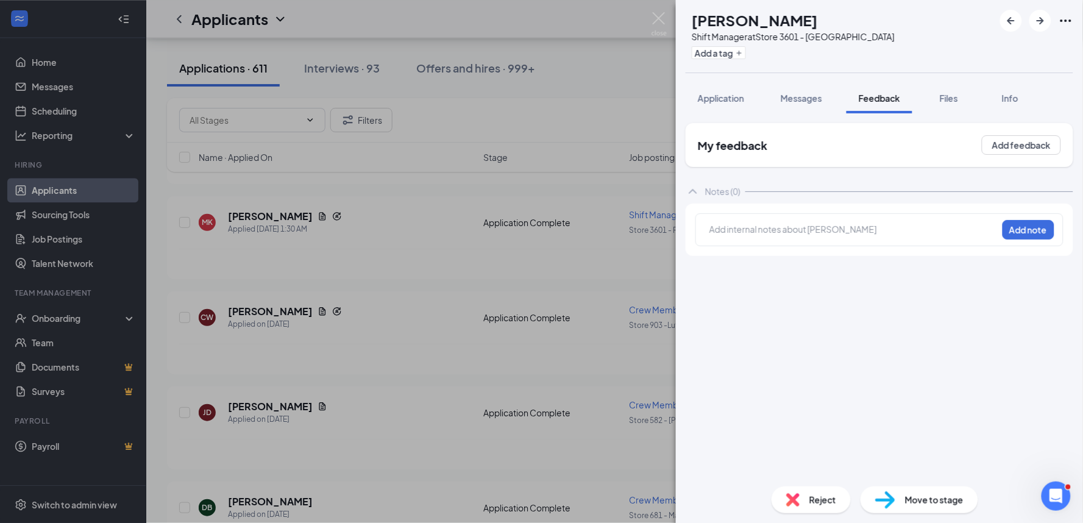
click at [836, 227] on div at bounding box center [853, 229] width 287 height 13
click at [992, 236] on button "Add note" at bounding box center [967, 228] width 51 height 19
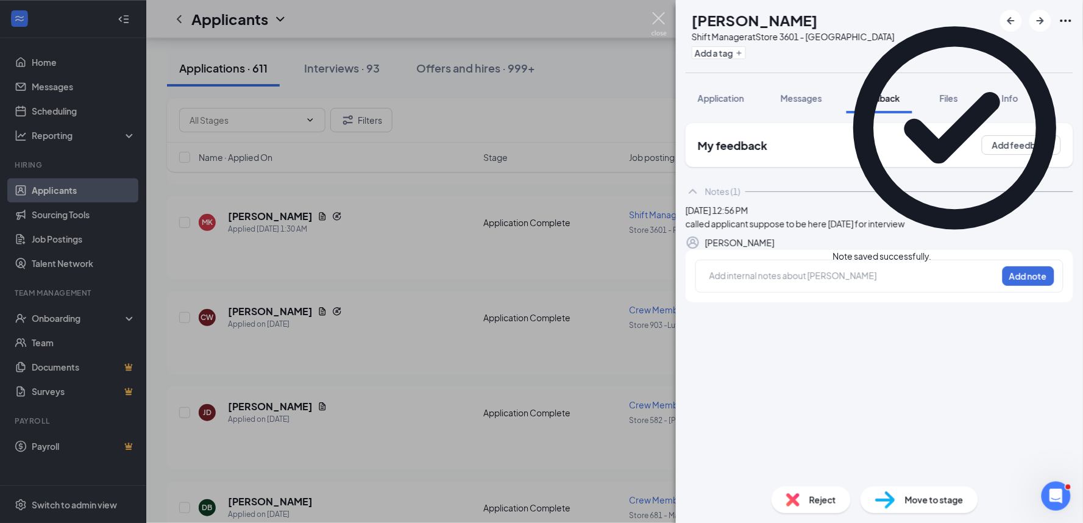
drag, startPoint x: 655, startPoint y: 18, endPoint x: 655, endPoint y: 26, distance: 7.3
click at [656, 18] on img at bounding box center [658, 24] width 15 height 24
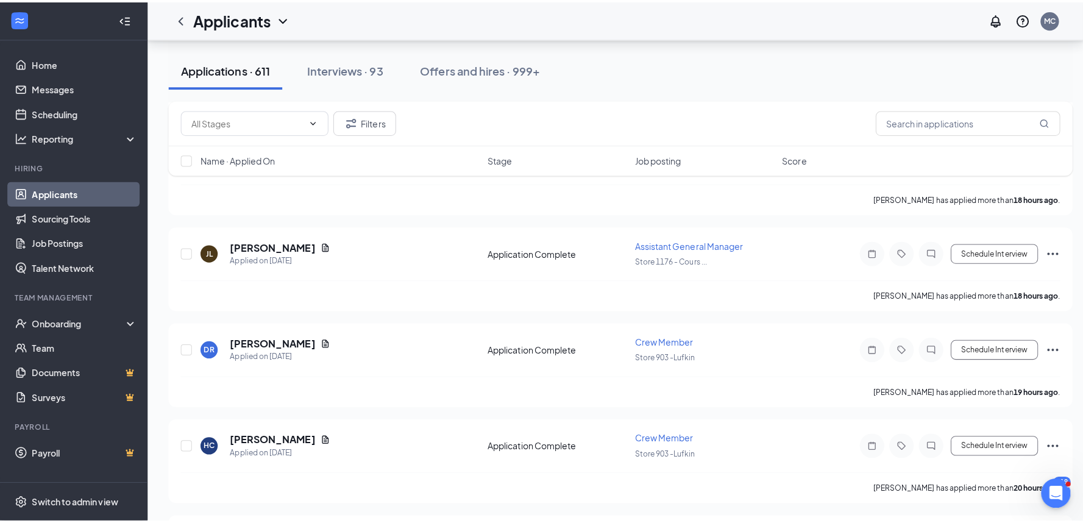
scroll to position [1557, 0]
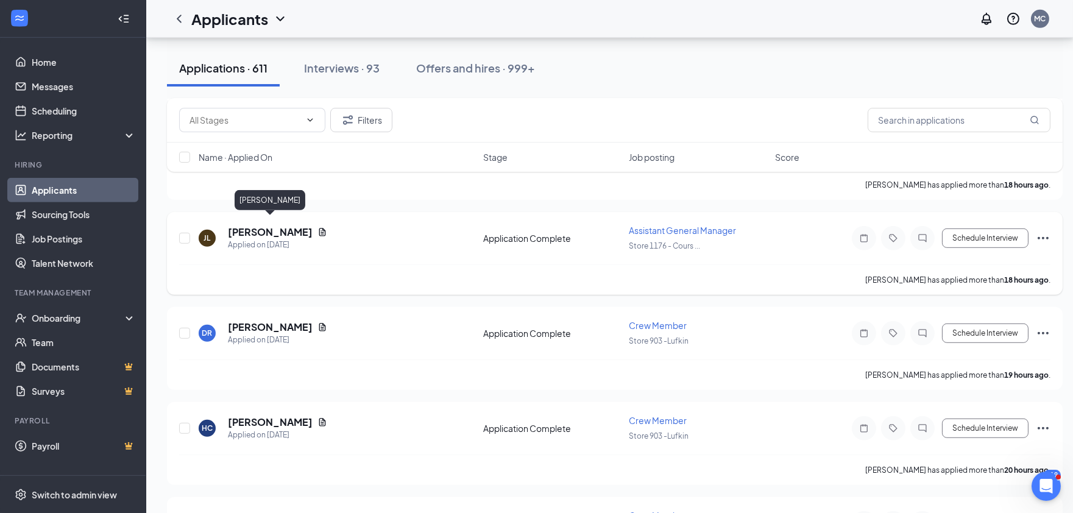
click at [288, 225] on h5 "Jordan LeSaicherre" at bounding box center [270, 231] width 85 height 13
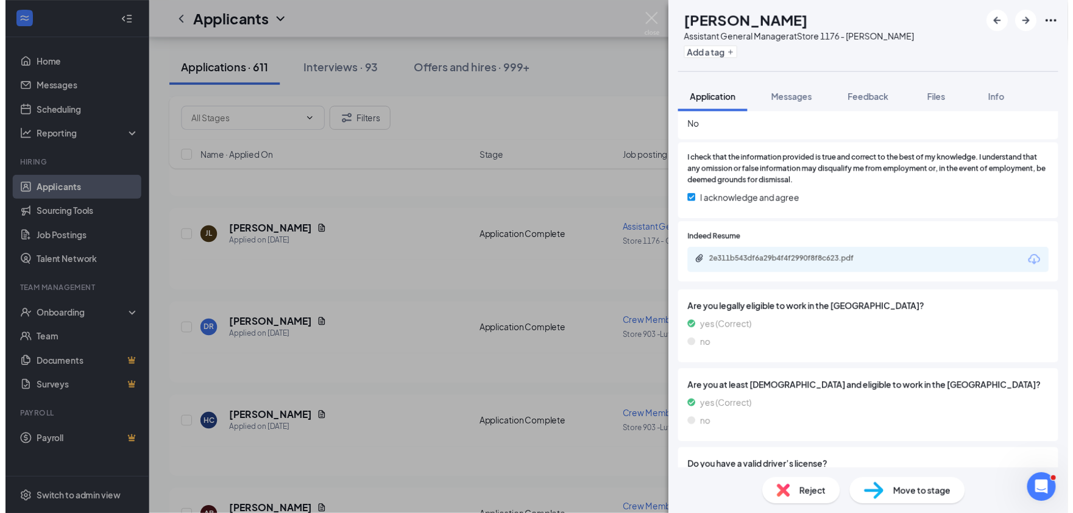
scroll to position [812, 0]
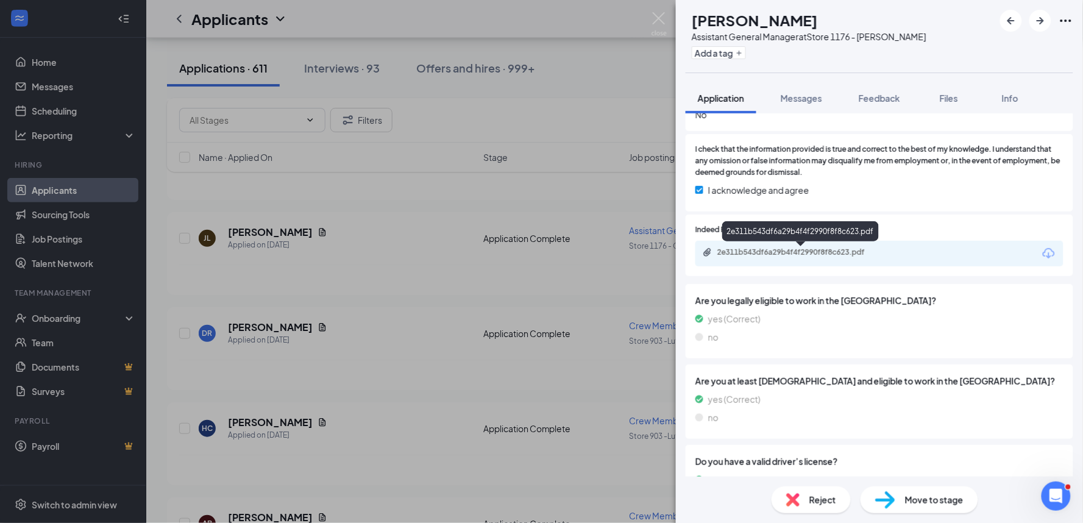
click at [835, 256] on div "2e311b543df6a29b4f4f2990f8f8c623.pdf" at bounding box center [802, 252] width 171 height 10
click at [654, 19] on img at bounding box center [658, 24] width 15 height 24
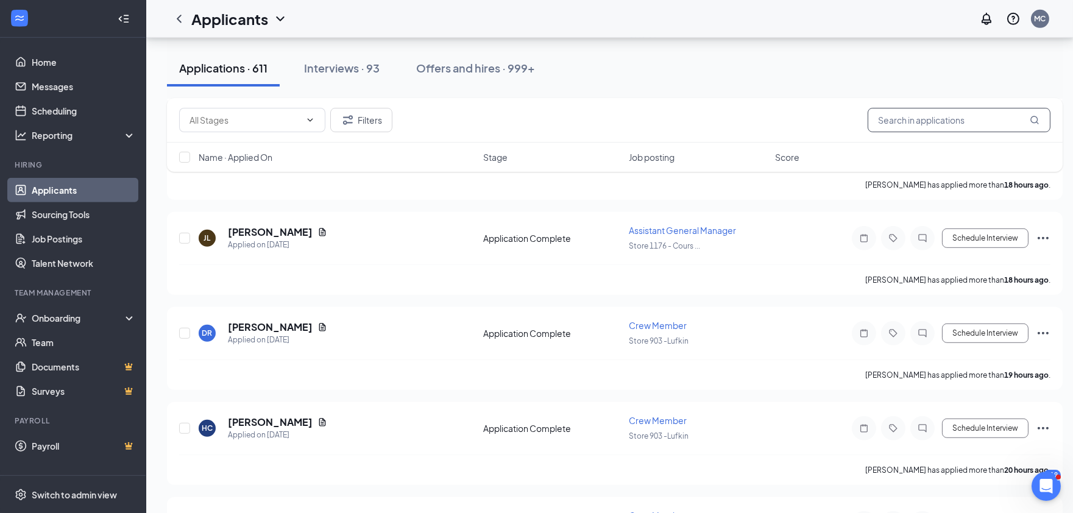
click at [902, 125] on input "text" at bounding box center [959, 120] width 183 height 24
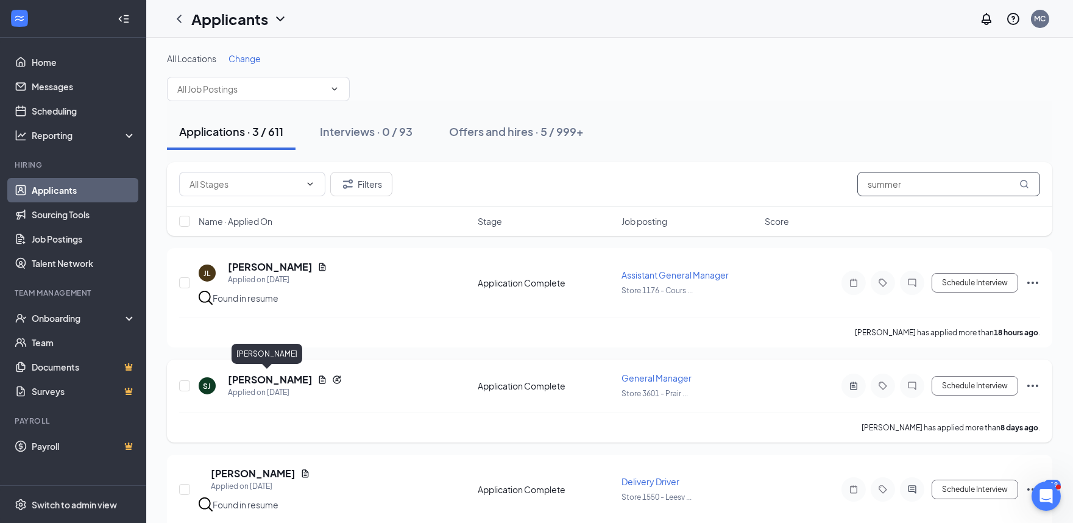
type input "summer"
click at [291, 376] on h5 "[PERSON_NAME]" at bounding box center [270, 379] width 85 height 13
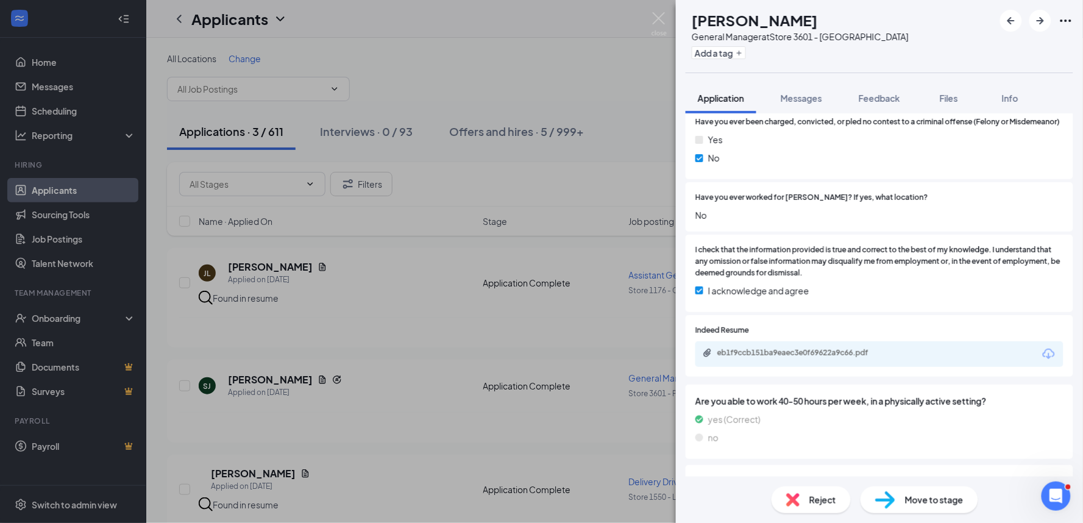
scroll to position [744, 0]
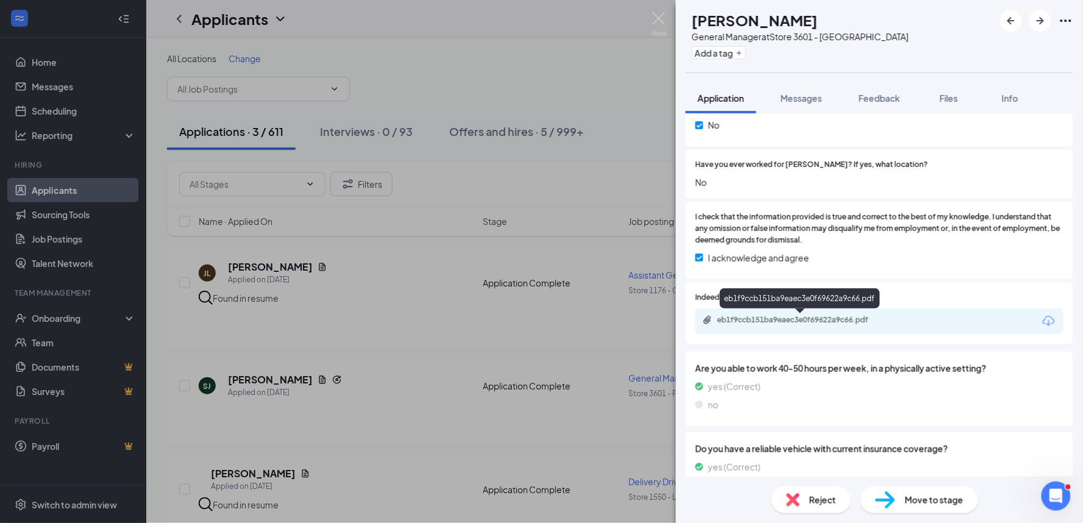
click at [847, 325] on div "eb1f9ccb151ba9eaec3e0f69622a9c66.pdf" at bounding box center [802, 320] width 171 height 10
click at [936, 504] on span "Move to stage" at bounding box center [934, 499] width 58 height 13
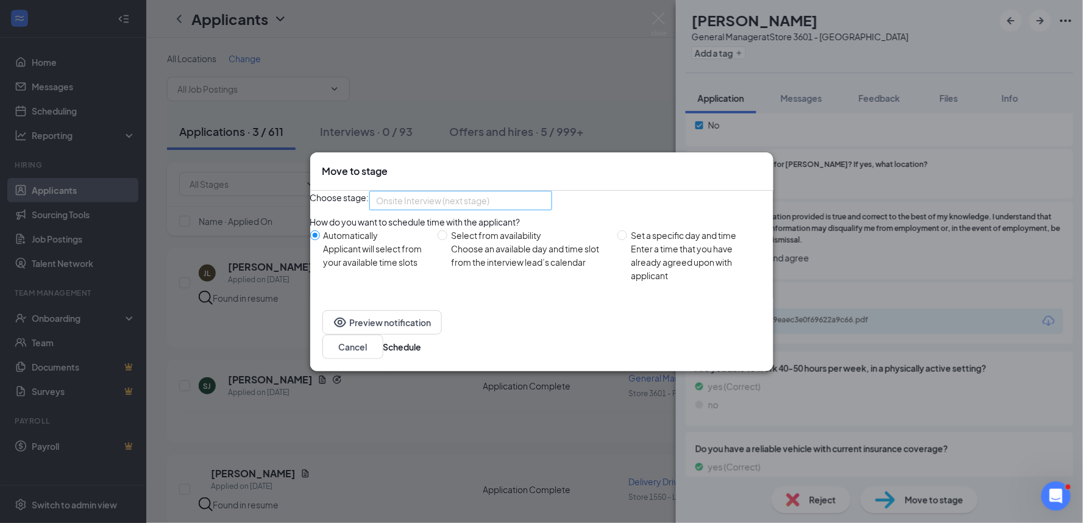
click at [552, 205] on div "Onsite Interview (next stage) 3446317 3446318 Application Application Complete …" at bounding box center [460, 200] width 183 height 19
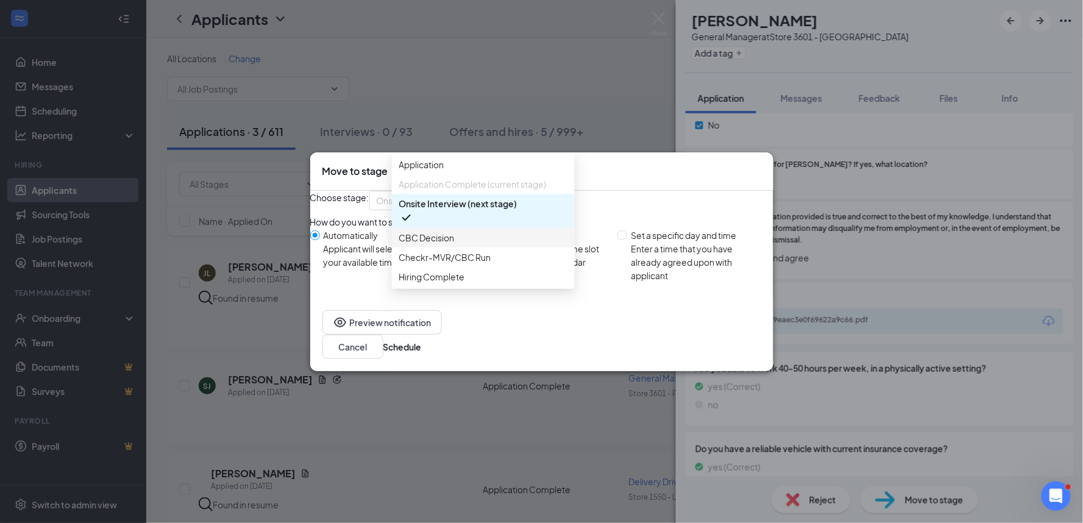
click at [449, 244] on span "CBC Decision" at bounding box center [426, 237] width 55 height 13
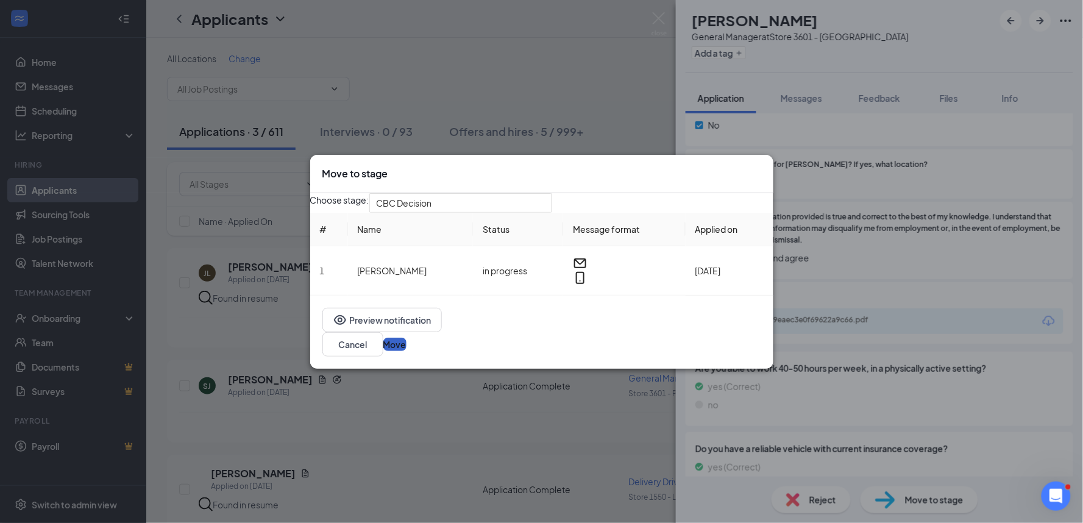
click at [406, 347] on button "Move" at bounding box center [394, 344] width 23 height 13
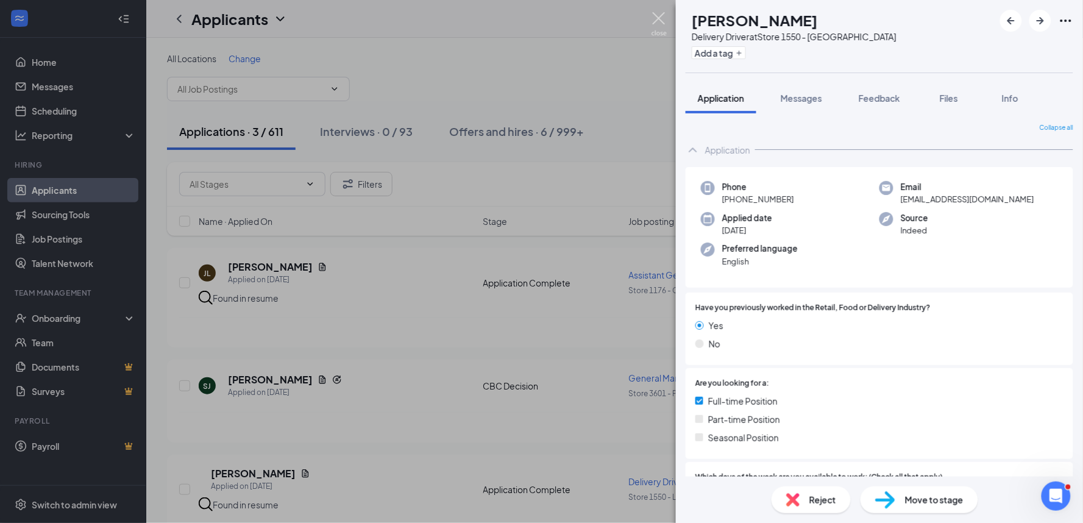
click at [653, 21] on img at bounding box center [658, 24] width 15 height 24
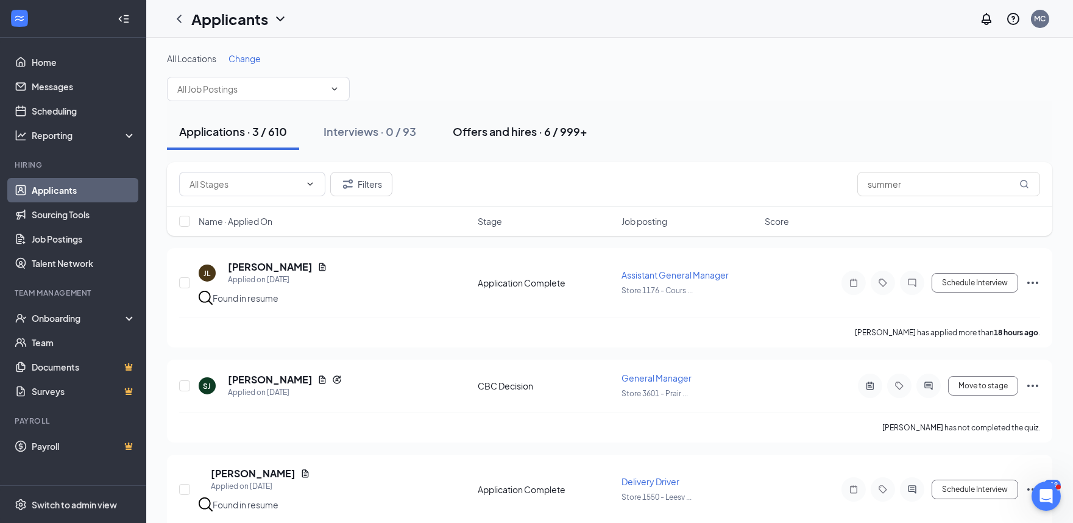
click at [511, 130] on div "Offers and hires · 6 / 999+" at bounding box center [520, 131] width 135 height 15
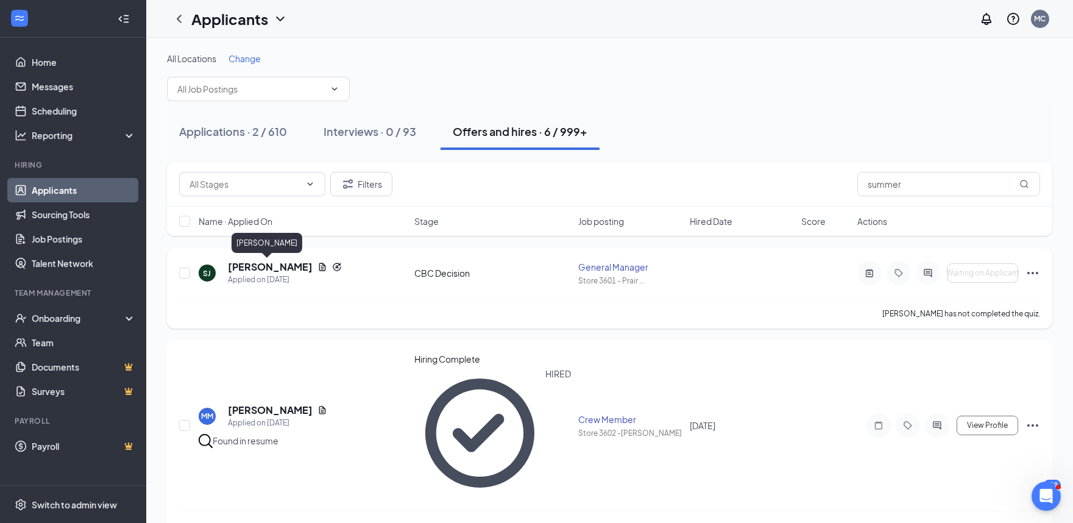
click at [263, 265] on h5 "[PERSON_NAME]" at bounding box center [270, 266] width 85 height 13
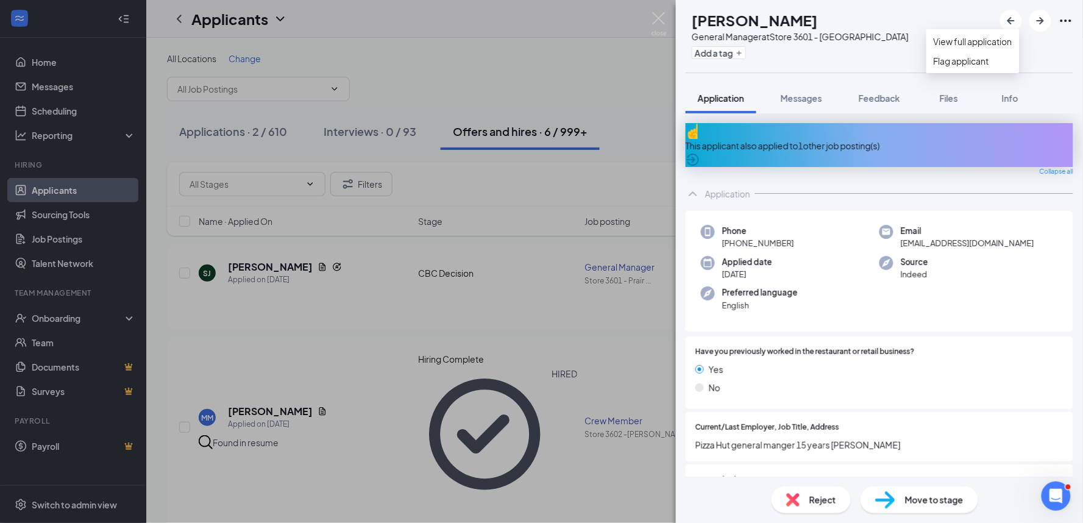
click at [1064, 19] on icon "Ellipses" at bounding box center [1065, 20] width 15 height 15
click at [972, 48] on link "View full application" at bounding box center [972, 41] width 79 height 13
click at [910, 498] on span "Move to stage" at bounding box center [934, 499] width 58 height 13
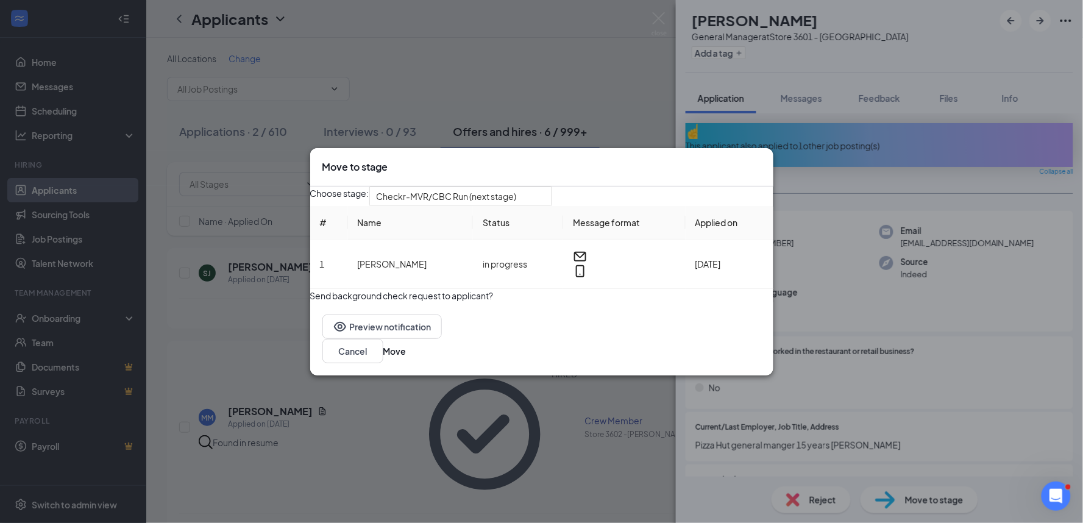
click at [310, 289] on button "button" at bounding box center [310, 289] width 0 height 0
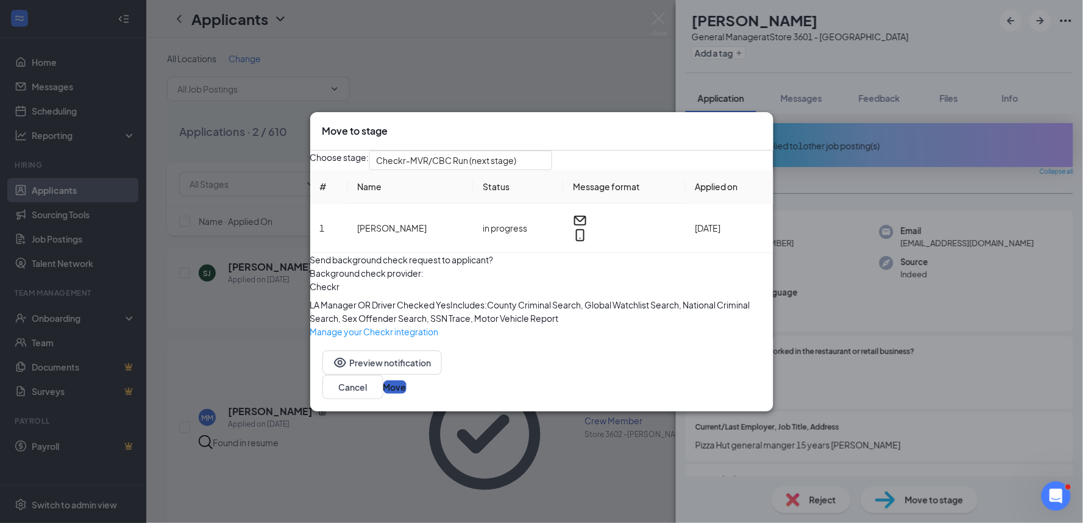
click at [406, 394] on button "Move" at bounding box center [394, 386] width 23 height 13
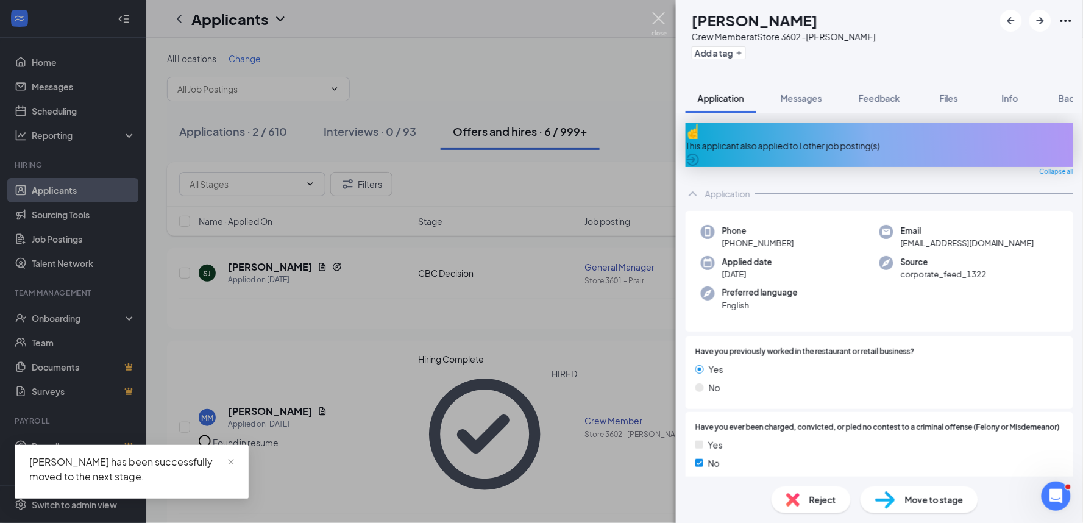
click at [661, 20] on img at bounding box center [658, 24] width 15 height 24
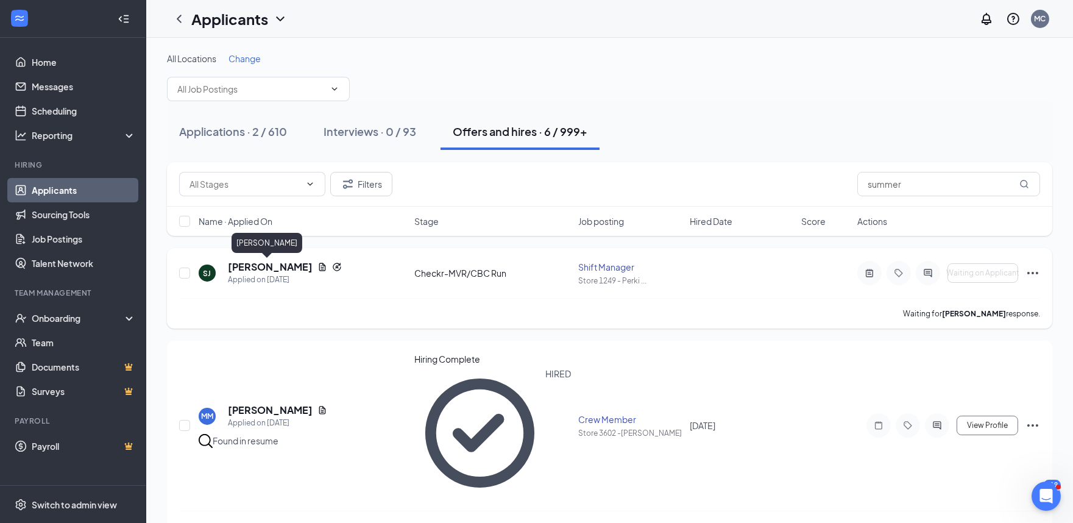
click at [276, 268] on h5 "[PERSON_NAME]" at bounding box center [270, 266] width 85 height 13
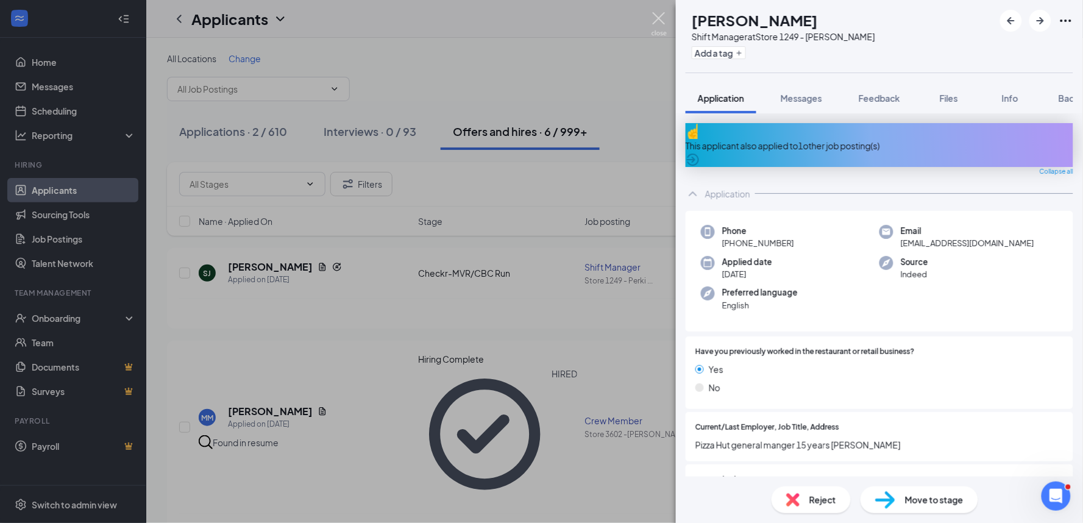
click at [660, 13] on img at bounding box center [658, 24] width 15 height 24
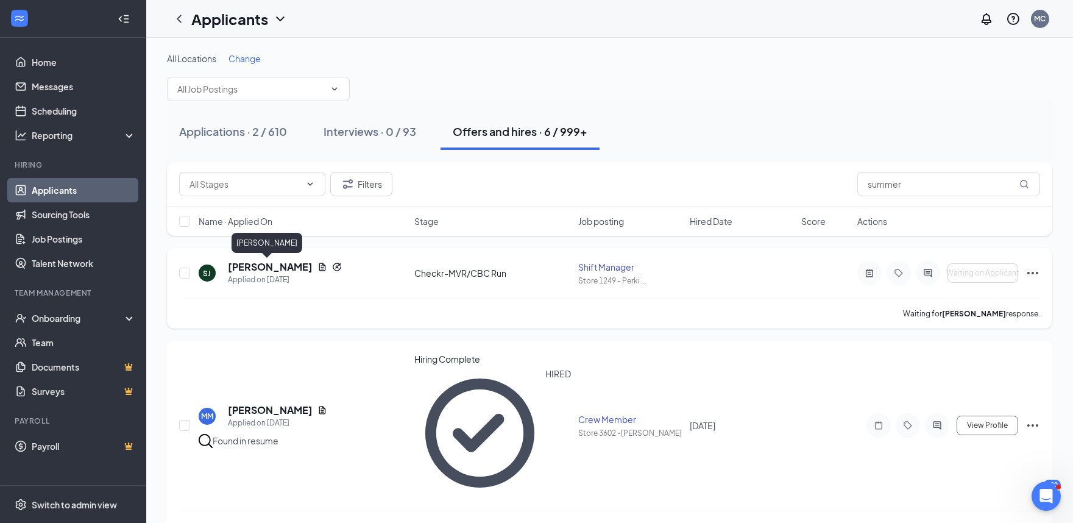
click at [252, 267] on h5 "[PERSON_NAME]" at bounding box center [270, 266] width 85 height 13
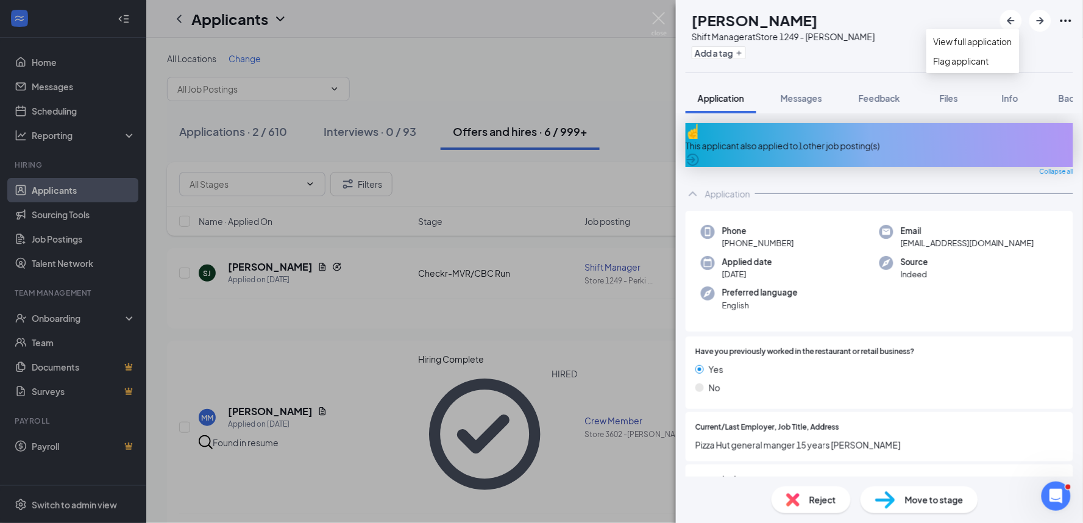
click at [1065, 17] on icon "Ellipses" at bounding box center [1065, 20] width 15 height 15
click at [985, 45] on link "View full application" at bounding box center [972, 41] width 79 height 13
click at [660, 19] on img at bounding box center [658, 24] width 15 height 24
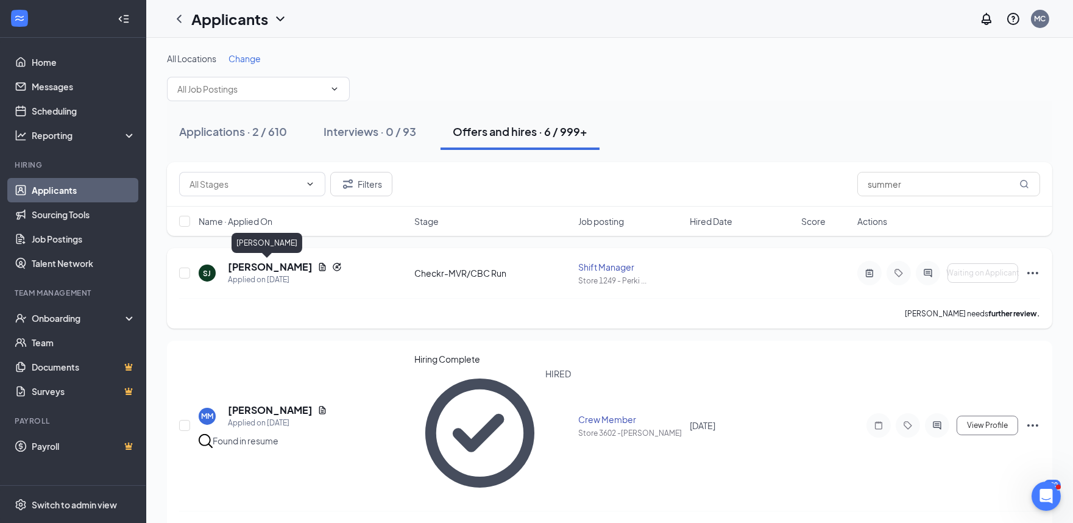
click at [281, 269] on h5 "[PERSON_NAME]" at bounding box center [270, 266] width 85 height 13
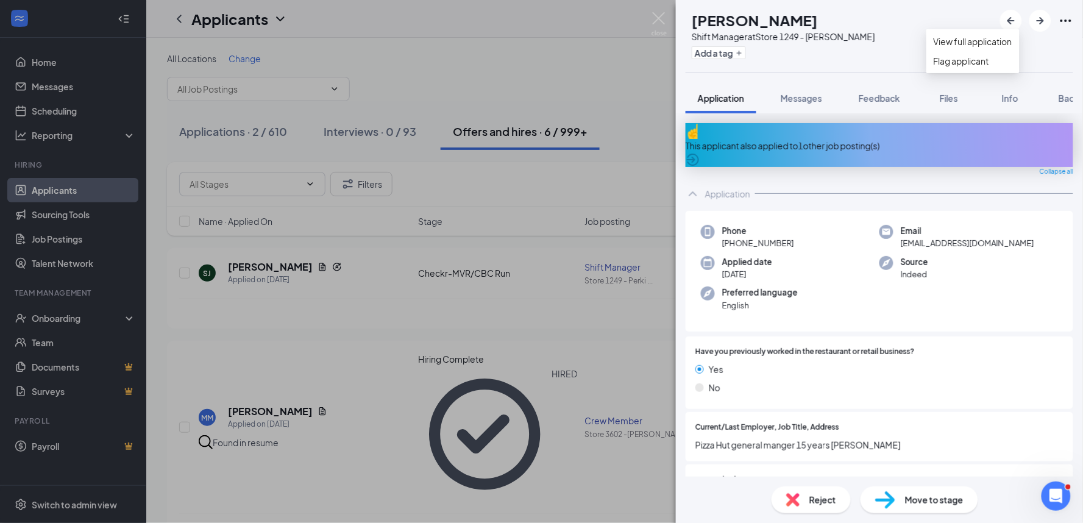
click at [1064, 20] on icon "Ellipses" at bounding box center [1065, 20] width 15 height 15
click at [978, 44] on link "View full application" at bounding box center [972, 41] width 79 height 13
click at [1062, 25] on icon "Ellipses" at bounding box center [1065, 20] width 15 height 15
click at [974, 47] on link "View full application" at bounding box center [972, 41] width 79 height 13
click at [1072, 18] on icon "Ellipses" at bounding box center [1065, 20] width 15 height 15
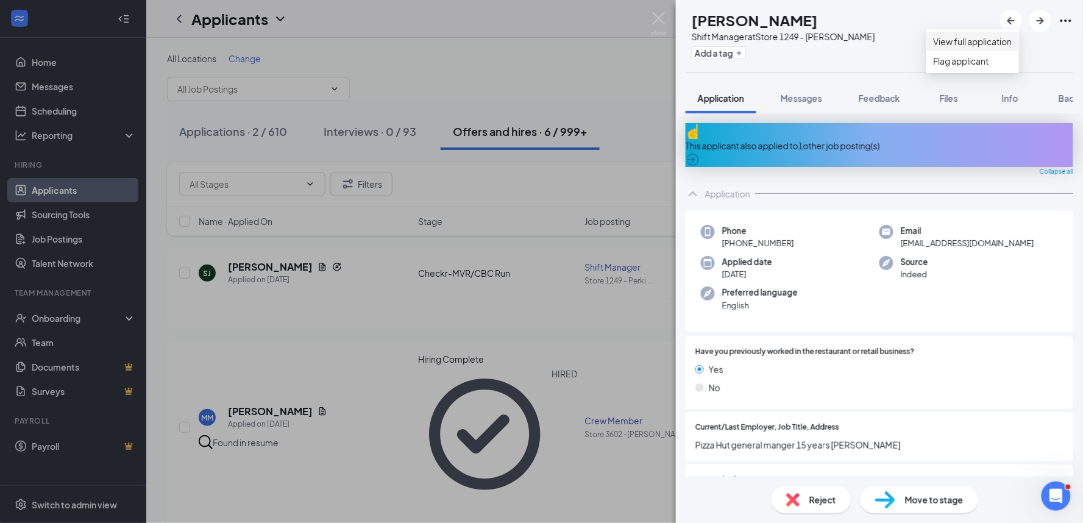
click at [982, 48] on link "View full application" at bounding box center [972, 41] width 79 height 13
click at [660, 16] on img at bounding box center [658, 24] width 15 height 24
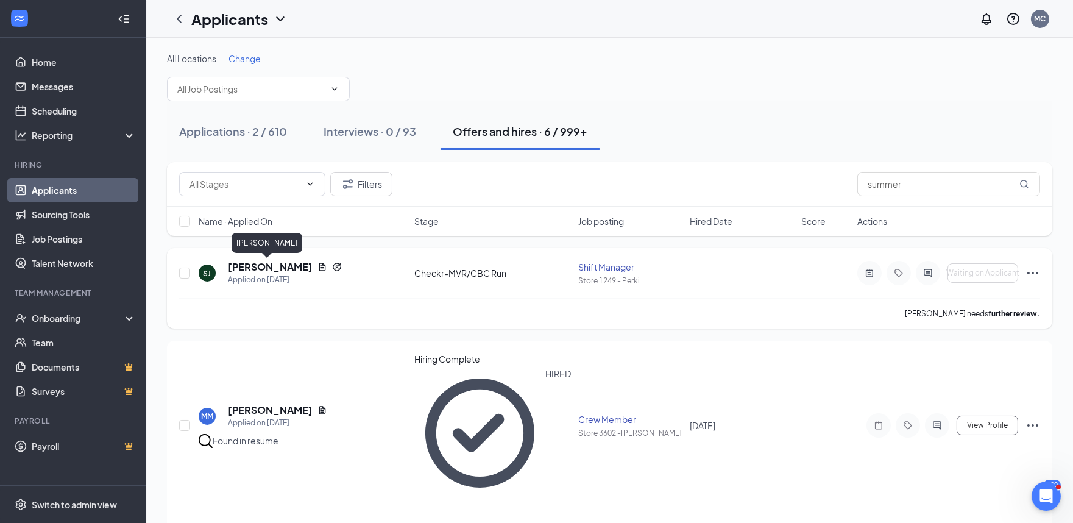
click at [275, 268] on h5 "[PERSON_NAME]" at bounding box center [270, 266] width 85 height 13
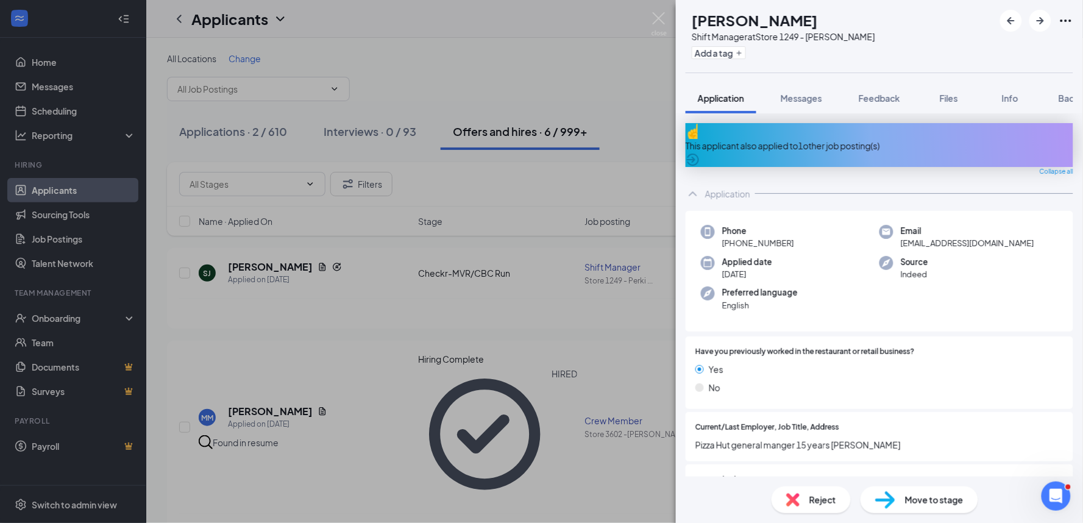
click at [1065, 19] on icon "Ellipses" at bounding box center [1065, 20] width 15 height 15
click at [996, 47] on link "View full application" at bounding box center [972, 41] width 79 height 13
click at [570, 43] on div "SJ Summer Jones Shift Manager at Store 1249 - Perkins Add a tag Application Mes…" at bounding box center [541, 261] width 1083 height 523
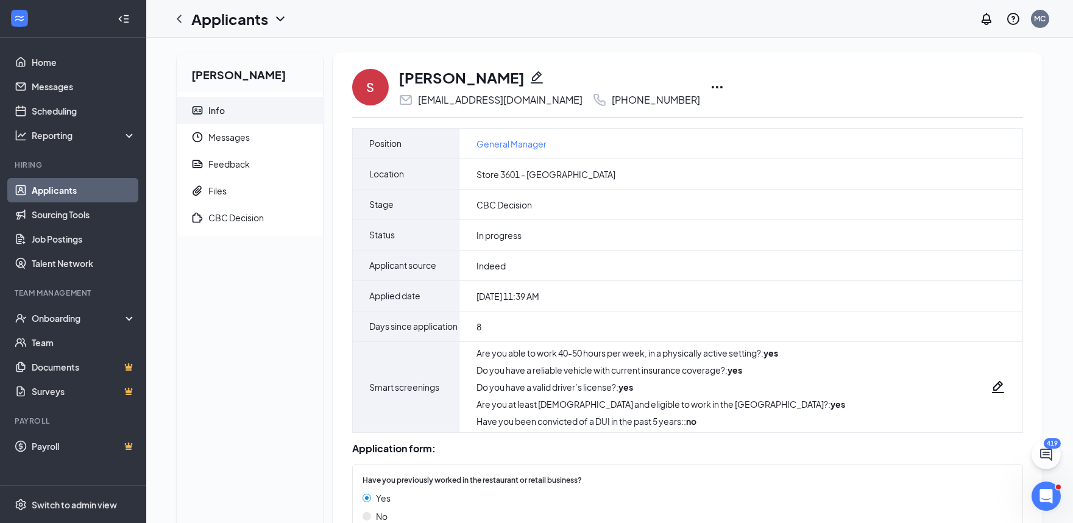
click at [712, 88] on icon "Ellipses" at bounding box center [717, 87] width 11 height 2
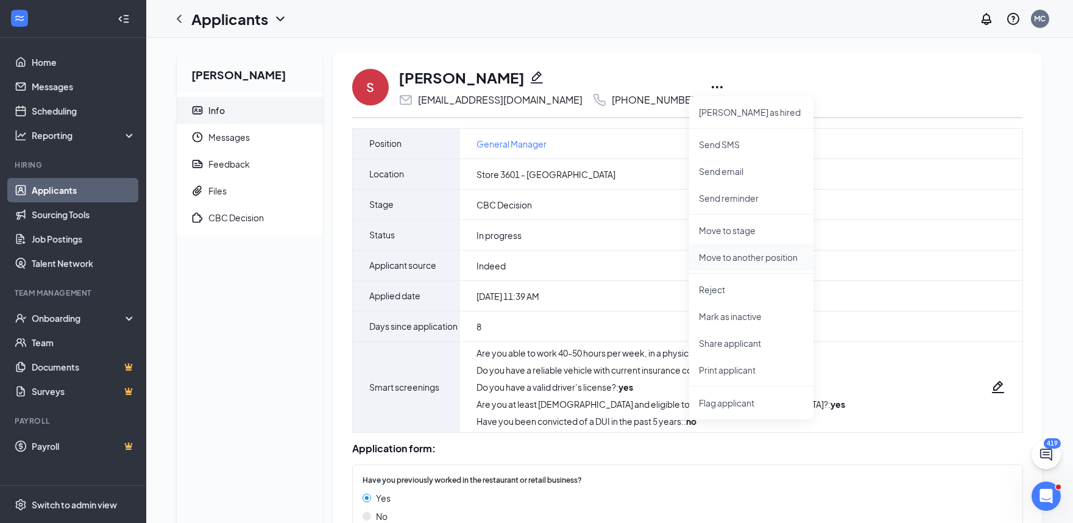
click at [732, 256] on p "Move to another position" at bounding box center [751, 257] width 105 height 12
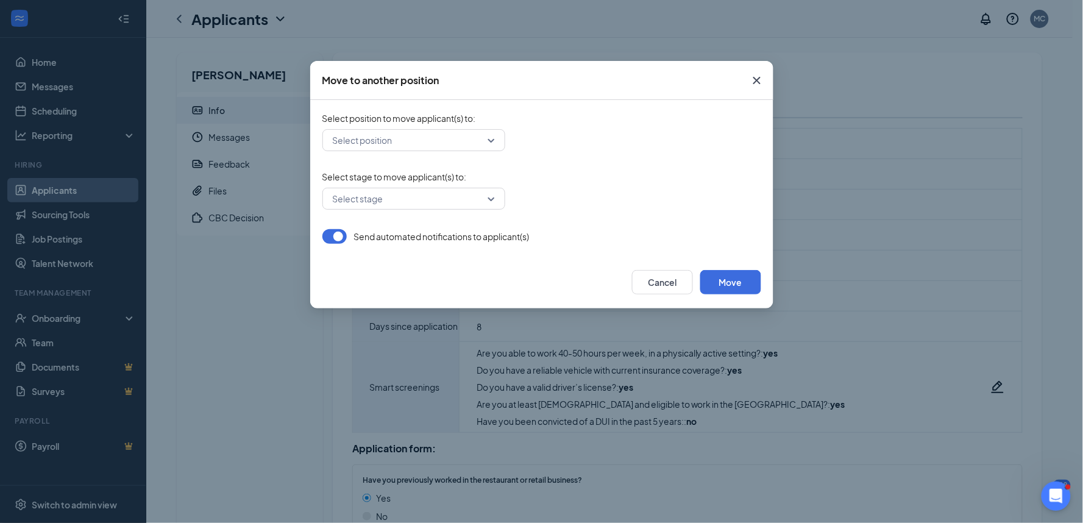
click at [489, 144] on div "Select position" at bounding box center [413, 140] width 183 height 22
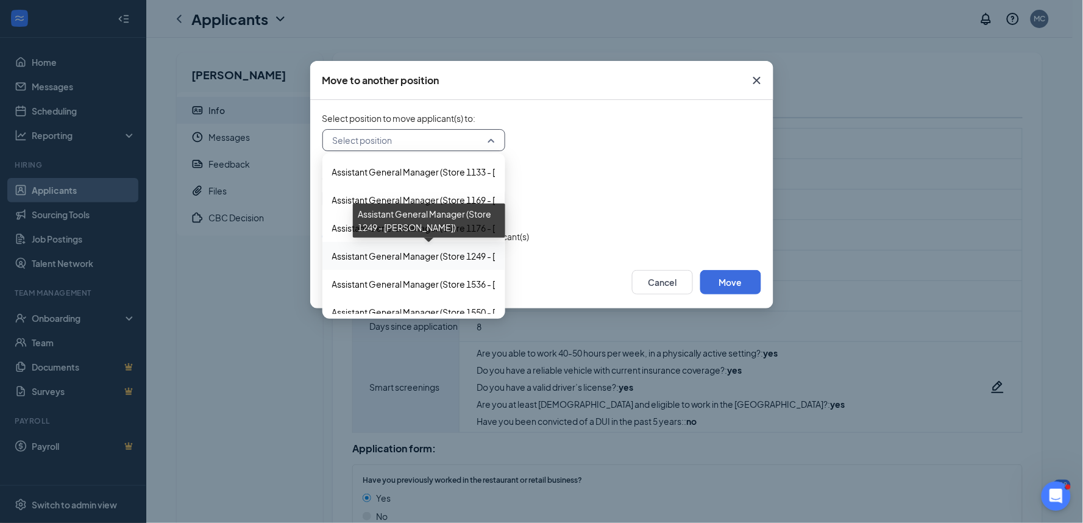
click at [430, 251] on span "Assistant General Manager (Store 1249 - Perkins)" at bounding box center [448, 255] width 233 height 13
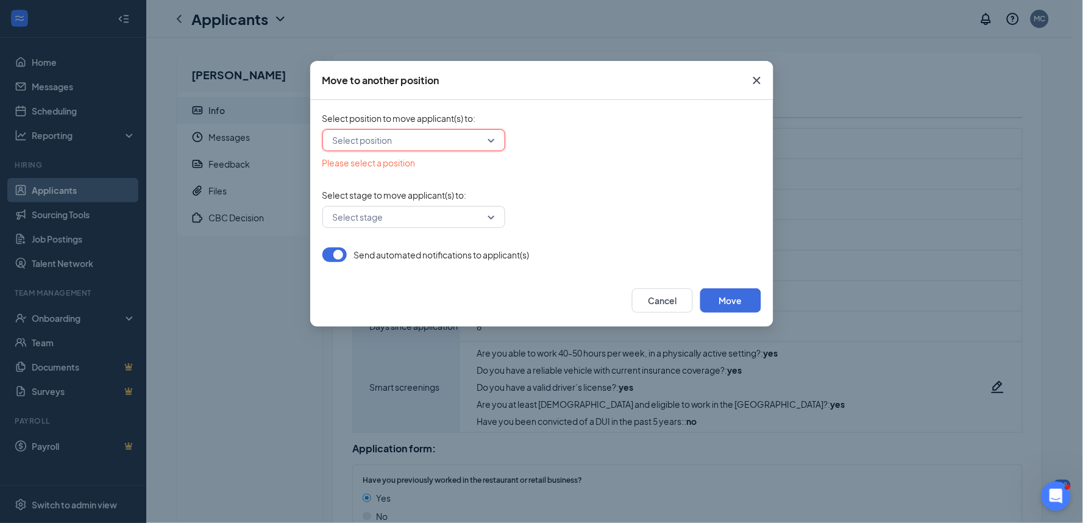
click at [488, 144] on input "search" at bounding box center [410, 140] width 160 height 21
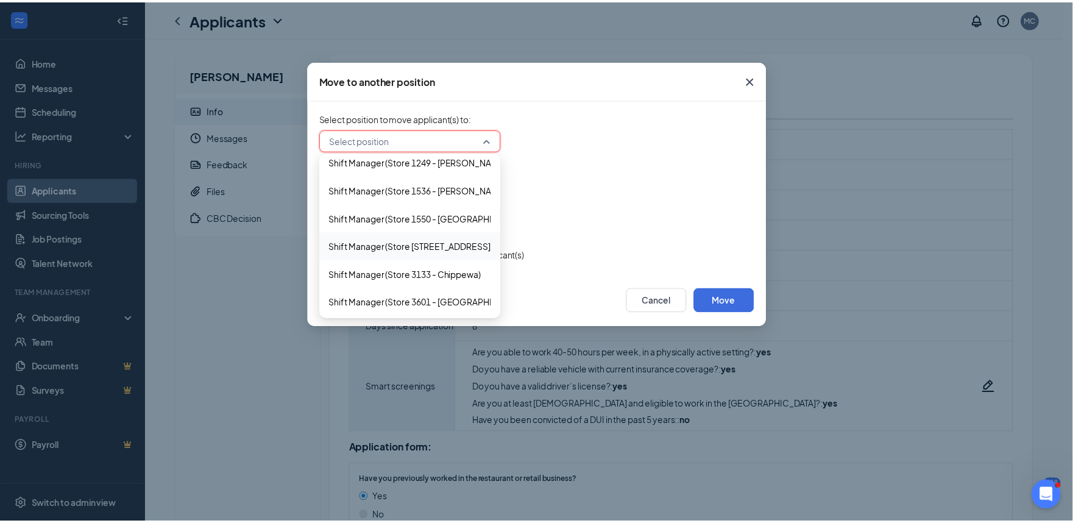
scroll to position [6295, 0]
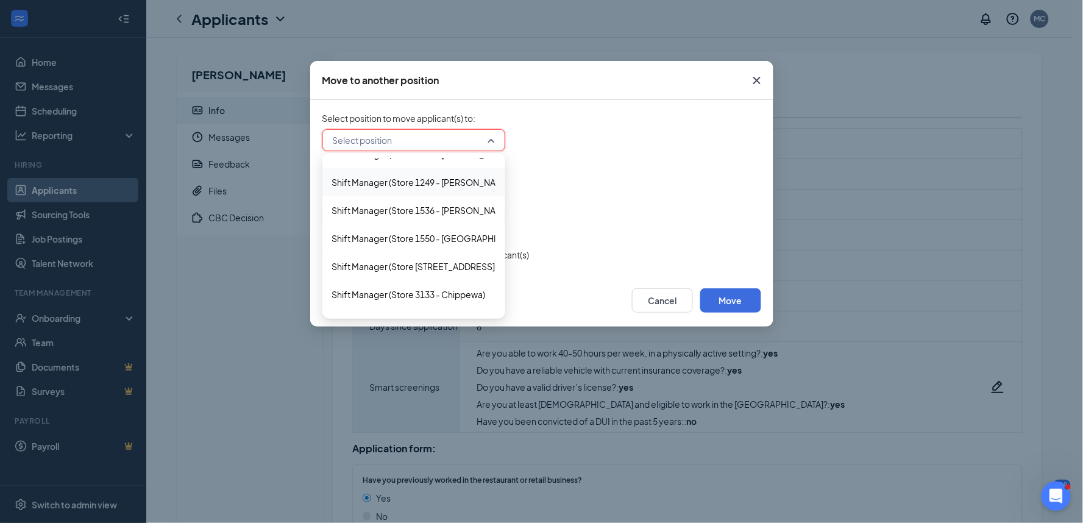
click at [479, 175] on span "Shift Manager (Store 1249 - Perkins)" at bounding box center [413, 181] width 163 height 13
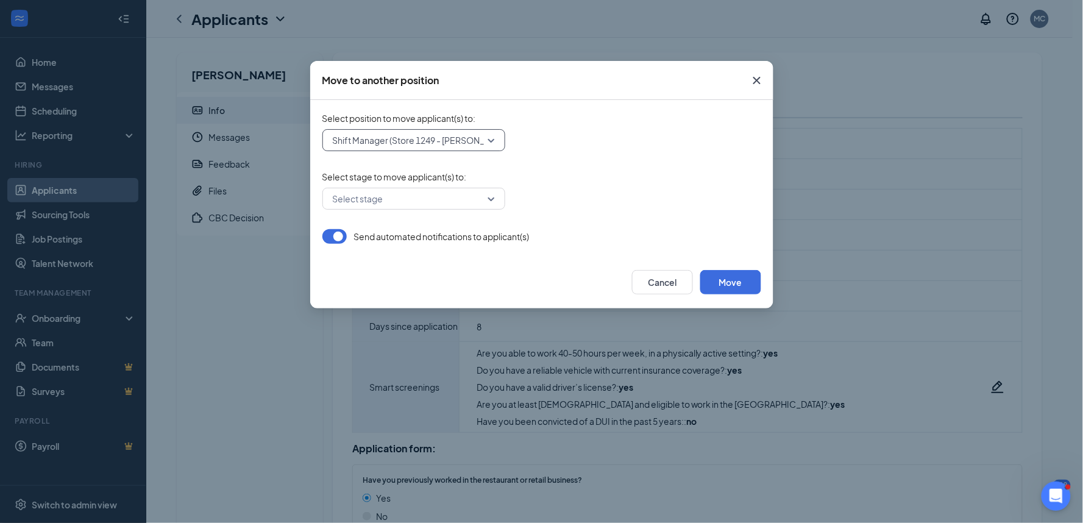
click at [417, 202] on input "search" at bounding box center [410, 198] width 160 height 21
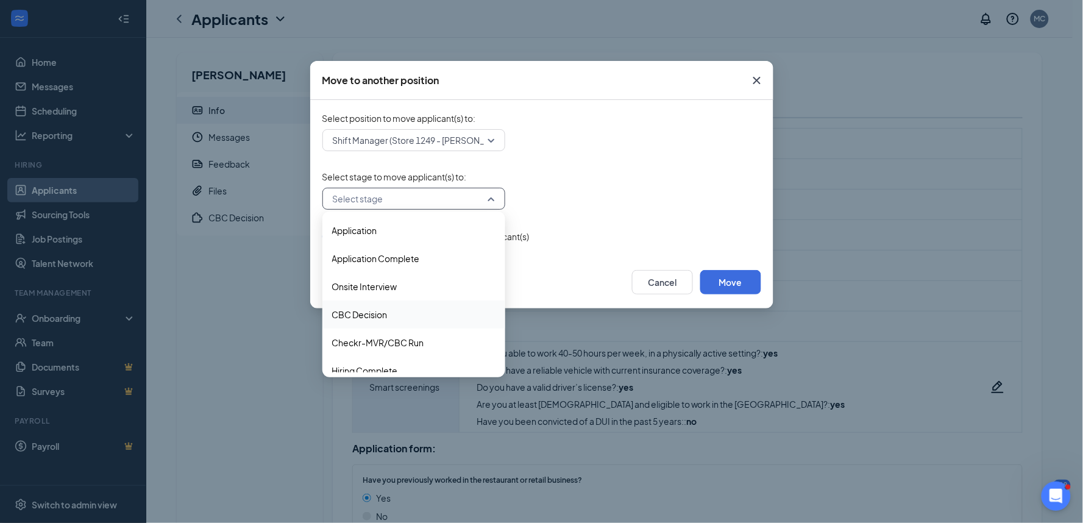
click at [356, 313] on span "CBC Decision" at bounding box center [359, 314] width 55 height 13
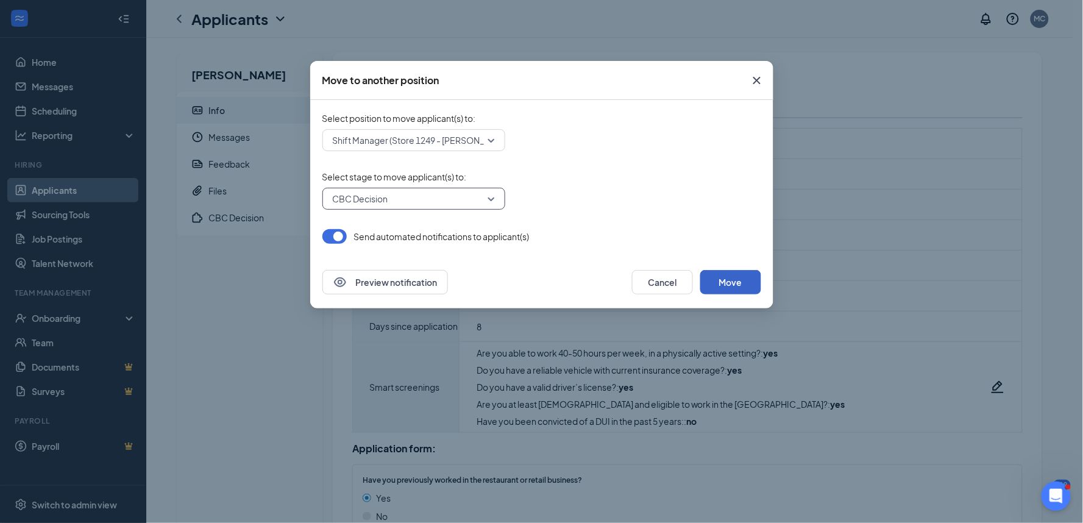
click at [738, 280] on button "Move" at bounding box center [730, 282] width 61 height 24
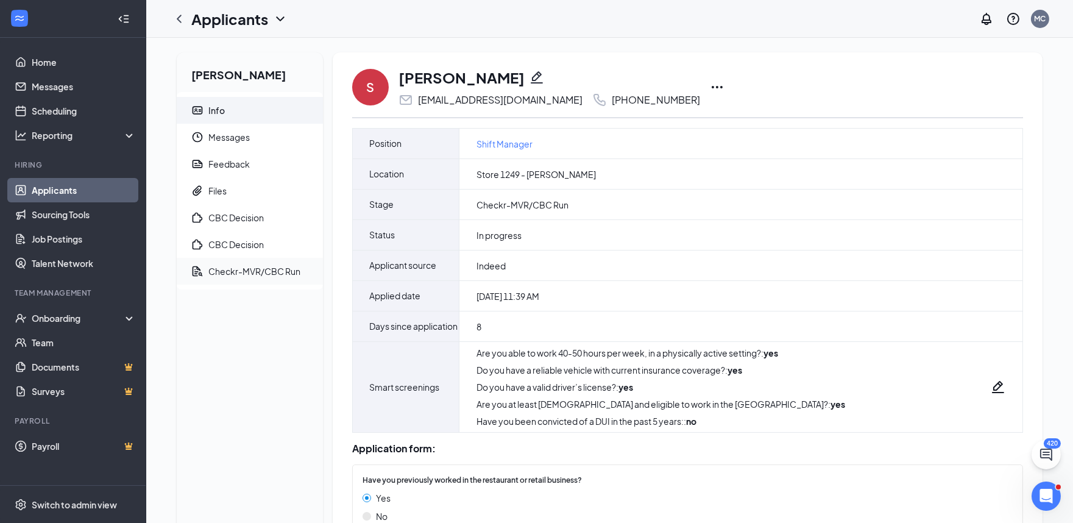
click at [269, 273] on div "Checkr-MVR/CBC Run" at bounding box center [254, 271] width 92 height 12
click at [277, 270] on div "Checkr-MVR/CBC Run" at bounding box center [254, 271] width 92 height 12
click at [246, 273] on div "Checkr-MVR/CBC Run" at bounding box center [254, 271] width 92 height 12
click at [281, 270] on div "Checkr-MVR/CBC Run" at bounding box center [254, 271] width 92 height 12
click at [239, 269] on div "Checkr-MVR/CBC Run" at bounding box center [254, 271] width 92 height 12
